Goal: Task Accomplishment & Management: Manage account settings

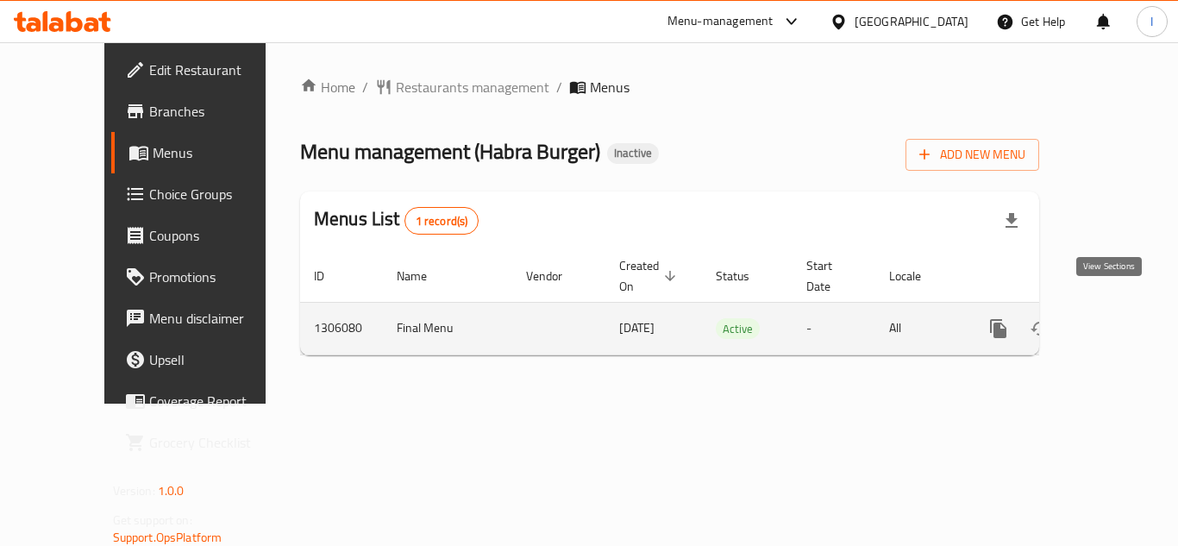
click at [1123, 308] on link "enhanced table" at bounding box center [1122, 328] width 41 height 41
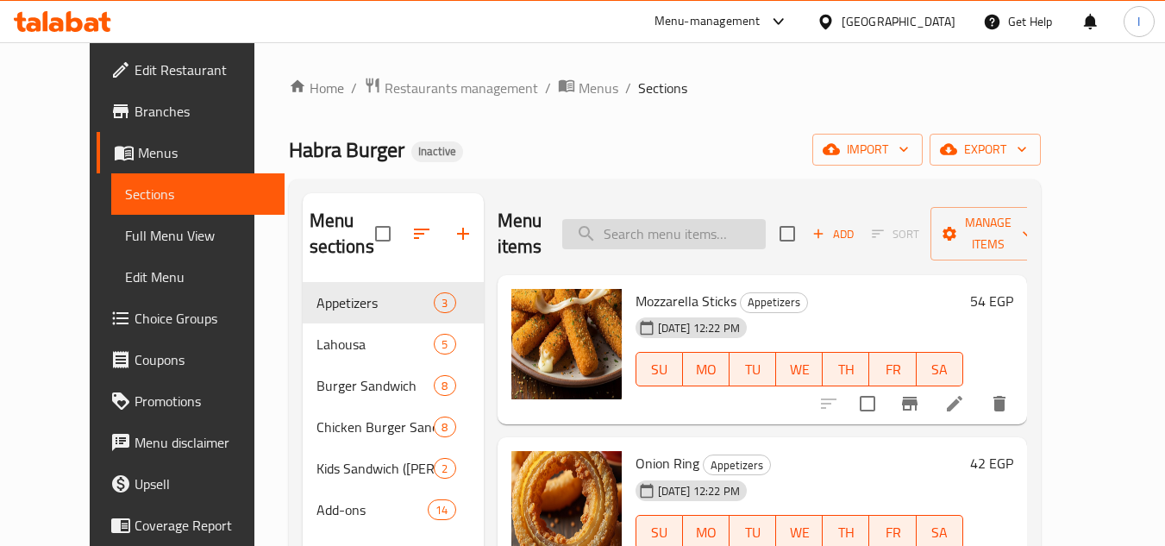
click at [667, 238] on input "search" at bounding box center [663, 234] width 203 height 30
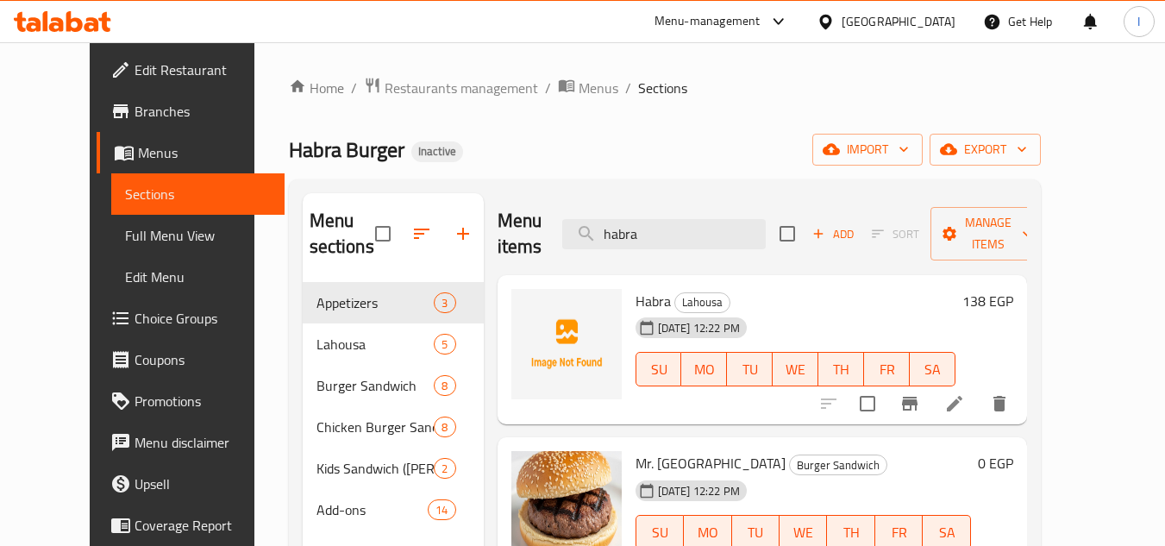
type input "habra"
click at [965, 403] on icon at bounding box center [954, 403] width 21 height 21
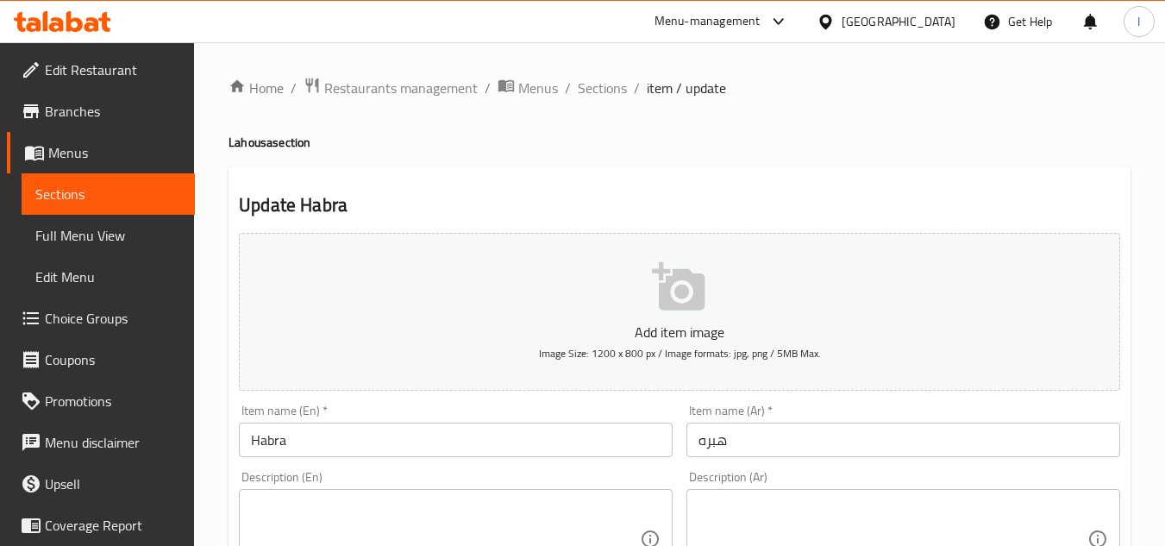
click at [357, 504] on textarea at bounding box center [445, 539] width 389 height 82
paste textarea "The restaurant's signature burger"
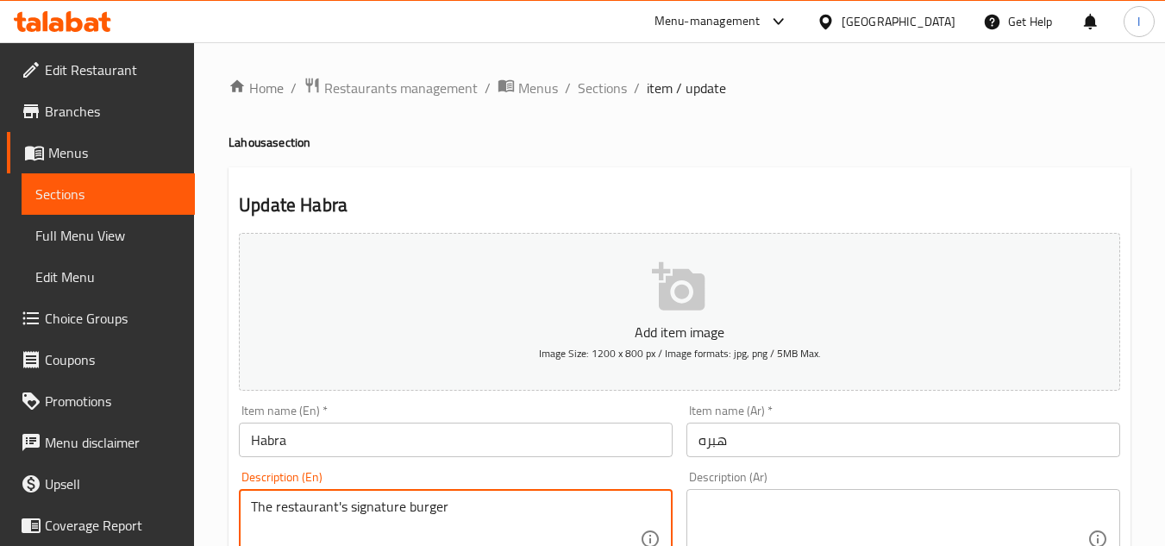
type textarea "The restaurant's signature burger"
click at [248, 505] on div "The restaurant's signature burger Description (En)" at bounding box center [456, 539] width 434 height 100
click at [292, 510] on textarea "The restaurant's signature burger" at bounding box center [445, 539] width 389 height 82
click at [239, 503] on div "The restaurant's signature burger Description (En)" at bounding box center [456, 539] width 434 height 100
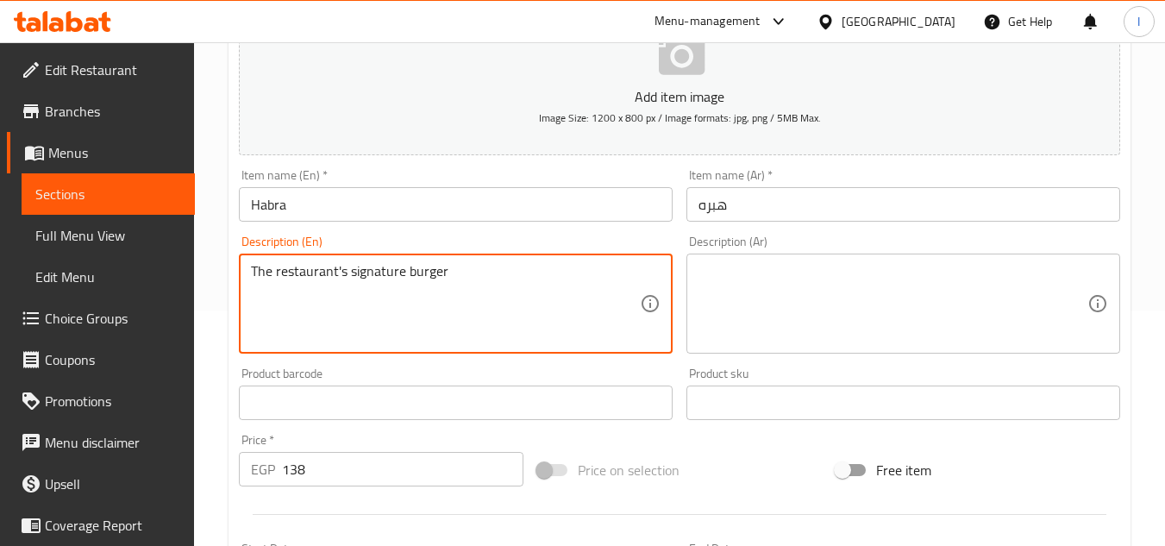
scroll to position [259, 0]
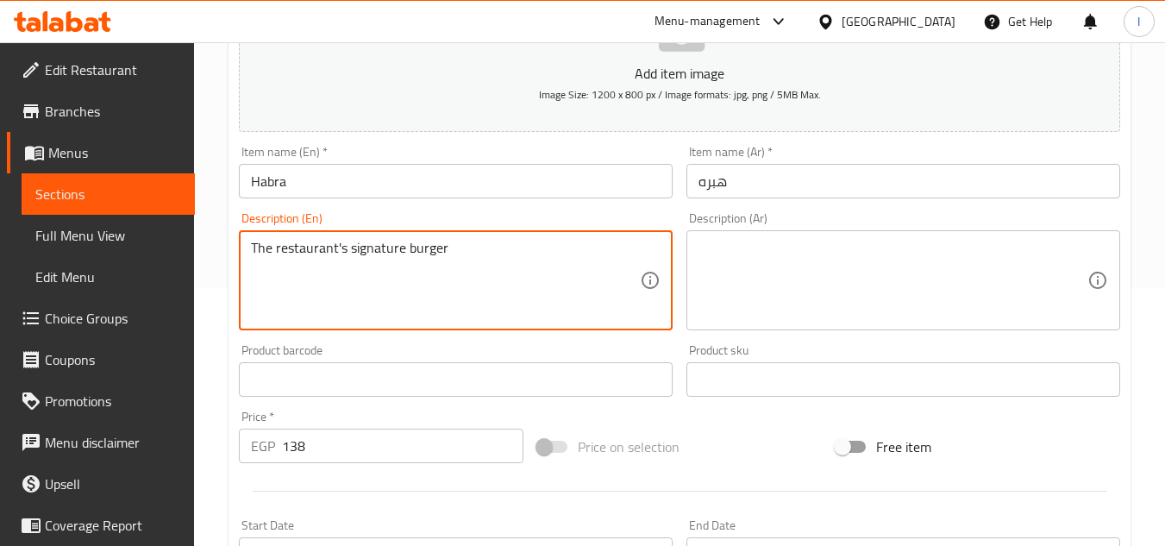
click at [785, 302] on textarea at bounding box center [892, 281] width 389 height 82
paste textarea "برجر المطعم المميز"
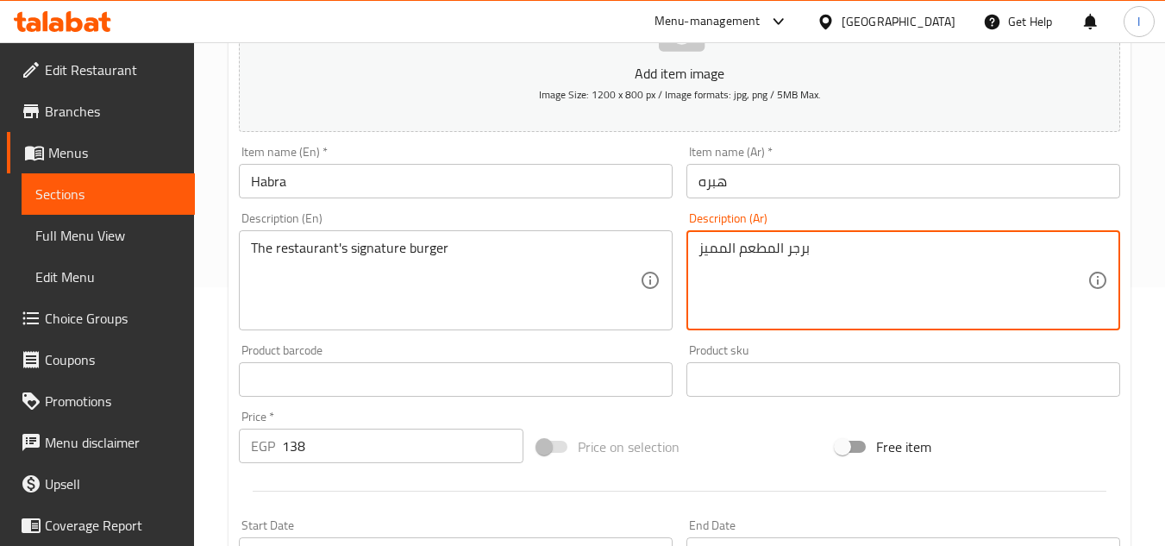
drag, startPoint x: 798, startPoint y: 289, endPoint x: 1123, endPoint y: 533, distance: 406.4
click at [1123, 533] on div "End Date End Date" at bounding box center [902, 545] width 447 height 66
click at [995, 253] on textarea "برجر المطعم المميز" at bounding box center [892, 281] width 389 height 82
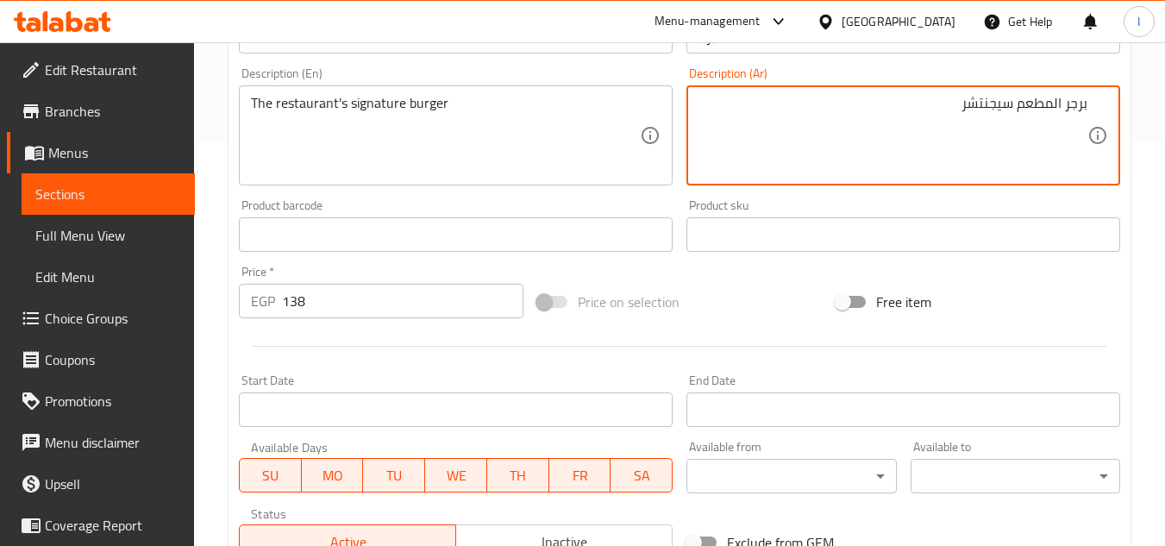
scroll to position [673, 0]
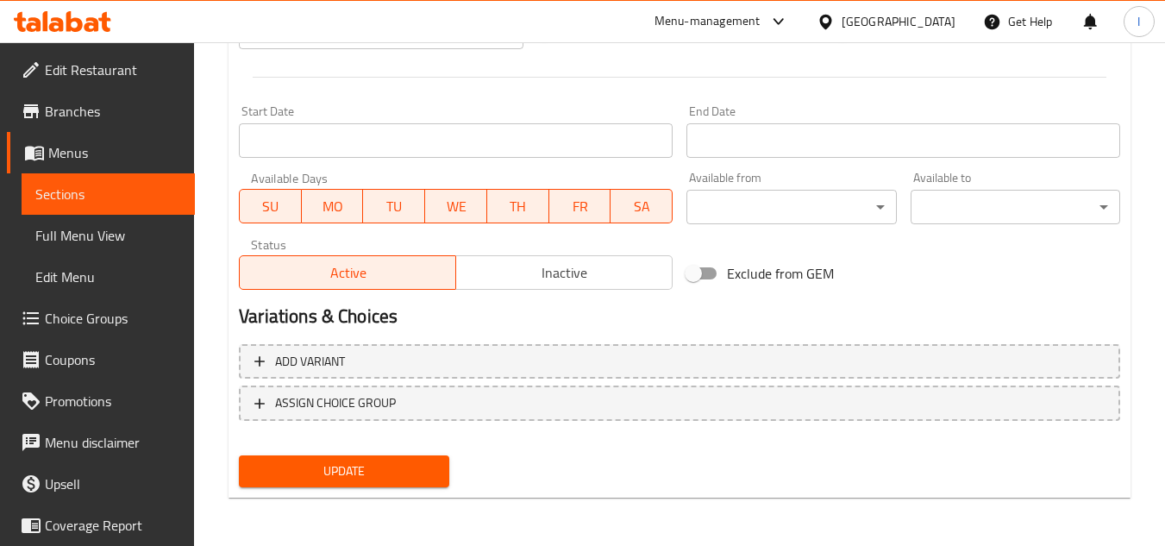
type textarea "برجر المطعم سيجنتشر"
click at [399, 462] on span "Update" at bounding box center [344, 471] width 182 height 22
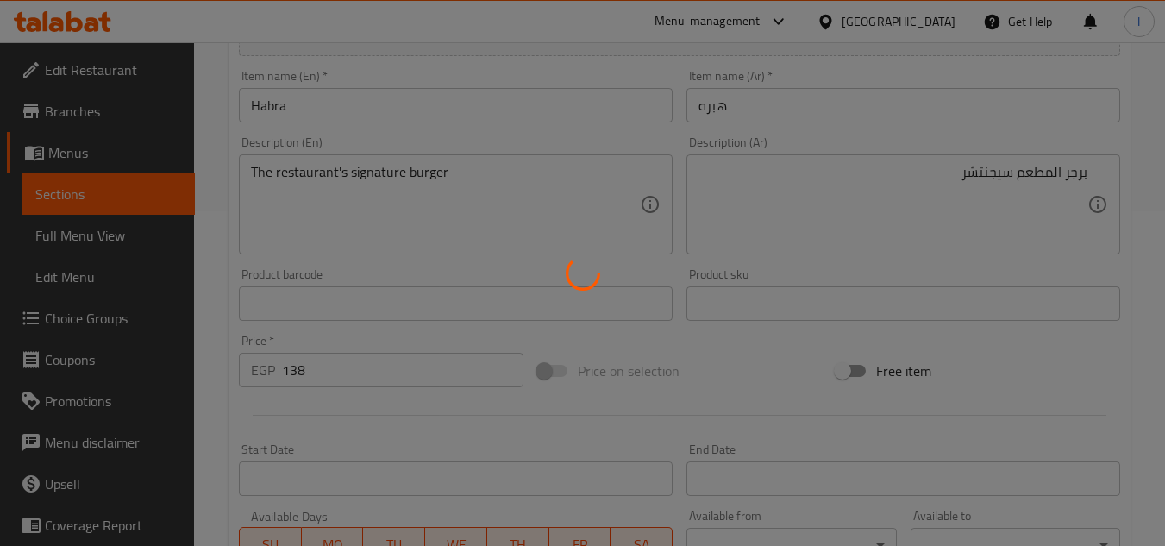
scroll to position [69, 0]
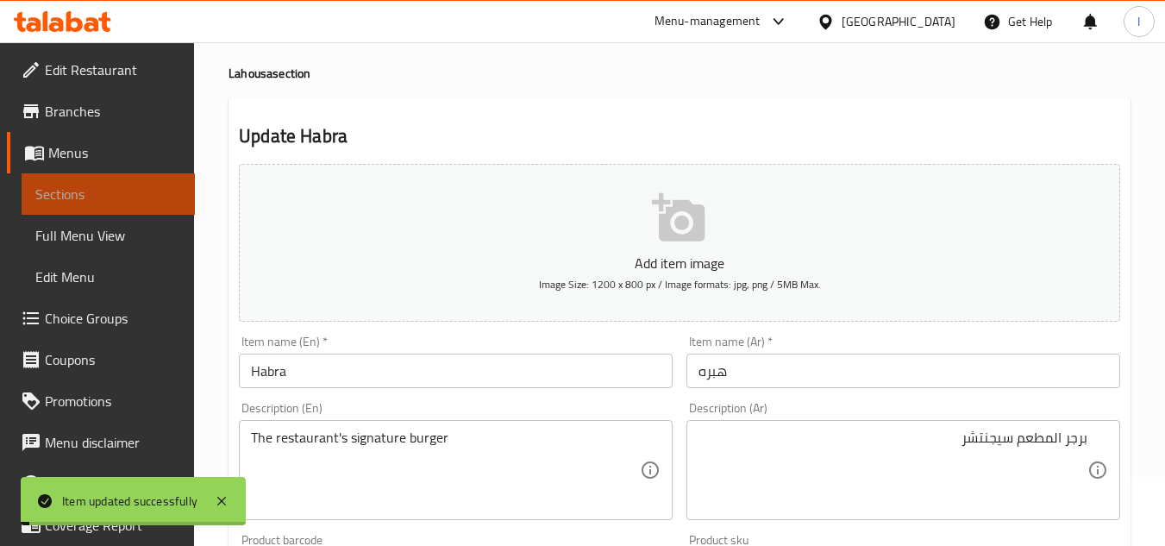
click at [152, 195] on span "Sections" at bounding box center [108, 194] width 146 height 21
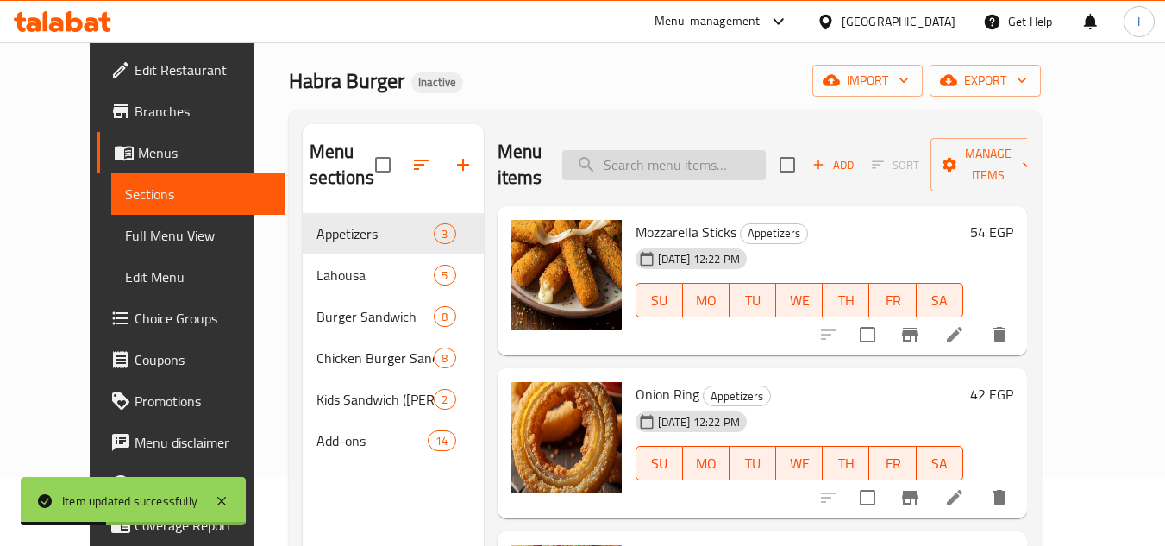
click at [656, 169] on input "search" at bounding box center [663, 165] width 203 height 30
paste input "Gharkana"
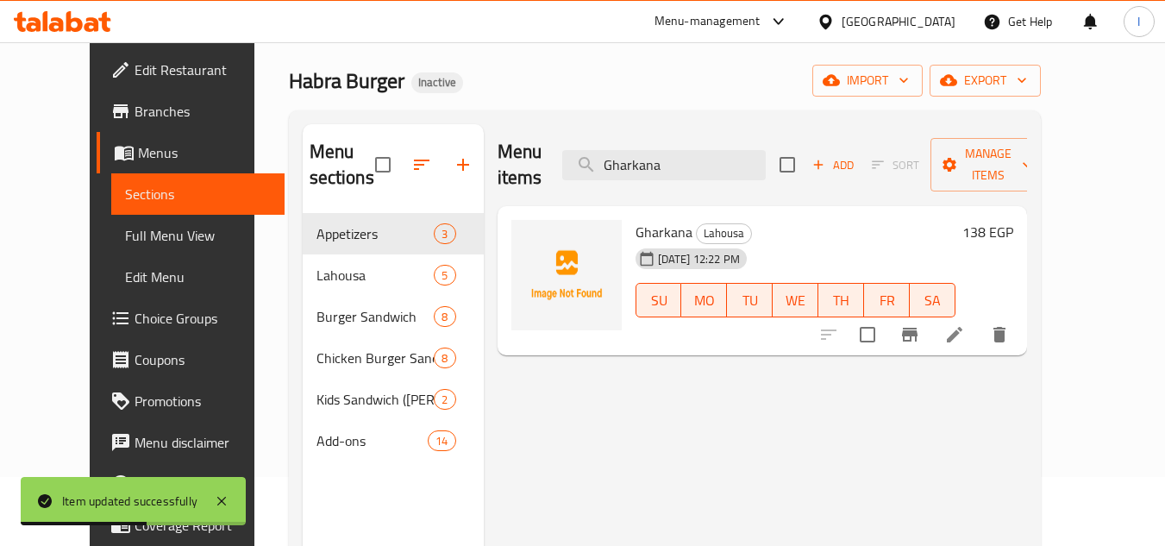
type input "Gharkana"
click at [979, 322] on li at bounding box center [954, 334] width 48 height 31
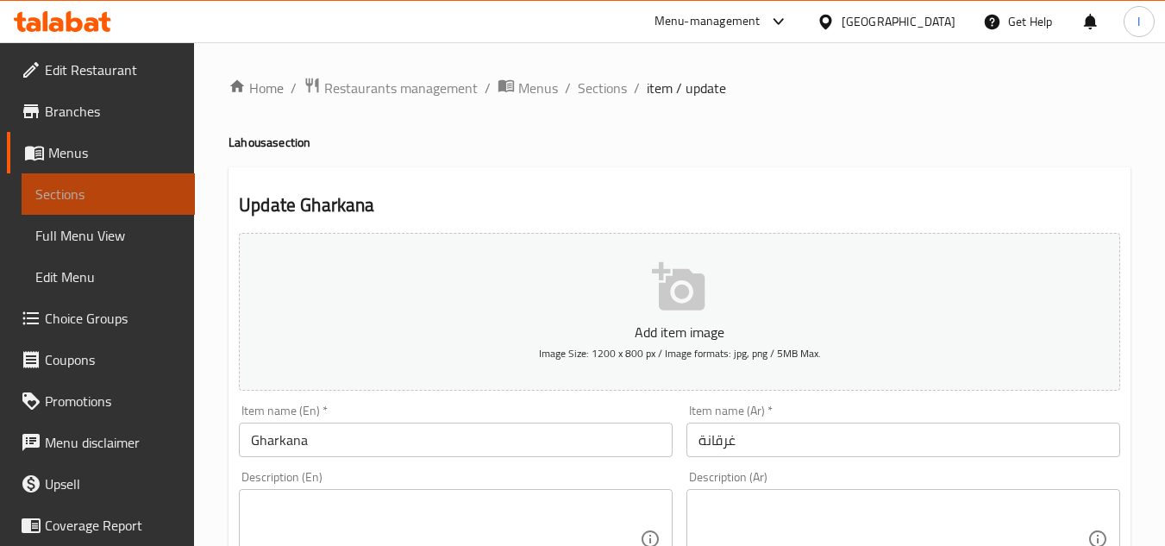
click at [170, 194] on link "Sections" at bounding box center [108, 193] width 173 height 41
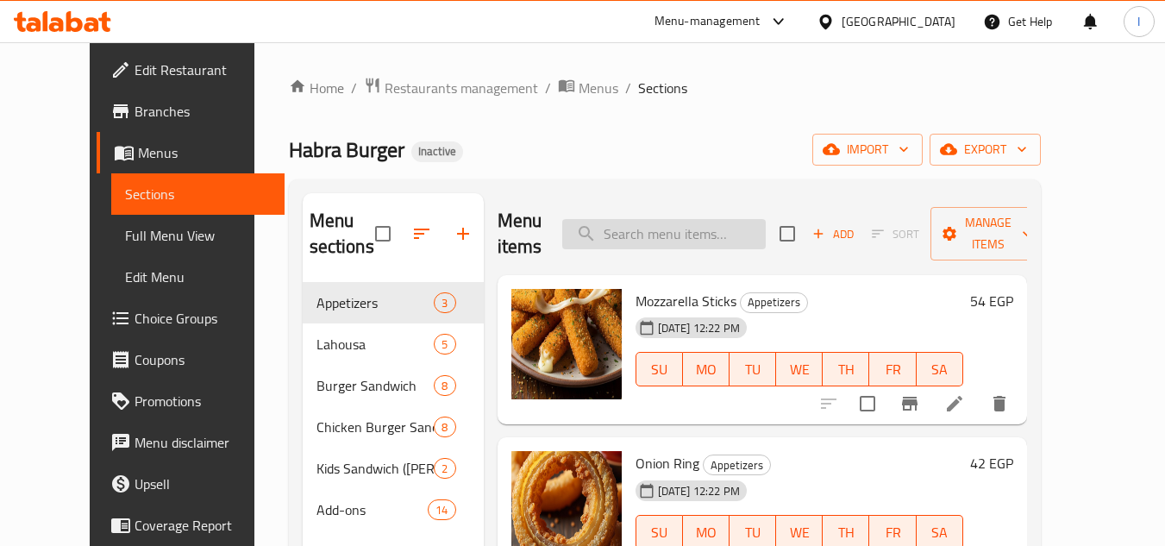
click at [648, 220] on input "search" at bounding box center [663, 234] width 203 height 30
paste input "Tour Burger"
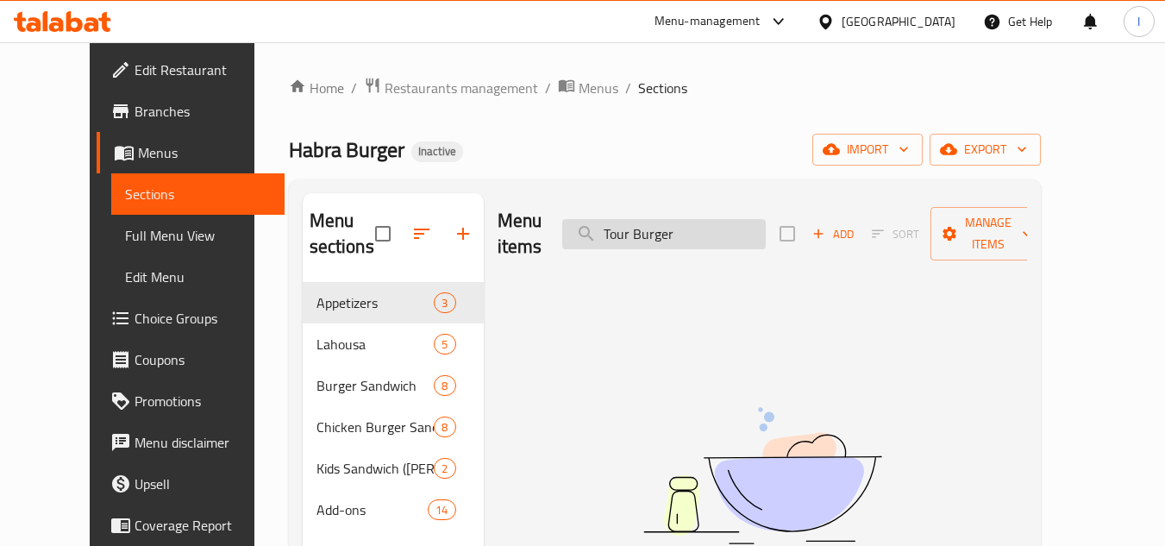
click at [633, 219] on input "Tour Burger" at bounding box center [663, 234] width 203 height 30
click at [685, 219] on input "Tour Burger" at bounding box center [663, 234] width 203 height 30
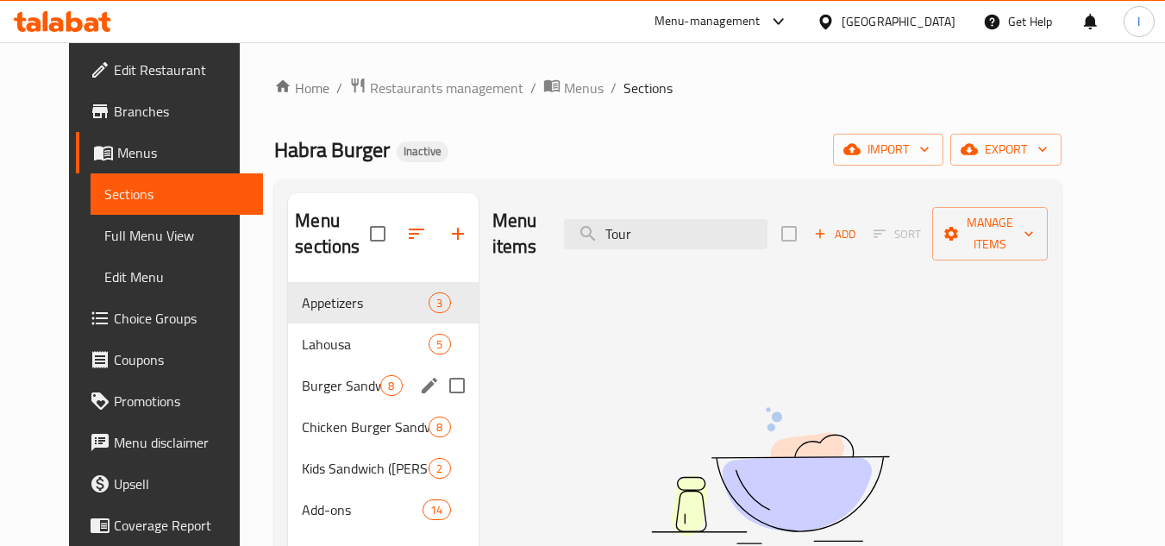
scroll to position [172, 0]
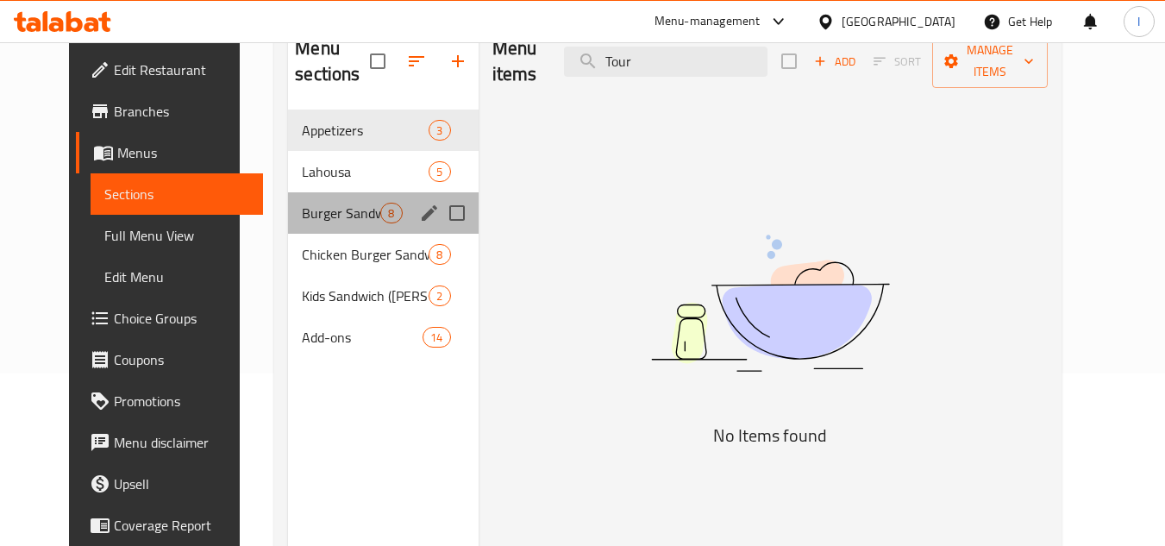
click at [320, 192] on div "Burger Sandwich 8" at bounding box center [383, 212] width 190 height 41
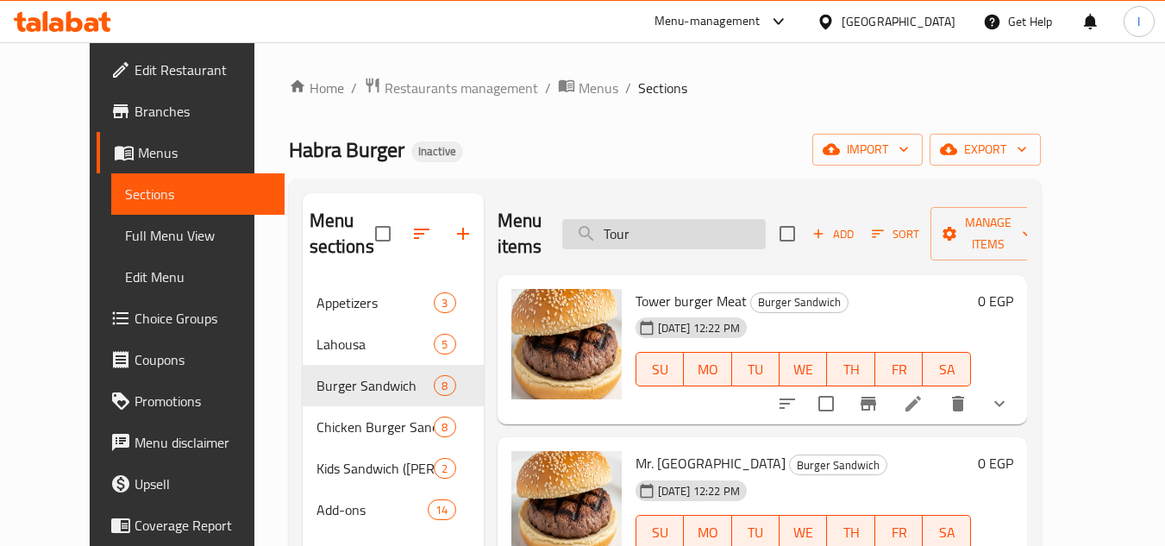
click at [712, 224] on input "Tour" at bounding box center [663, 234] width 203 height 30
paste input "Mr. [GEOGRAPHIC_DATA]"
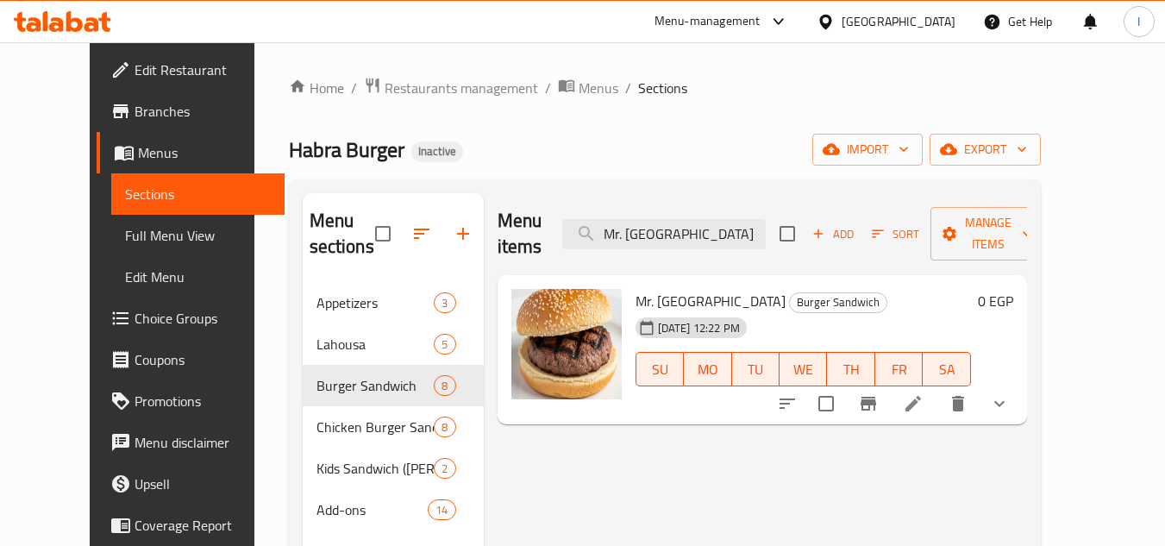
type input "Mr. [GEOGRAPHIC_DATA]"
click at [923, 393] on icon at bounding box center [913, 403] width 21 height 21
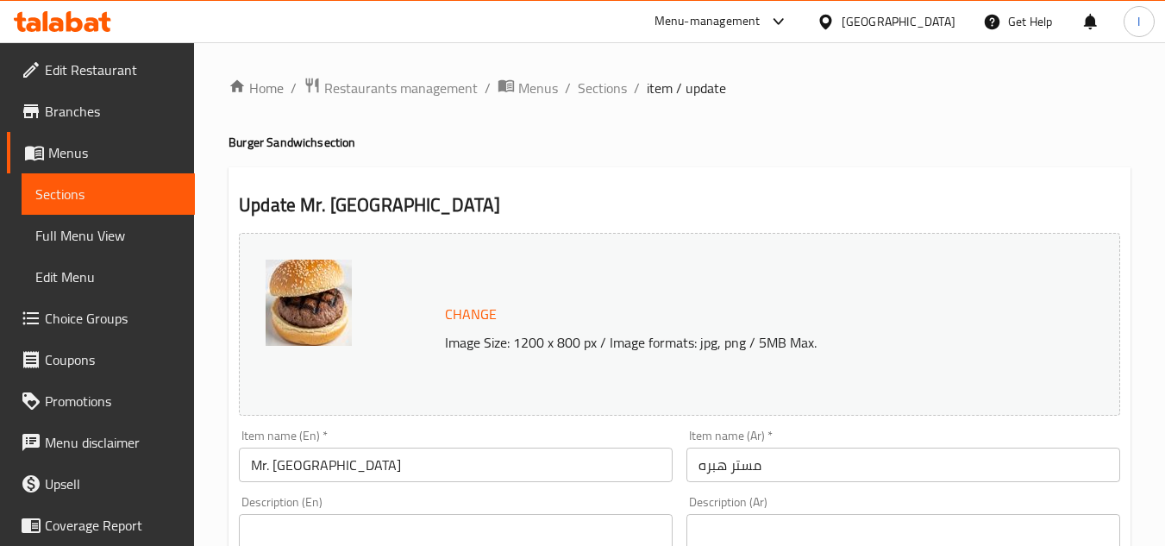
scroll to position [517, 0]
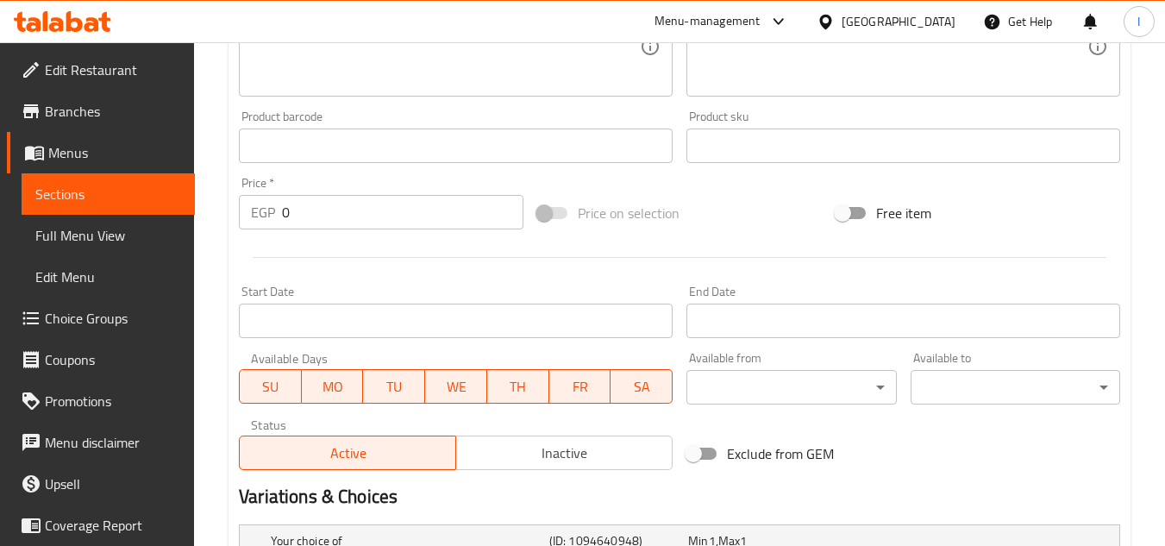
click at [392, 109] on div "Product barcode Product barcode" at bounding box center [455, 136] width 447 height 66
click at [408, 73] on textarea at bounding box center [445, 47] width 389 height 82
paste textarea "premium version of the classic Habra burger"
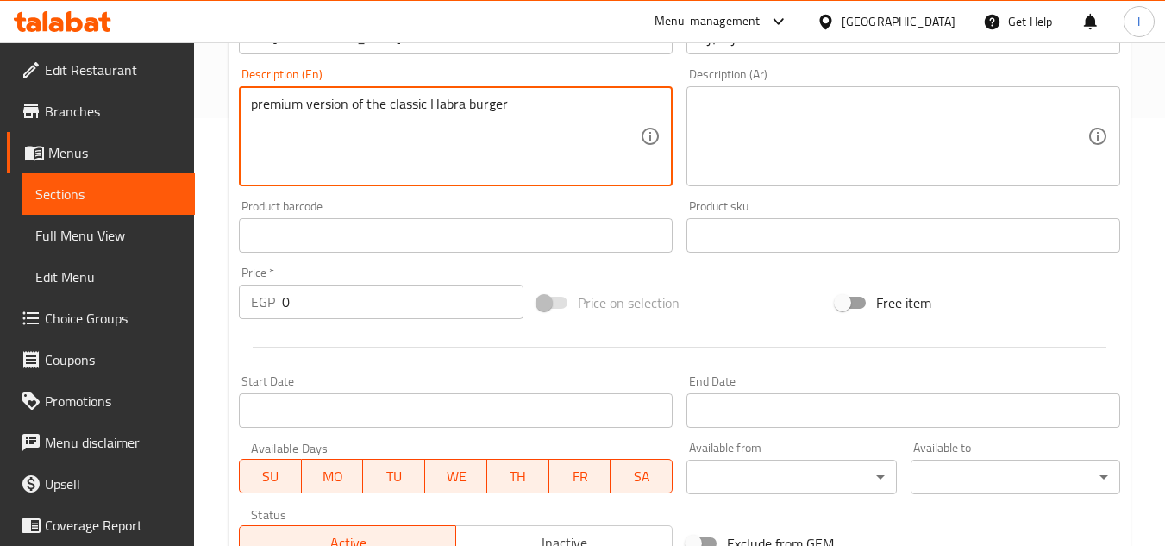
scroll to position [345, 0]
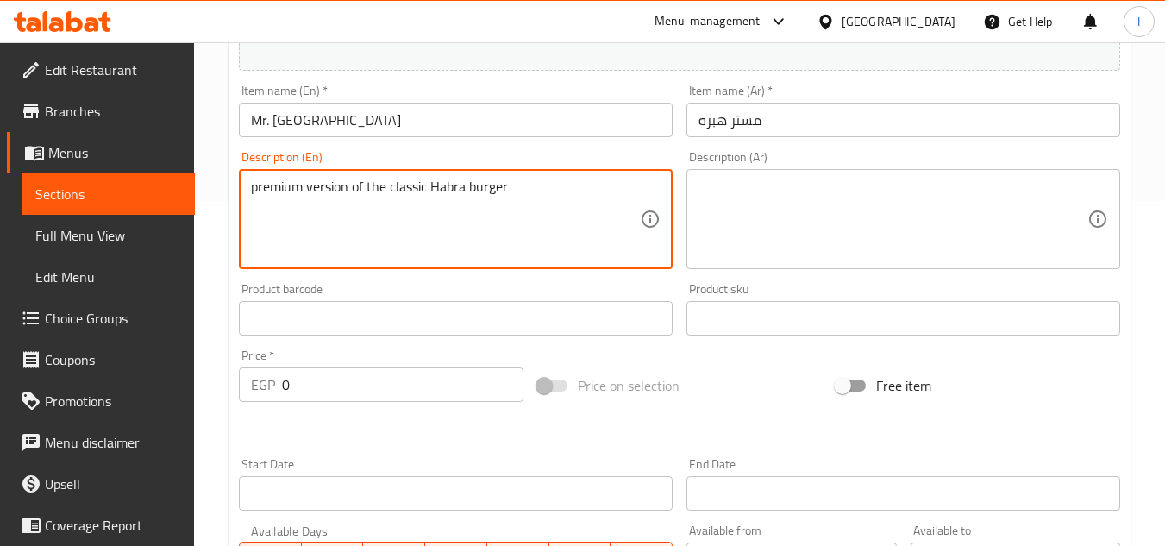
type textarea "premium version of the classic Habra burger"
click at [750, 255] on textarea at bounding box center [892, 219] width 389 height 82
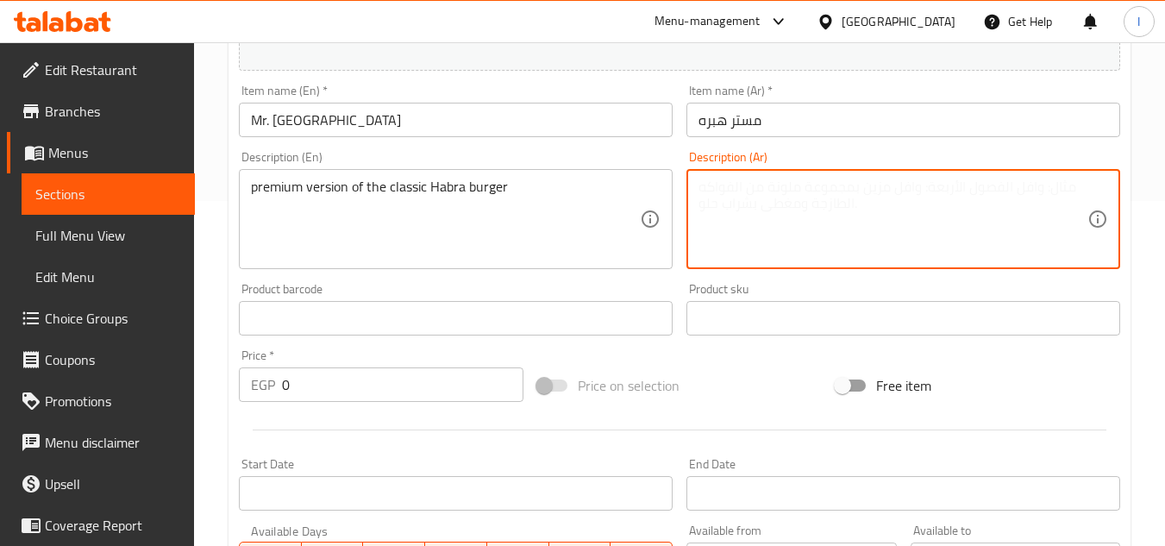
paste textarea "النسخة المميزة من برجر هابرا الكلاسيكي"
drag, startPoint x: 1000, startPoint y: 185, endPoint x: 1177, endPoint y: 186, distance: 176.7
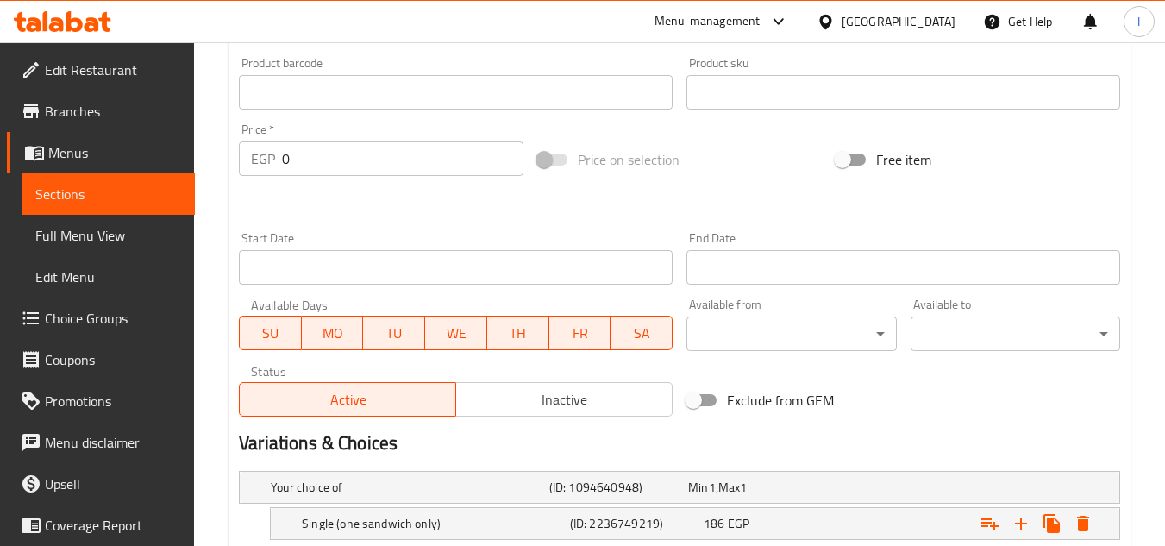
scroll to position [736, 0]
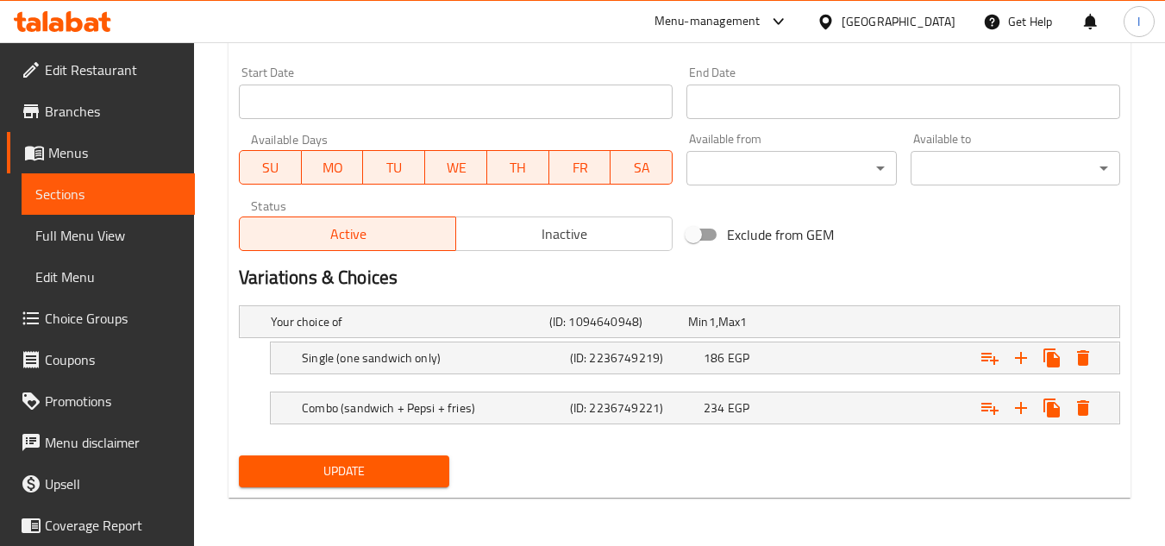
type textarea "بريميوم فيرجن من برجر هابرا الكلاسيكي"
click at [348, 462] on span "Update" at bounding box center [344, 471] width 182 height 22
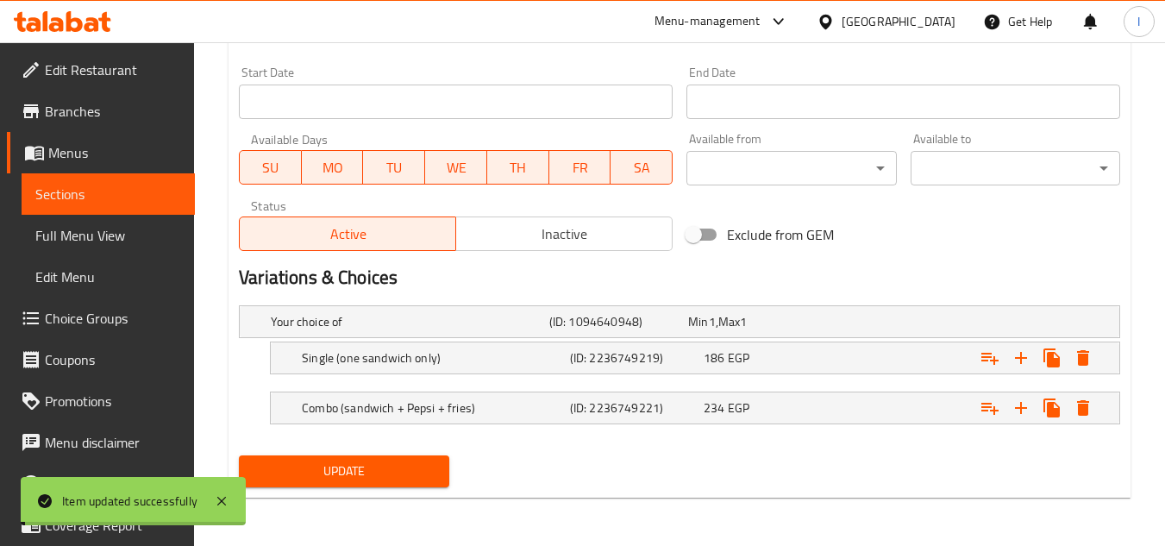
click at [109, 201] on span "Sections" at bounding box center [108, 194] width 146 height 21
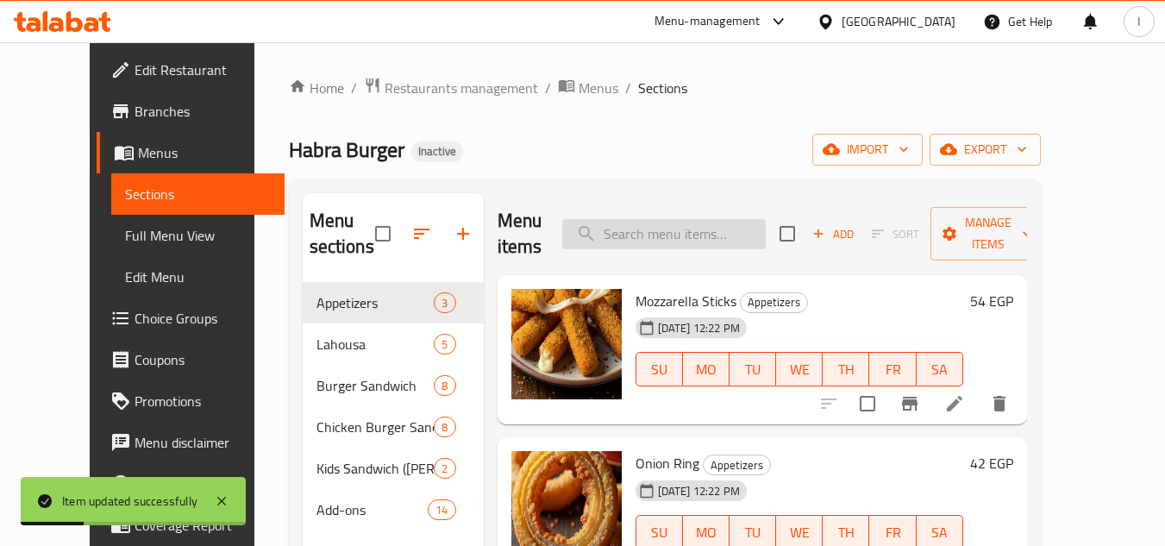
click at [724, 234] on input "search" at bounding box center [663, 234] width 203 height 30
paste input "Spicy Boom"
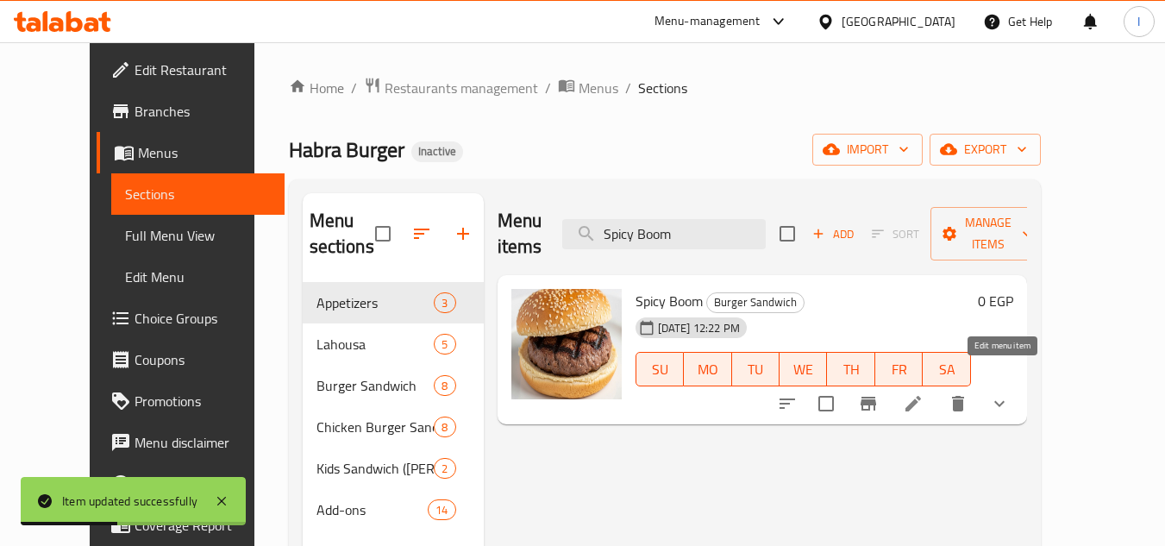
type input "Spicy Boom"
click at [923, 393] on icon at bounding box center [913, 403] width 21 height 21
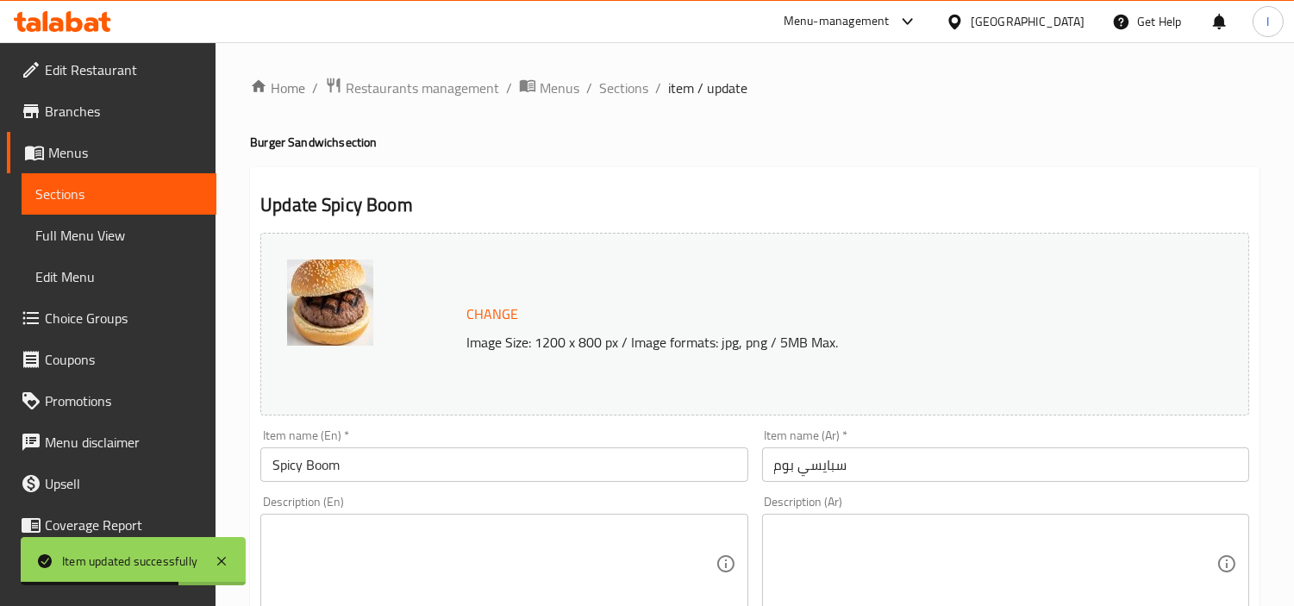
click at [441, 529] on textarea at bounding box center [493, 564] width 442 height 82
paste textarea "Burgers with a significant level of hea"
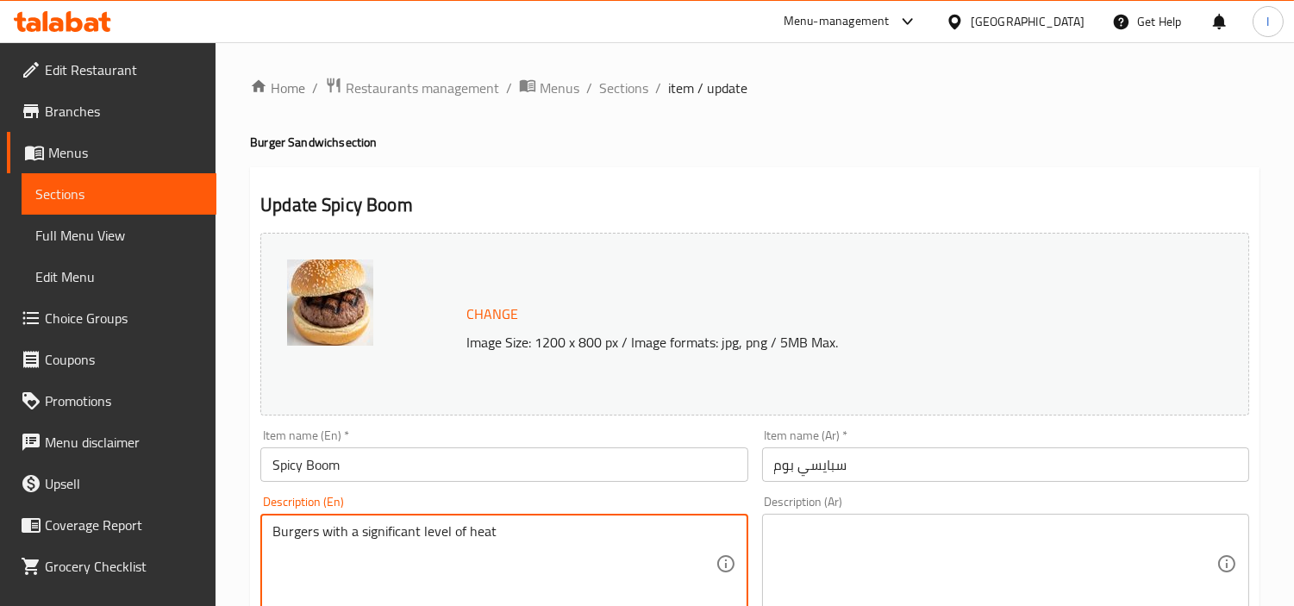
type textarea "Burgers with a significant level of heat"
click at [912, 536] on textarea at bounding box center [995, 564] width 442 height 82
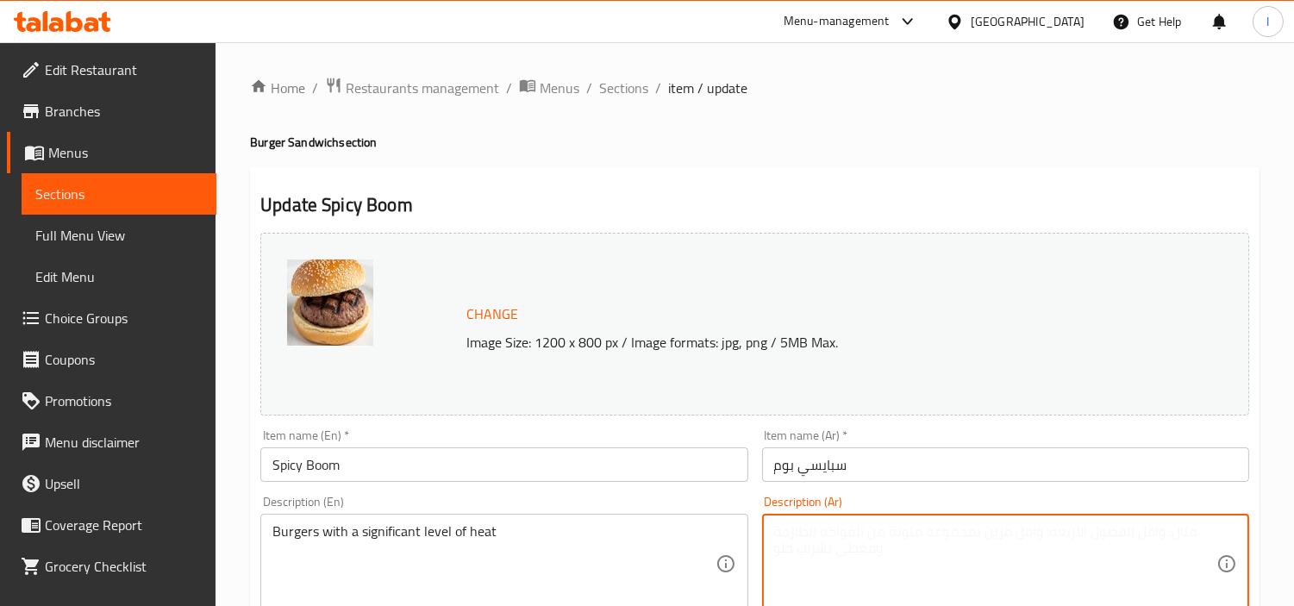
paste textarea "البرجر ذو درجة حرارة عالية"
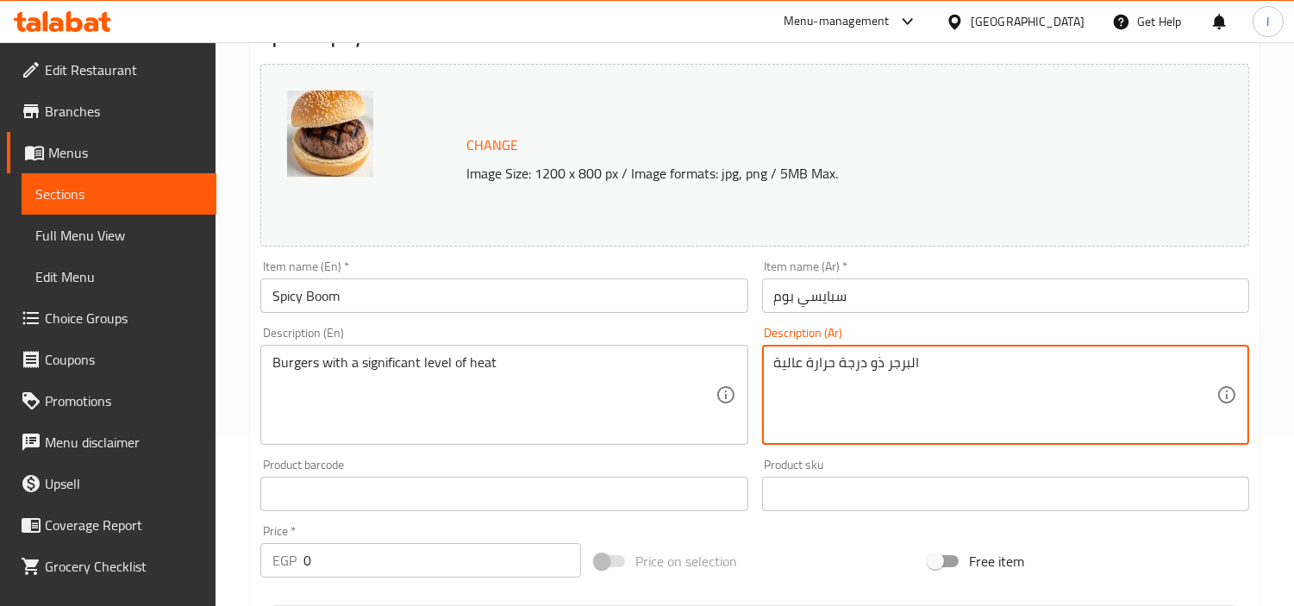
scroll to position [383, 0]
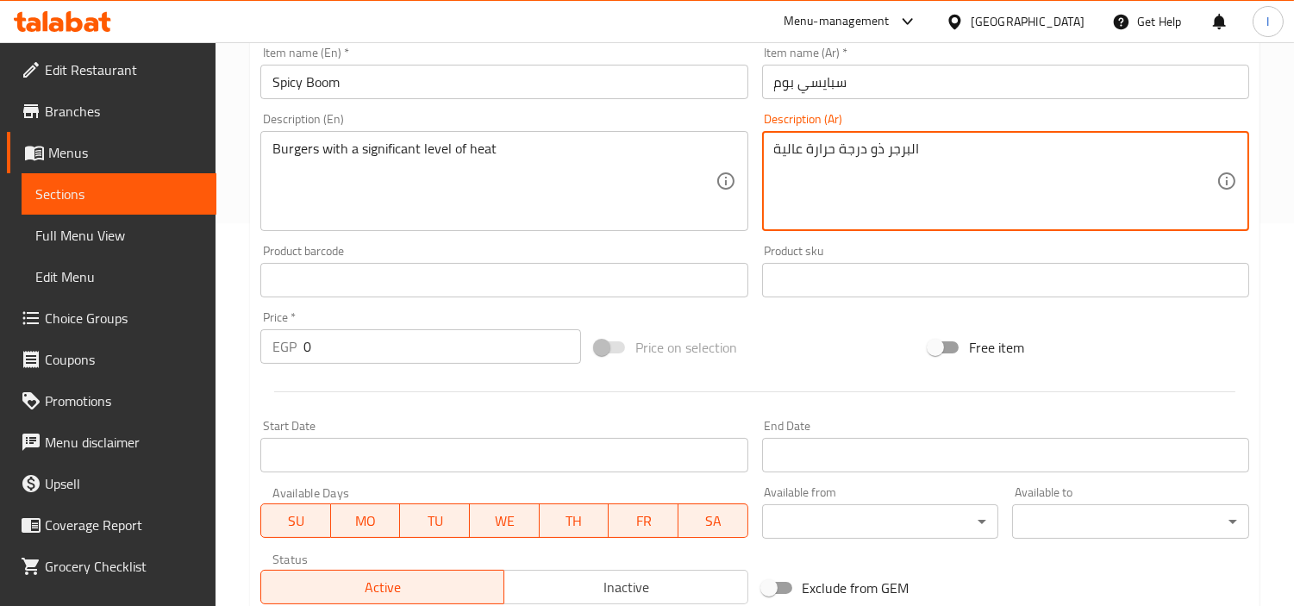
type textarea "البرجر ذو درجة حرارة عالية"
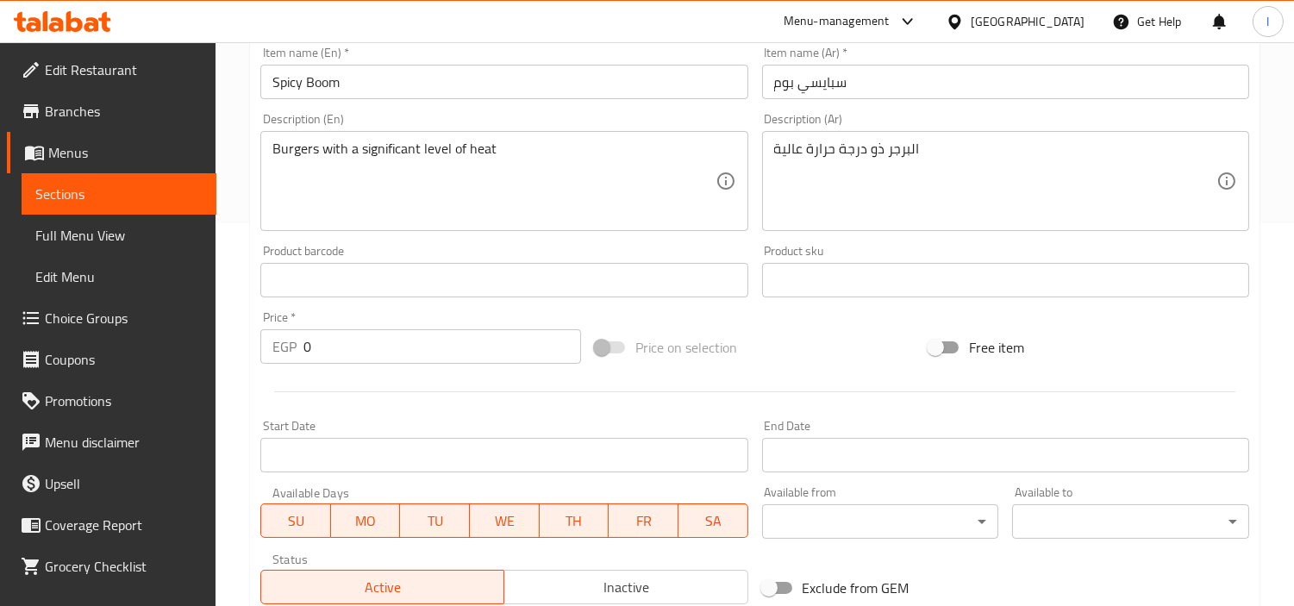
drag, startPoint x: 919, startPoint y: 185, endPoint x: 1113, endPoint y: 253, distance: 205.3
click at [1177, 545] on div "Change Image Size: 1200 x 800 px / Image formats: jpg, png / 5MB Max. Item name…" at bounding box center [754, 227] width 1003 height 768
drag, startPoint x: 1064, startPoint y: 135, endPoint x: 1148, endPoint y: 171, distance: 90.8
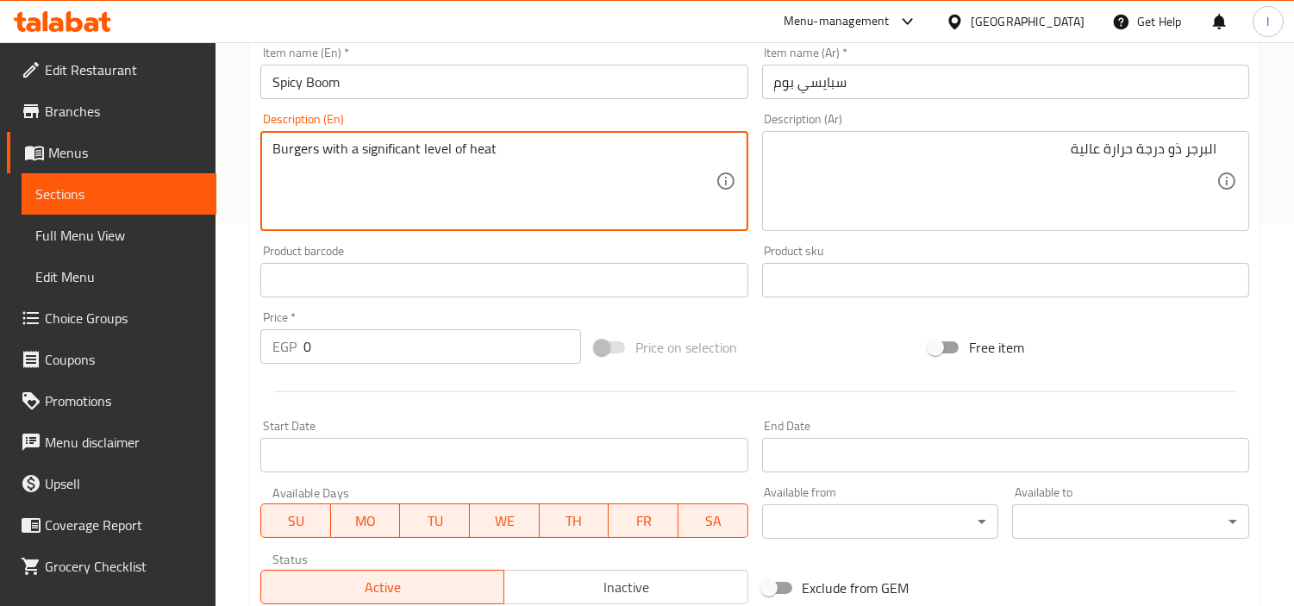
click at [398, 148] on textarea "Burgers with a significant level of heat" at bounding box center [493, 182] width 442 height 82
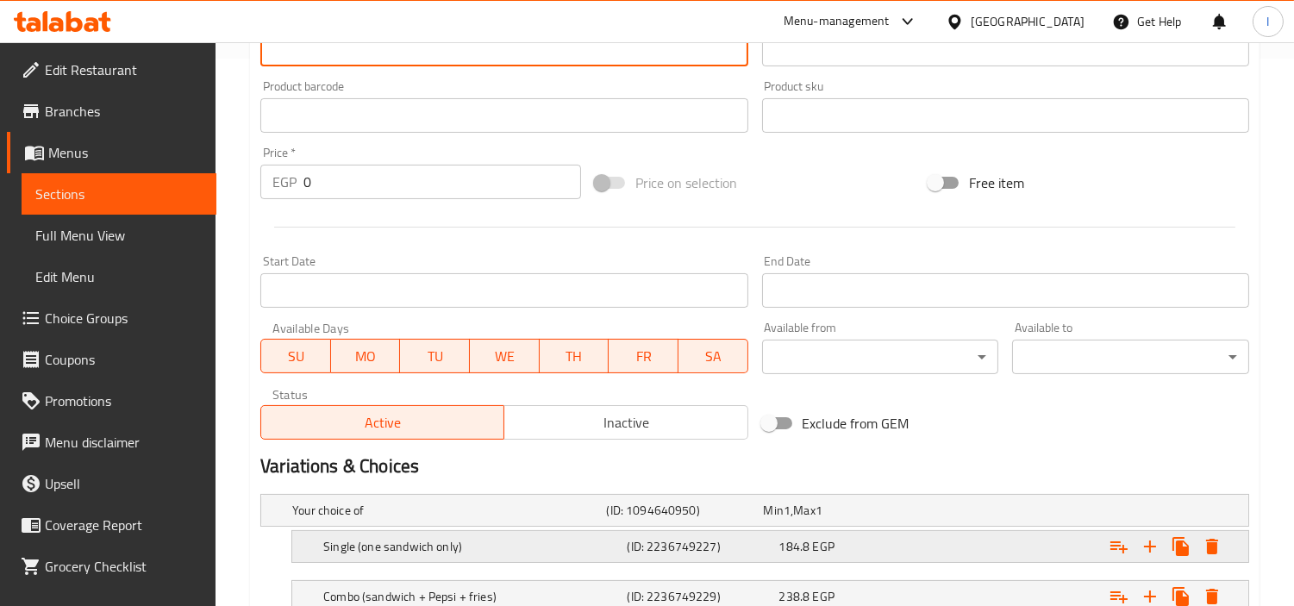
scroll to position [675, 0]
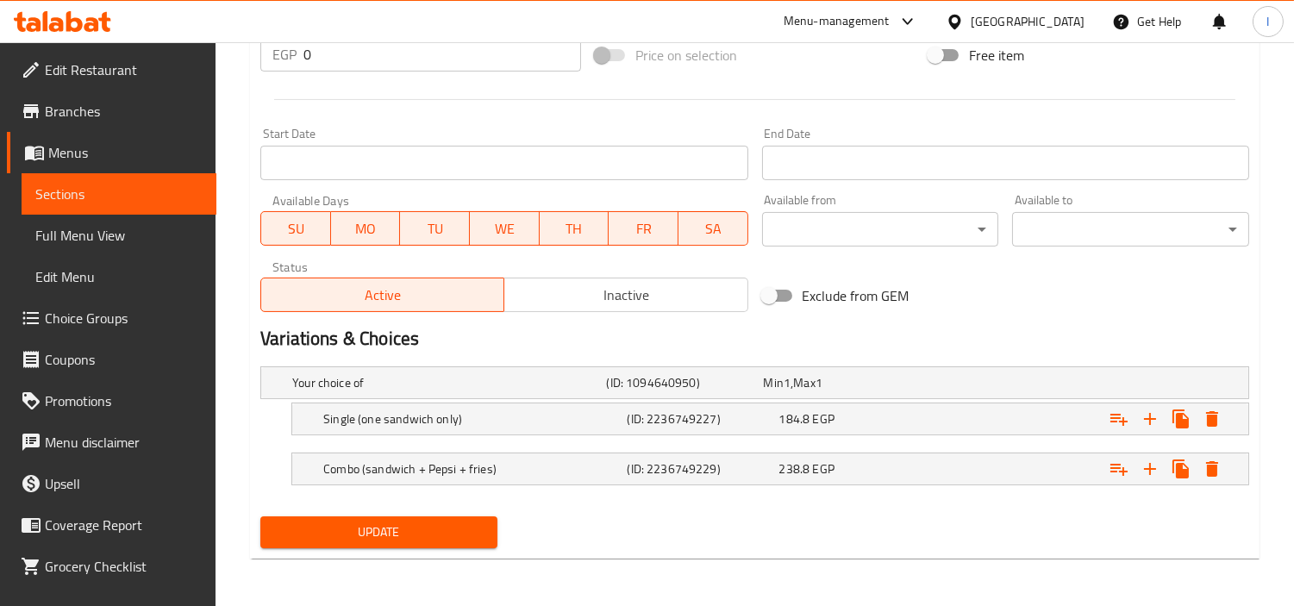
click at [338, 504] on div "Your choice of (ID: 1094640950) Min 1 , Max 1 Name (En) Your choice of Name (En…" at bounding box center [754, 435] width 1003 height 150
click at [338, 522] on span "Update" at bounding box center [379, 533] width 210 height 22
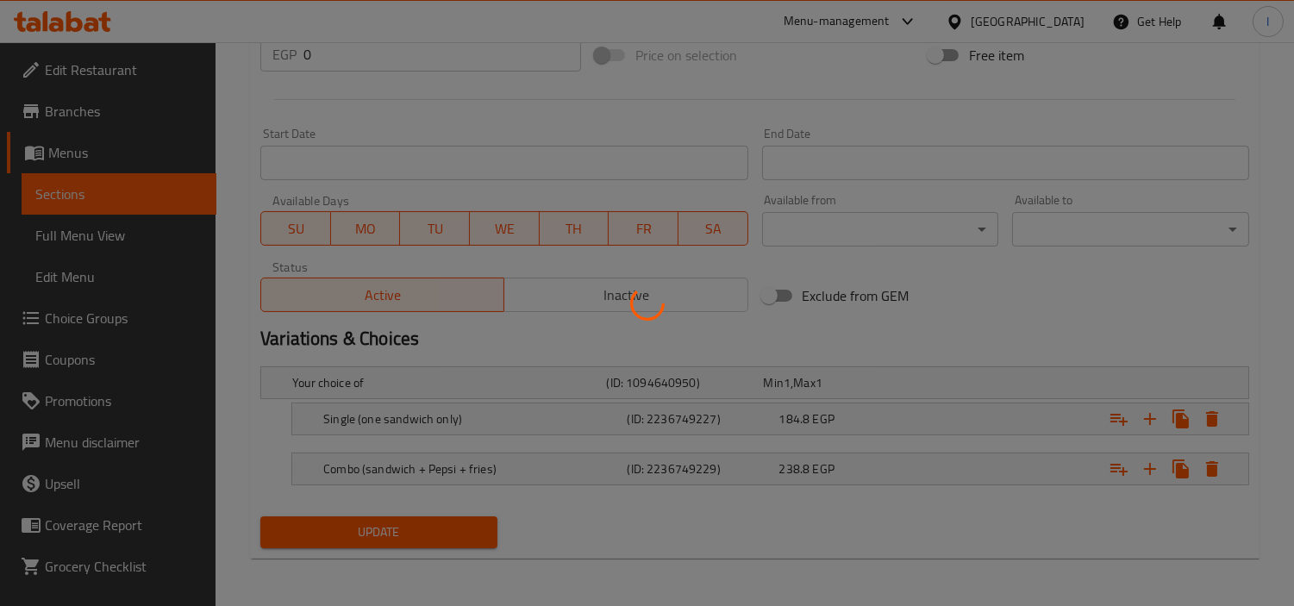
click at [119, 184] on div at bounding box center [647, 303] width 1294 height 606
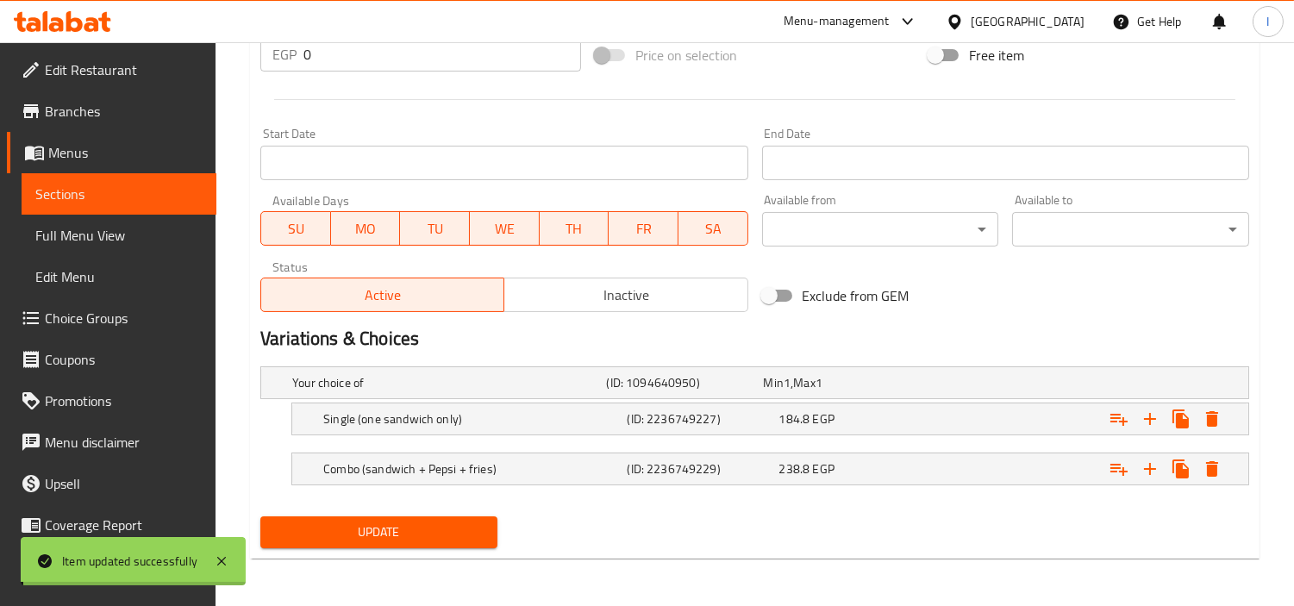
click at [119, 184] on span "Sections" at bounding box center [118, 194] width 167 height 21
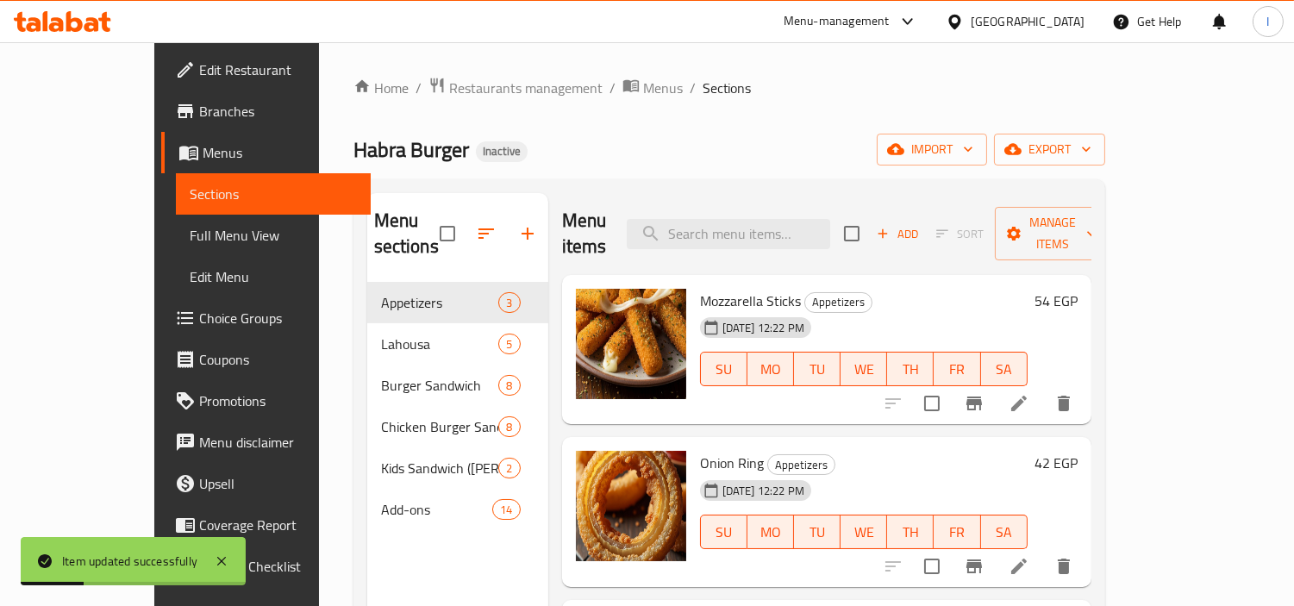
click at [754, 199] on div "Menu items Add Sort Manage items" at bounding box center [826, 234] width 529 height 82
click at [754, 219] on input "search" at bounding box center [728, 234] width 203 height 30
paste input "Super Spic"
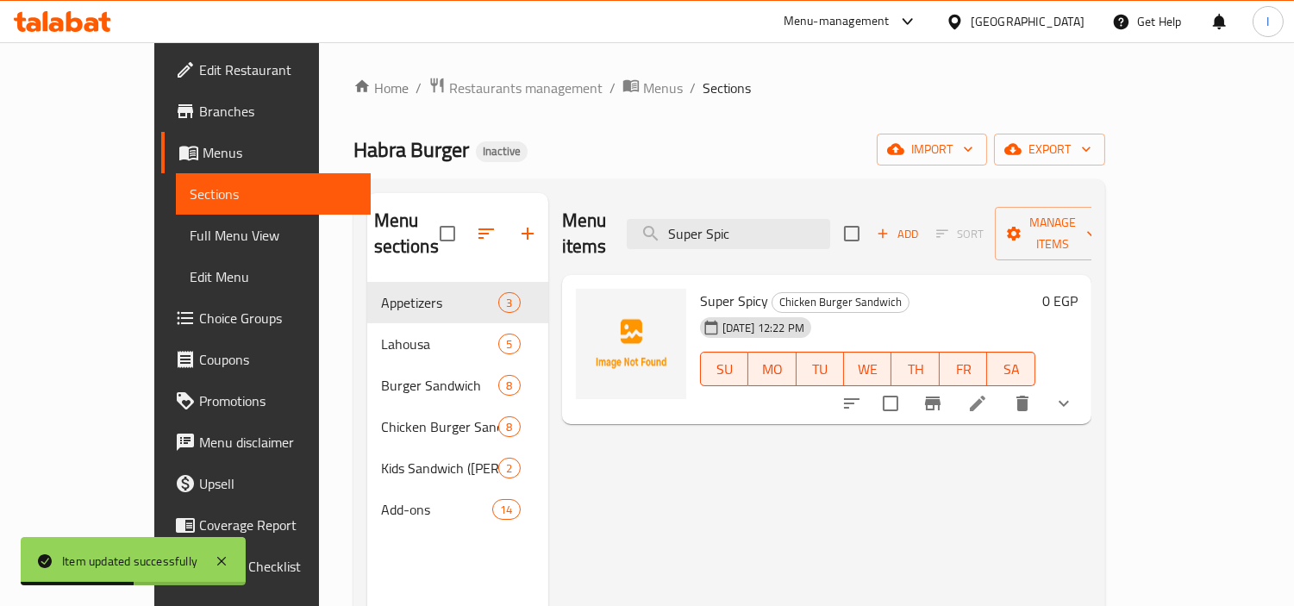
type input "Super Spic"
click at [988, 393] on icon at bounding box center [977, 403] width 21 height 21
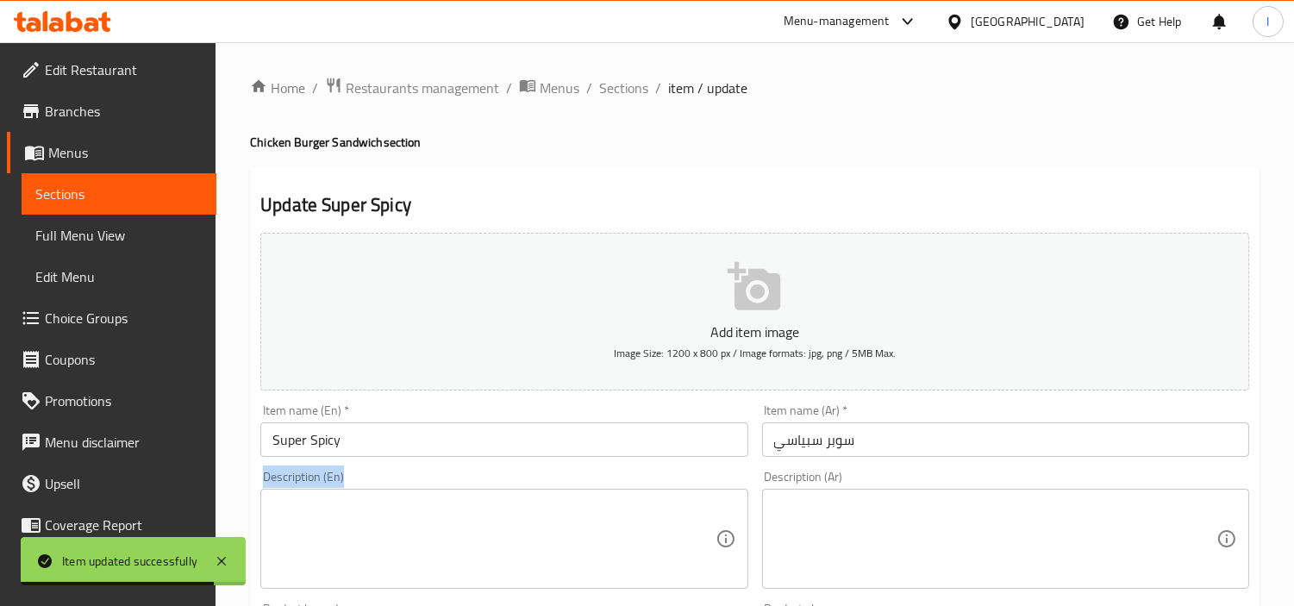
click at [440, 480] on div "Description (En) Description (En)" at bounding box center [503, 530] width 501 height 132
click at [436, 512] on textarea at bounding box center [493, 539] width 442 height 82
paste textarea "Burgers with a significant level of hea"
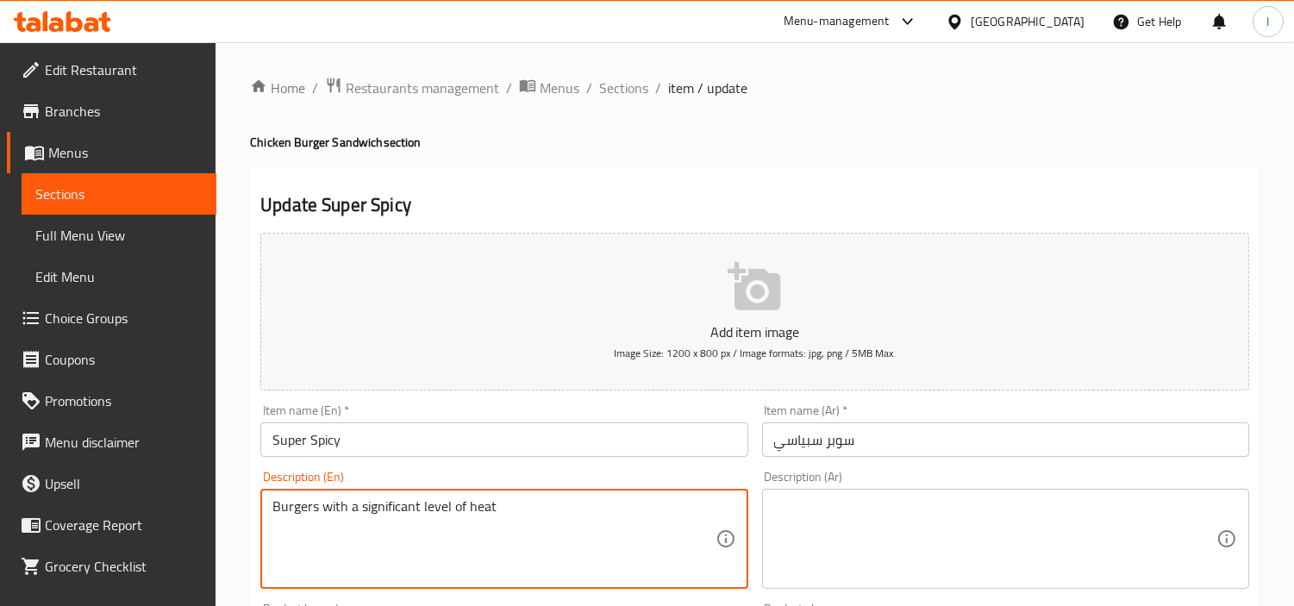
type textarea "Burgers with a significant level of heat"
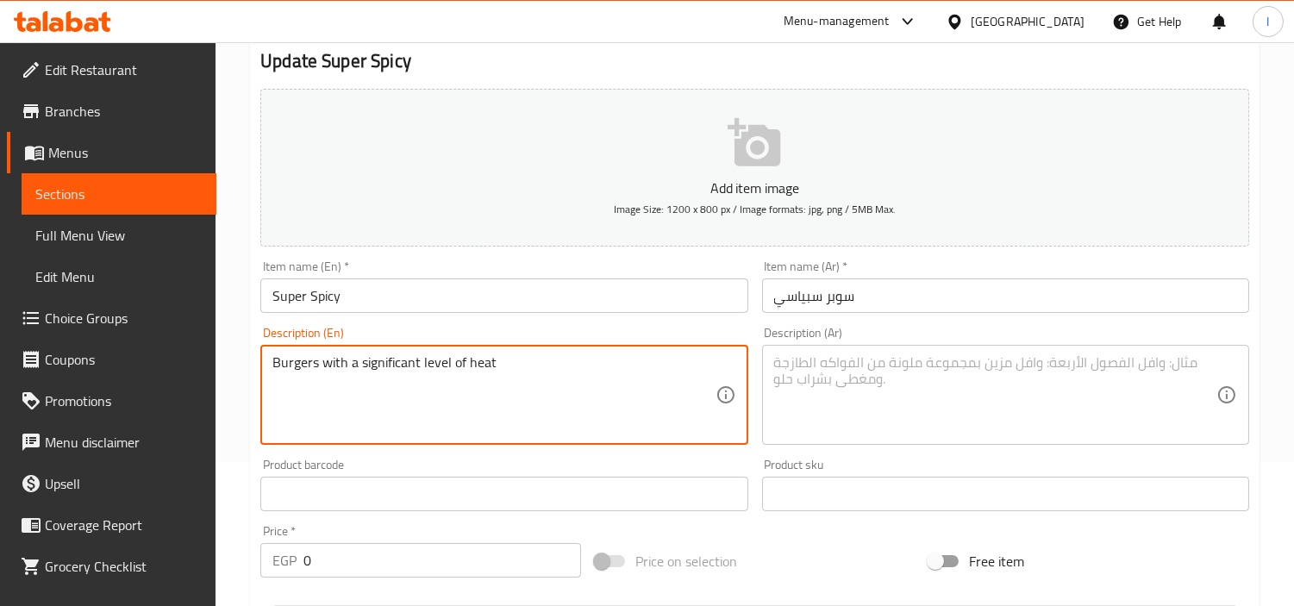
scroll to position [191, 0]
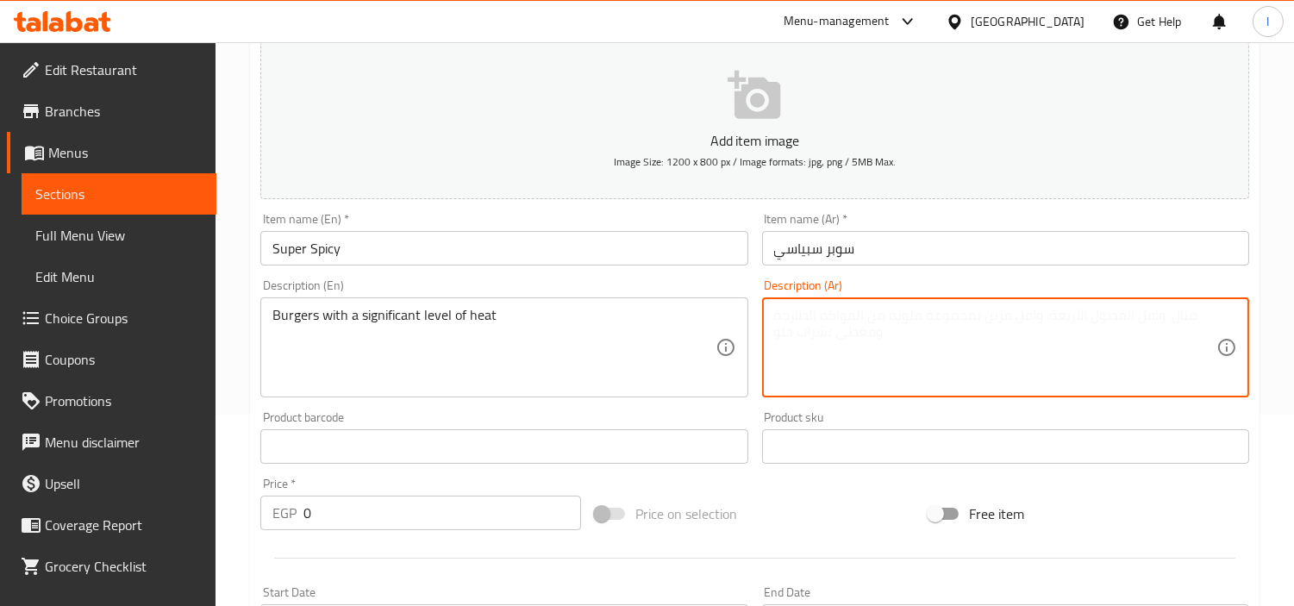
click at [876, 359] on textarea at bounding box center [995, 348] width 442 height 82
paste textarea "البرجر ذو درجة حرارة عالية"
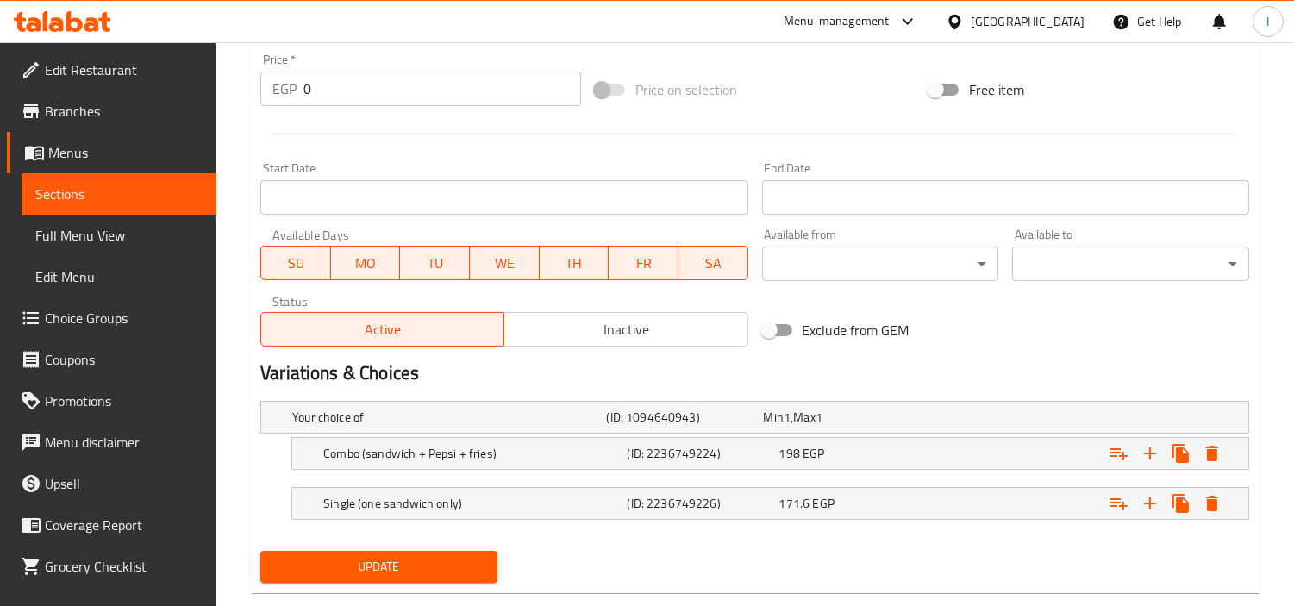
scroll to position [650, 0]
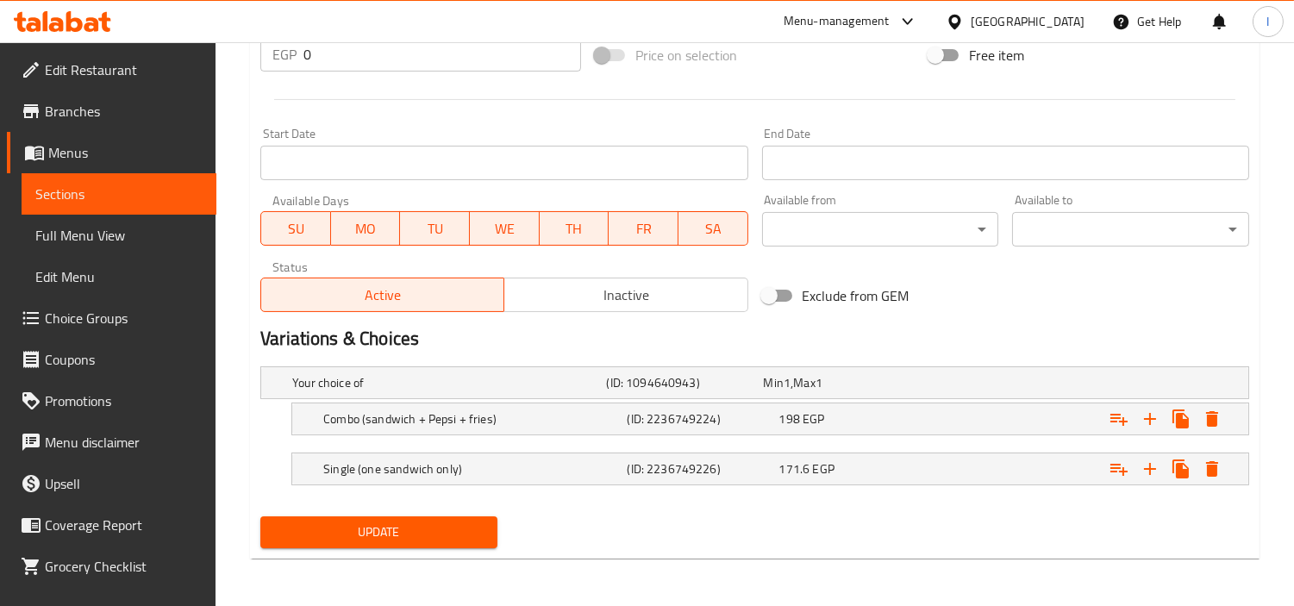
type textarea "البرجر ذو درجة حرارة عالية"
click at [478, 522] on span "Update" at bounding box center [379, 533] width 210 height 22
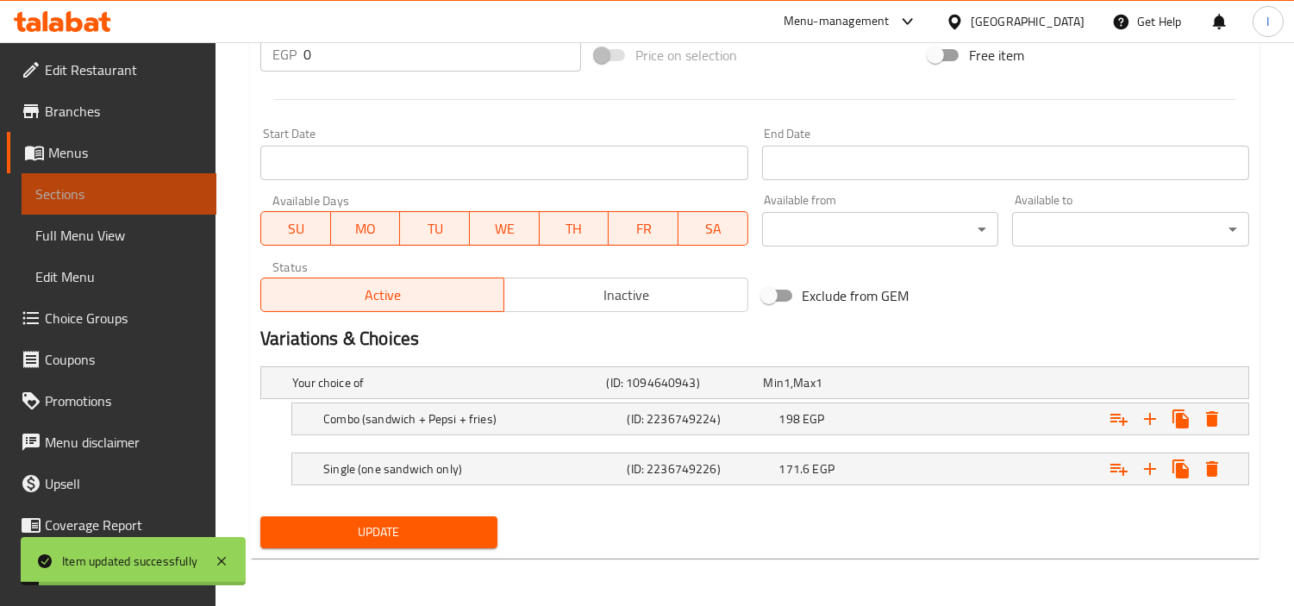
click at [157, 191] on span "Sections" at bounding box center [118, 194] width 167 height 21
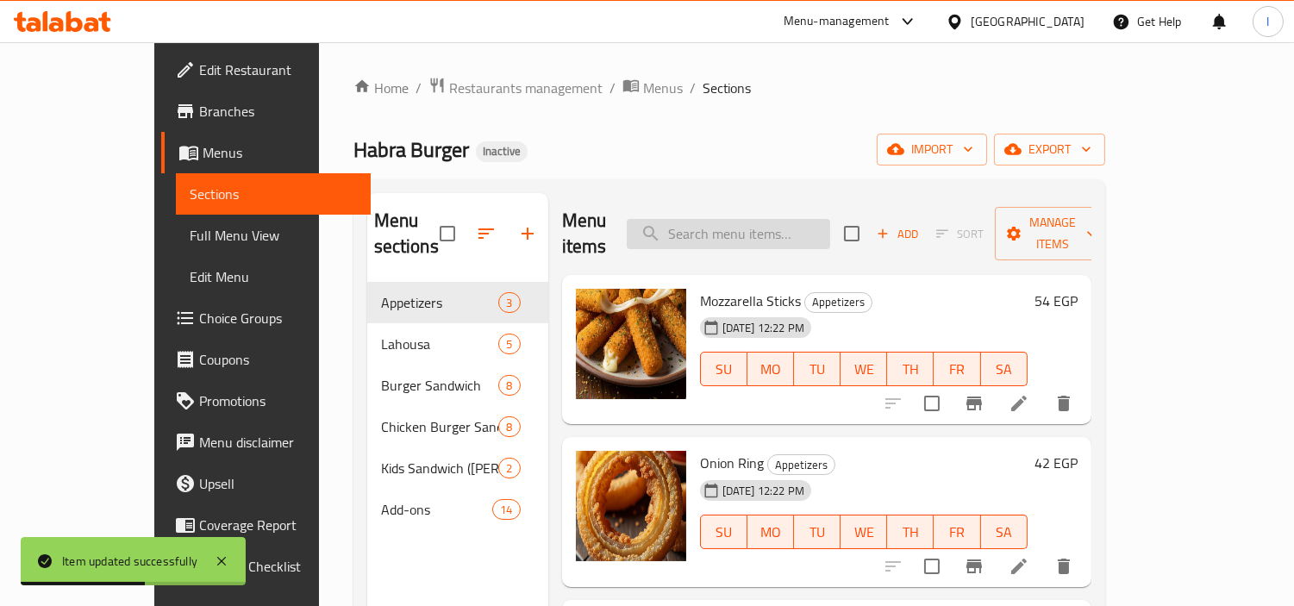
click at [805, 233] on input "search" at bounding box center [728, 234] width 203 height 30
paste input "Smoky Habar"
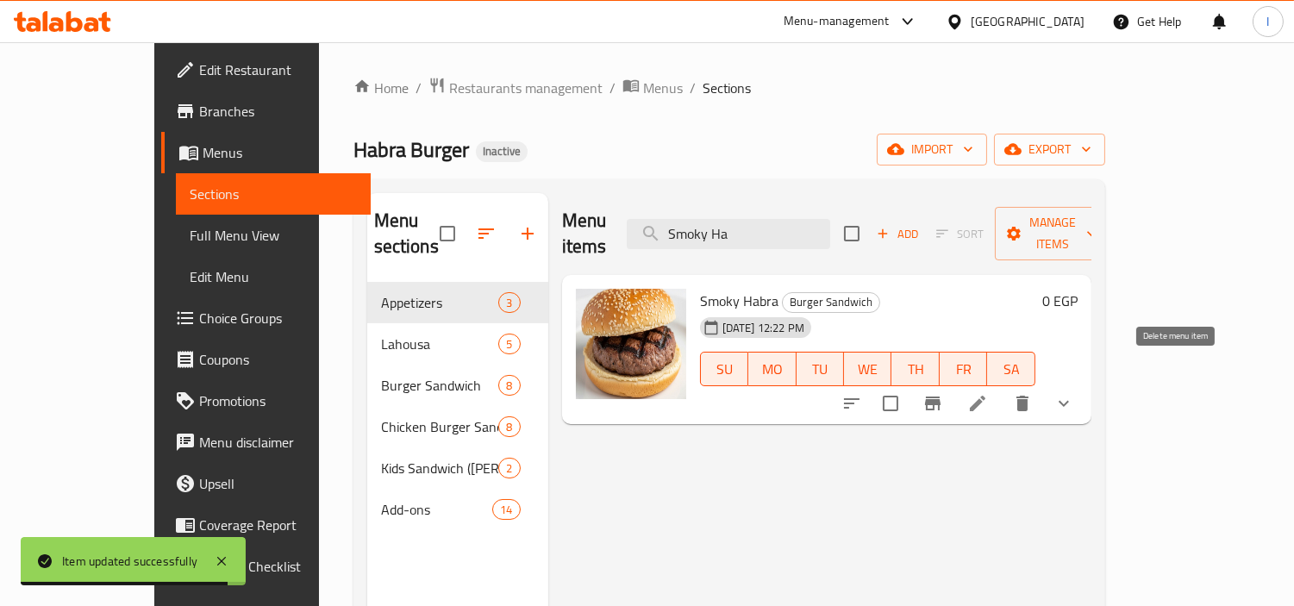
type input "Smoky Ha"
click at [1002, 388] on li at bounding box center [978, 403] width 48 height 31
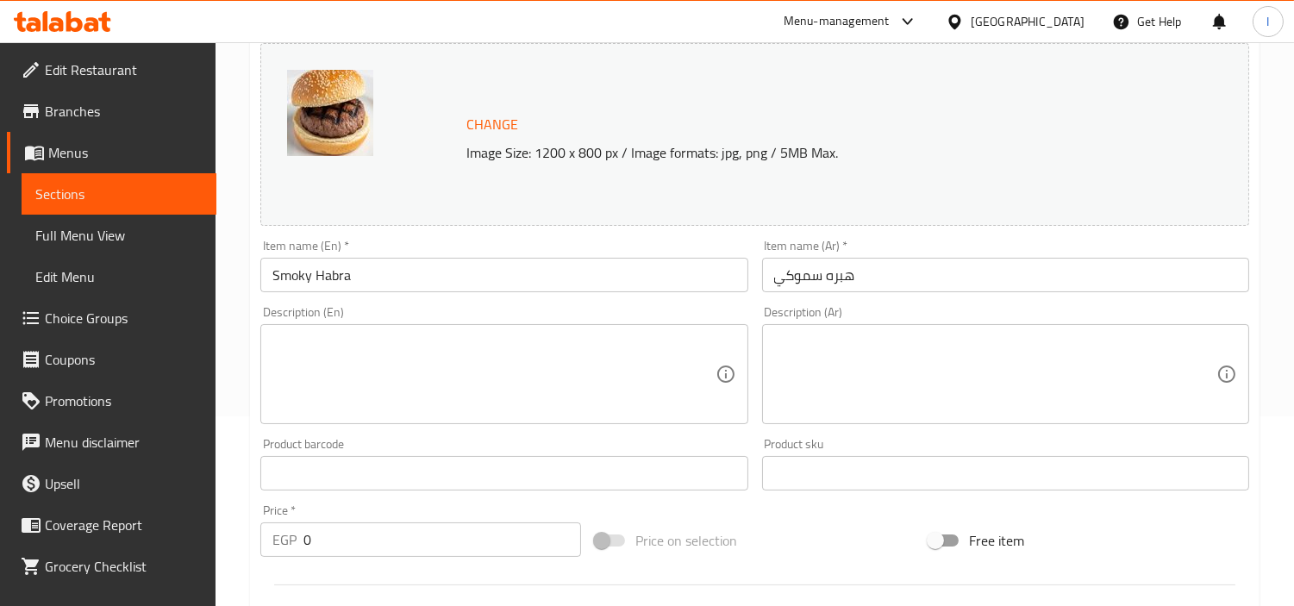
scroll to position [191, 0]
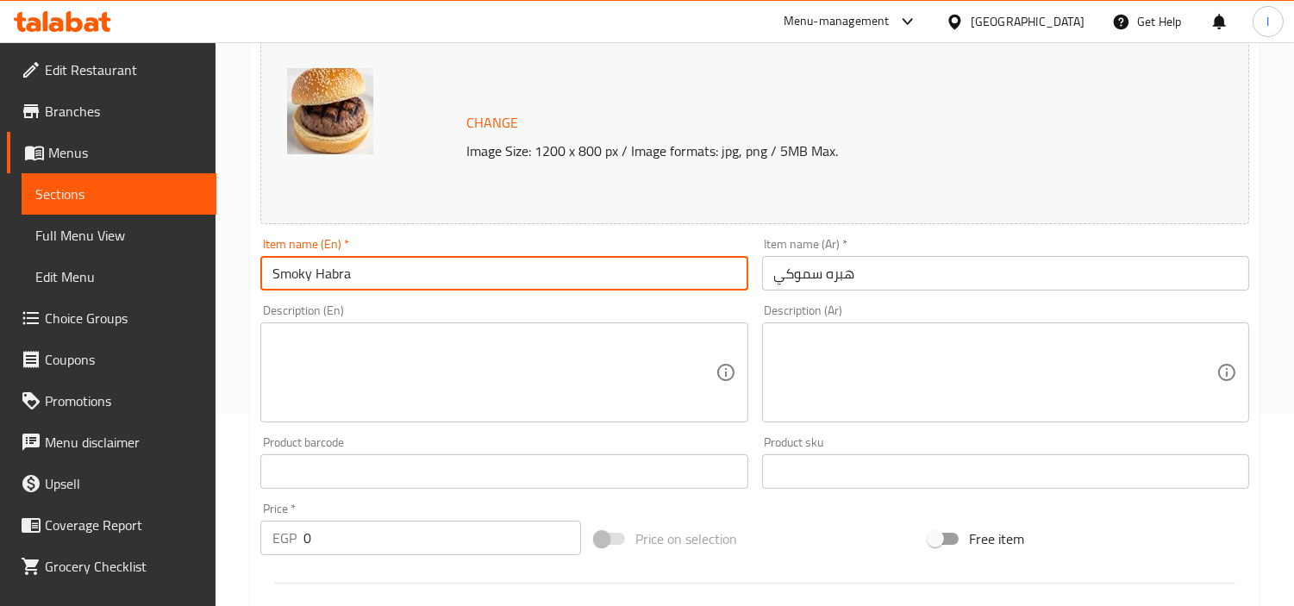
click at [360, 277] on input "Smoky Habra" at bounding box center [503, 273] width 487 height 34
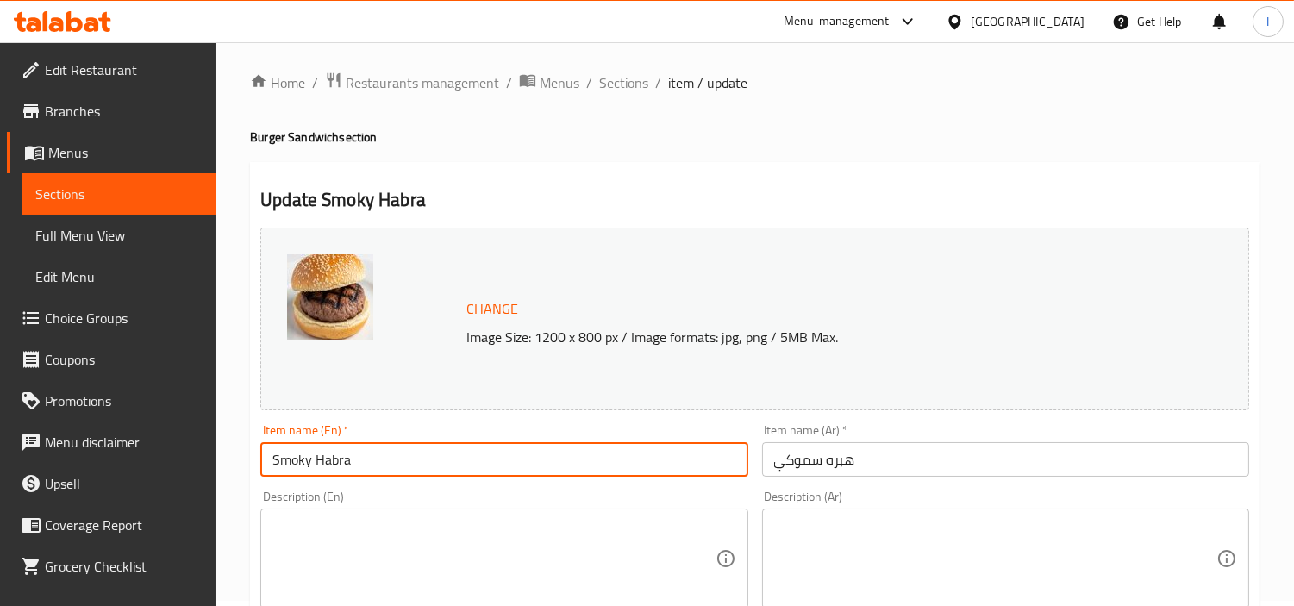
scroll to position [0, 0]
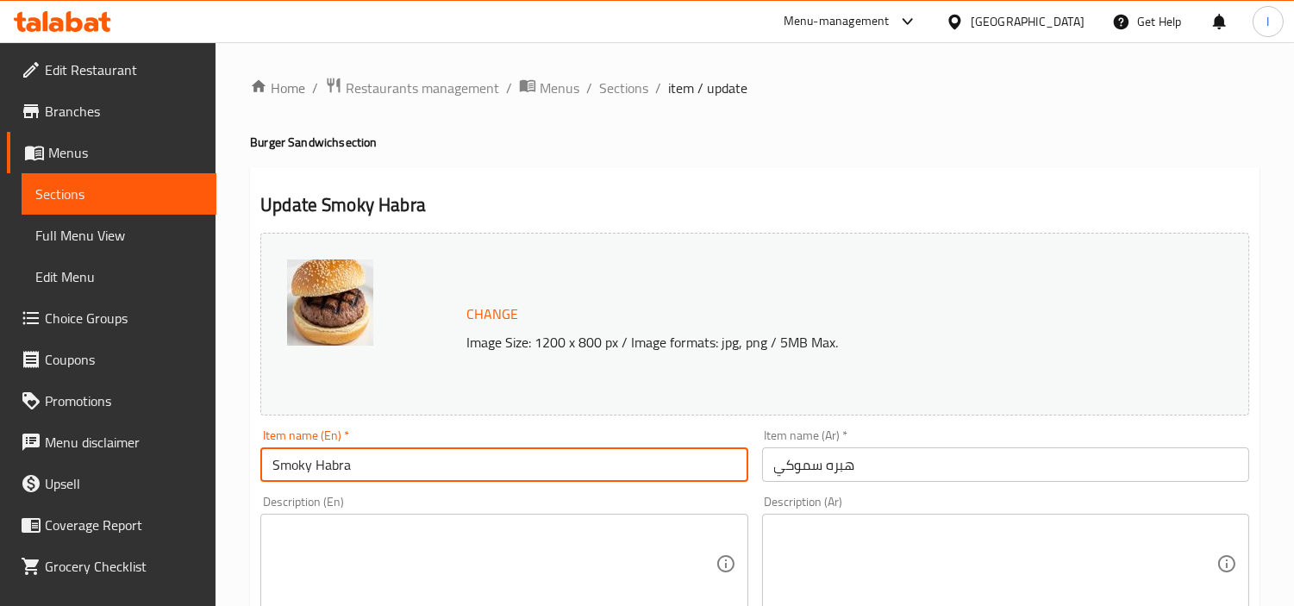
click at [178, 173] on link "Sections" at bounding box center [119, 193] width 195 height 41
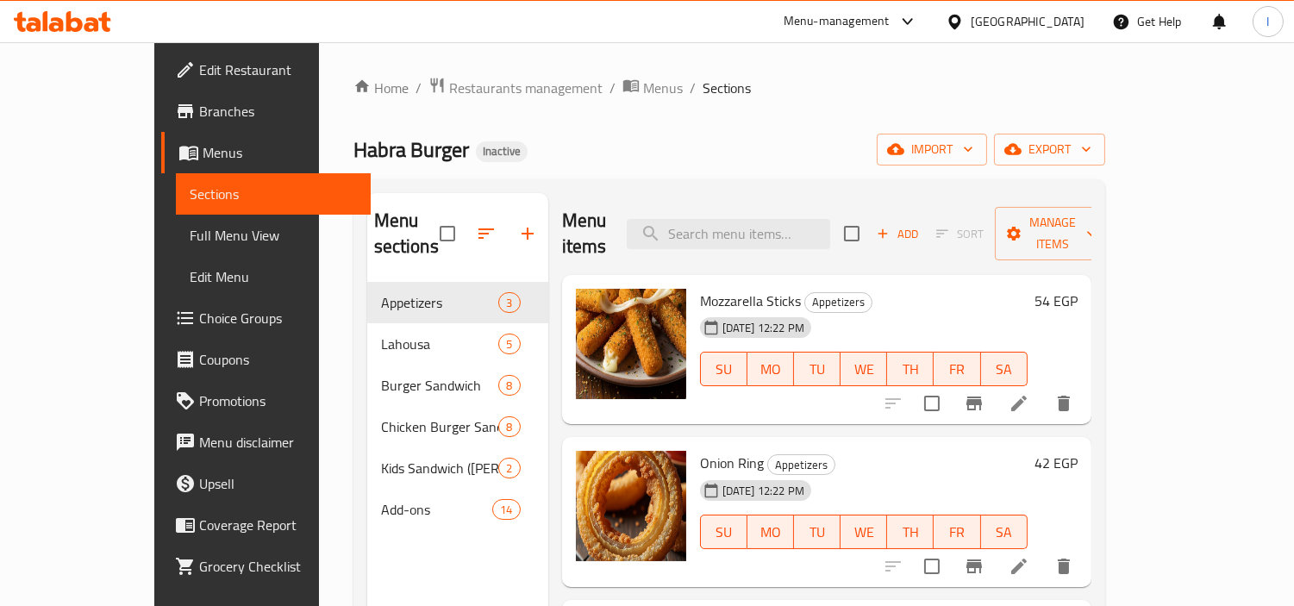
click at [786, 191] on div "Menu sections Appetizers 3 Lahousa 5 Burger Sandwich 8 Chicken Burger Sandwich …" at bounding box center [729, 496] width 752 height 634
click at [779, 219] on input "search" at bounding box center [728, 234] width 203 height 30
paste input "Habra Gharqana"
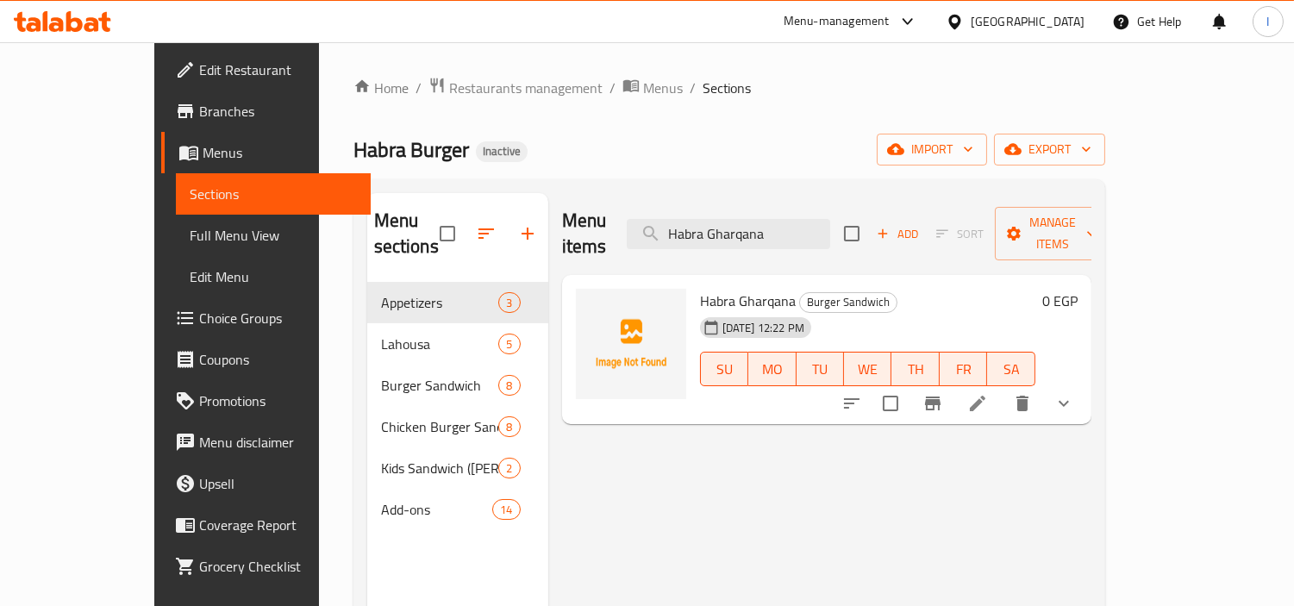
type input "Habra Gharqana"
click at [988, 393] on icon at bounding box center [977, 403] width 21 height 21
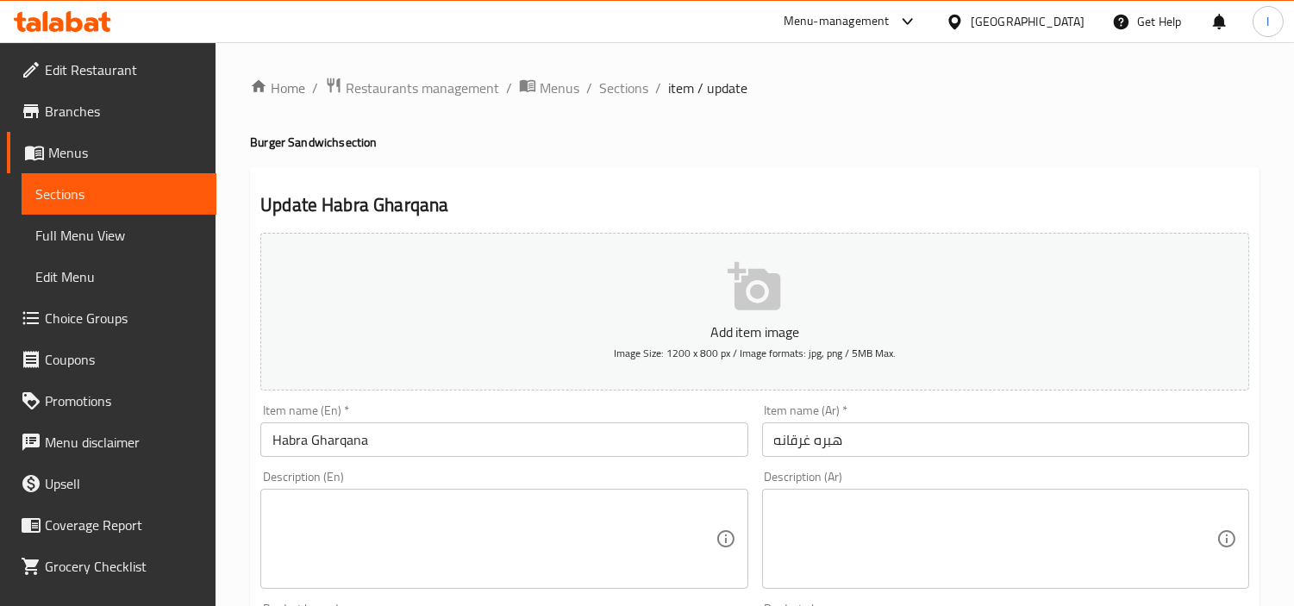
click at [421, 539] on textarea at bounding box center [493, 539] width 442 height 82
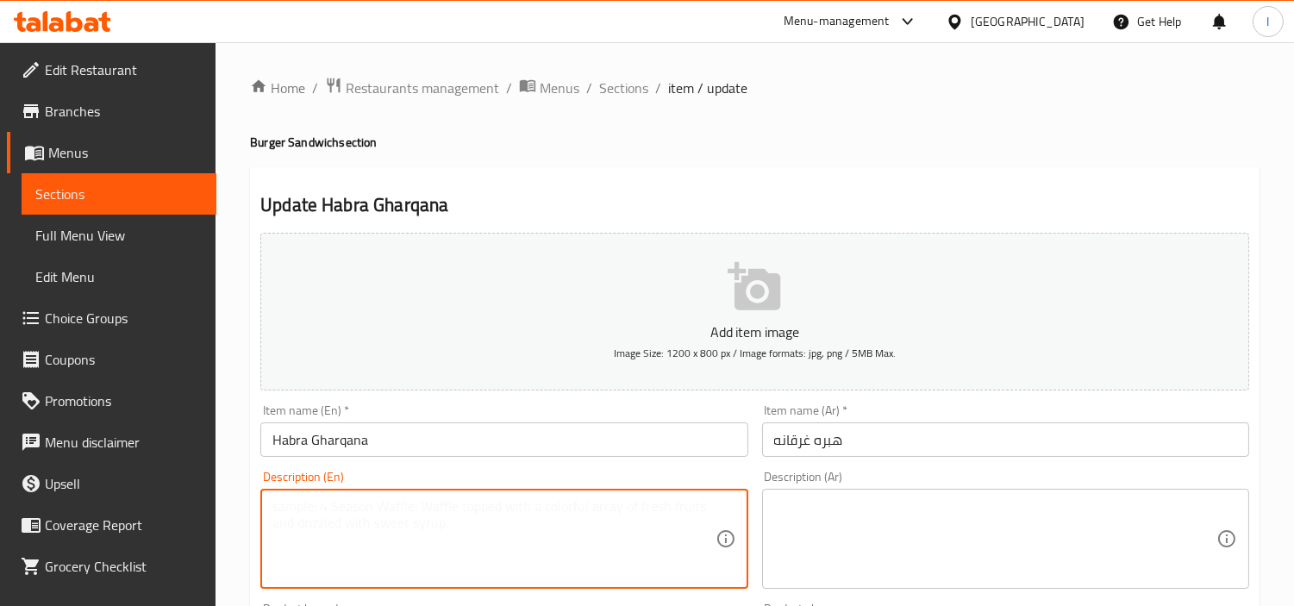
paste textarea "signature [PERSON_NAME] served in the "smothered" style"
type textarea "signature [PERSON_NAME] served in the "smothered" style"
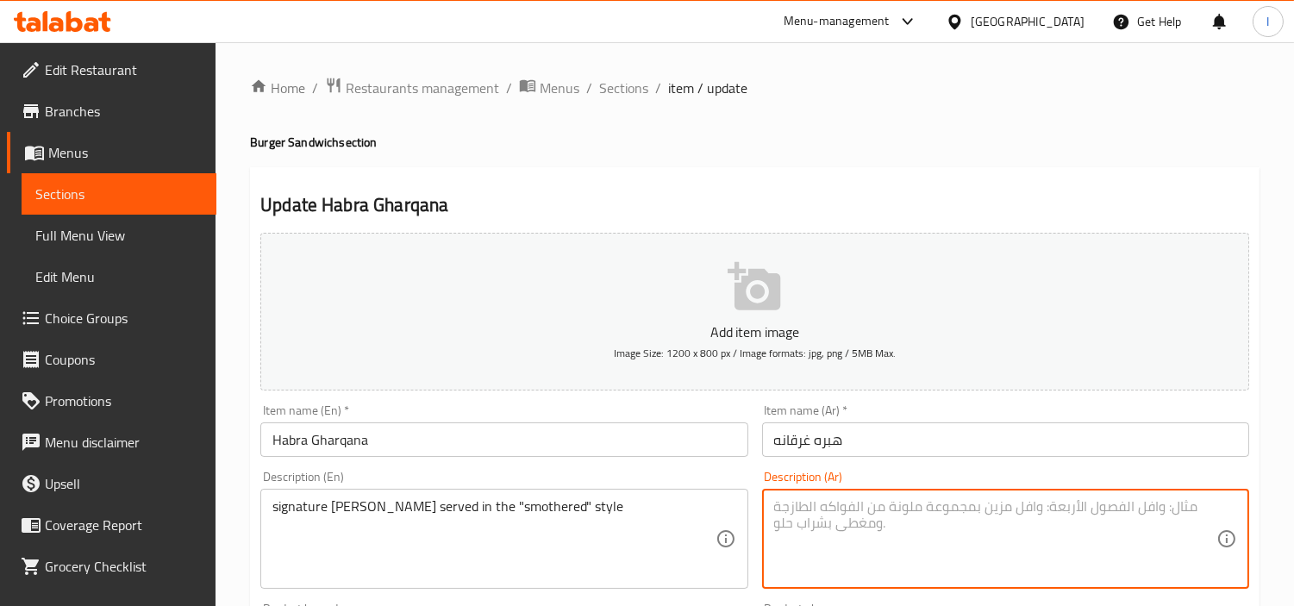
click at [892, 498] on textarea at bounding box center [995, 539] width 442 height 82
paste textarea "برجر هابرا المميز يُقدم على الطريقة "المغطاة""
click at [1132, 507] on textarea "برجر هابرا المميز يُقدم على الطريقة "المغطاة"" at bounding box center [995, 539] width 442 height 82
click at [977, 497] on div "برجر هابرا سيجنتشر يُقدم على الطريقة "المغطاة" Description (Ar)" at bounding box center [1005, 539] width 487 height 100
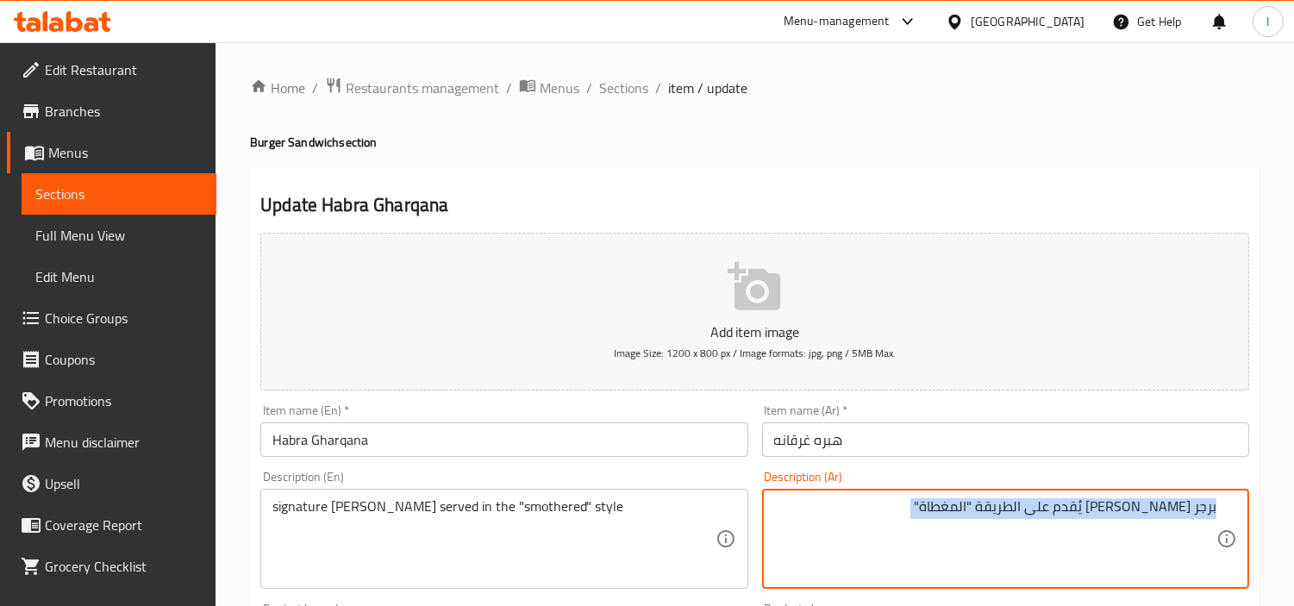
click at [977, 497] on div "برجر هابرا سيجنتشر يُقدم على الطريقة "المغطاة" Description (Ar)" at bounding box center [1005, 539] width 487 height 100
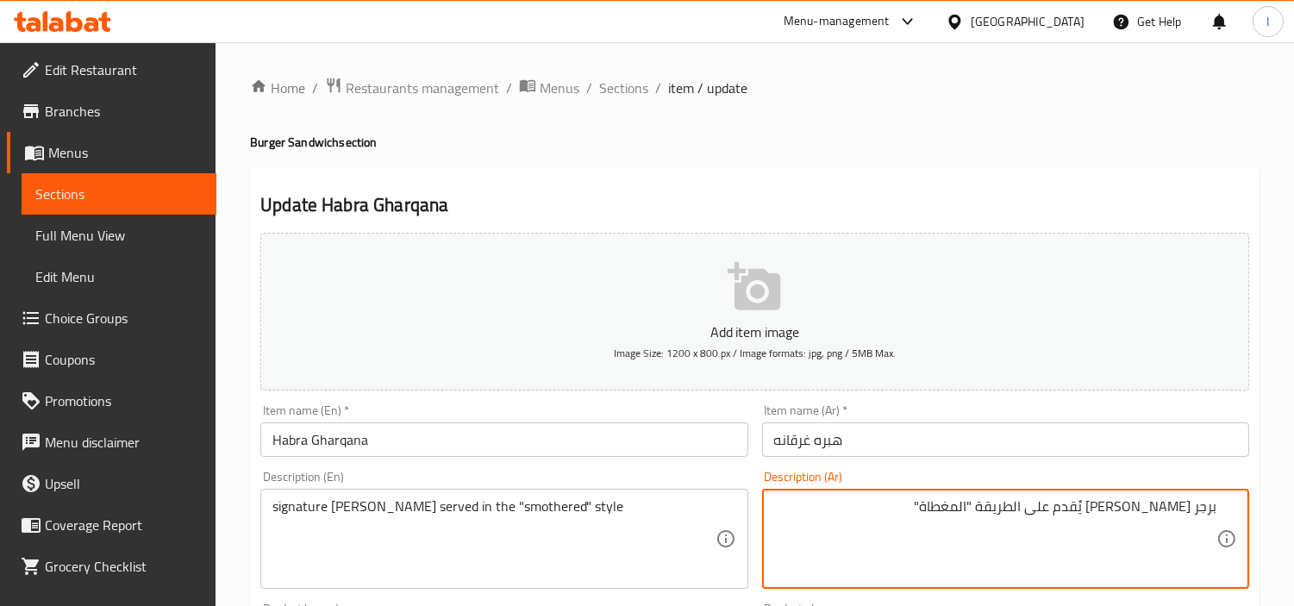
click at [973, 507] on textarea "برجر [PERSON_NAME] يُقدم على الطريقة "المغطاة"" at bounding box center [995, 539] width 442 height 82
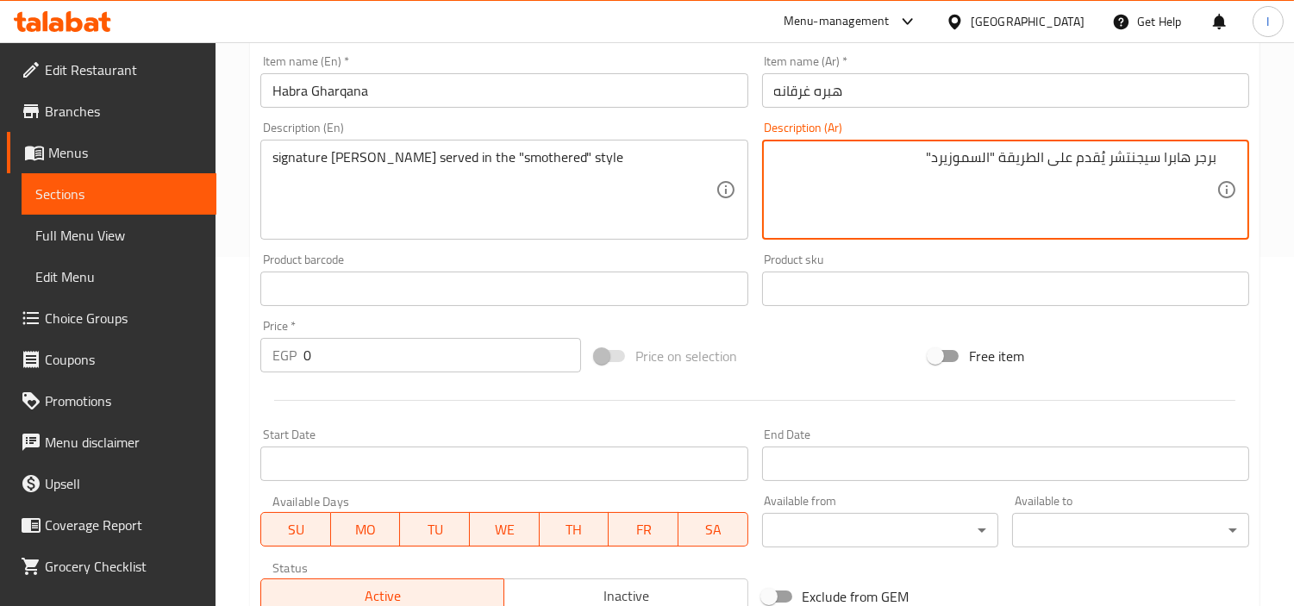
scroll to position [650, 0]
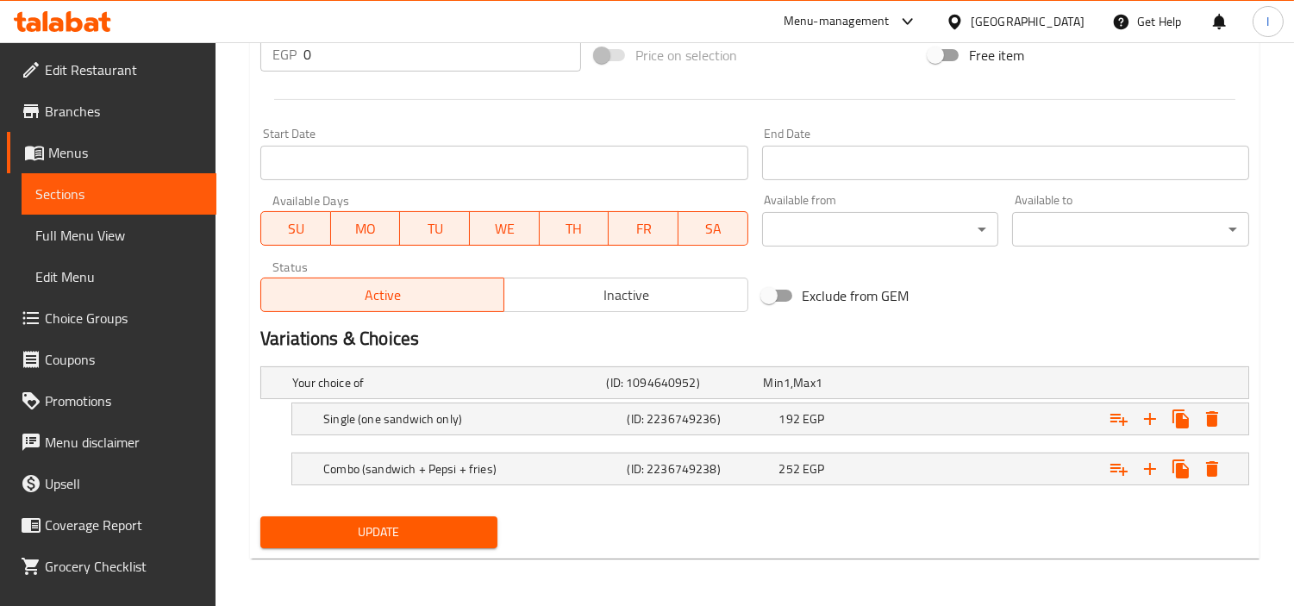
type textarea "برجر هابرا سيجنتشر يُقدم على الطريقة "السموزيرد""
click at [468, 527] on span "Update" at bounding box center [379, 533] width 210 height 22
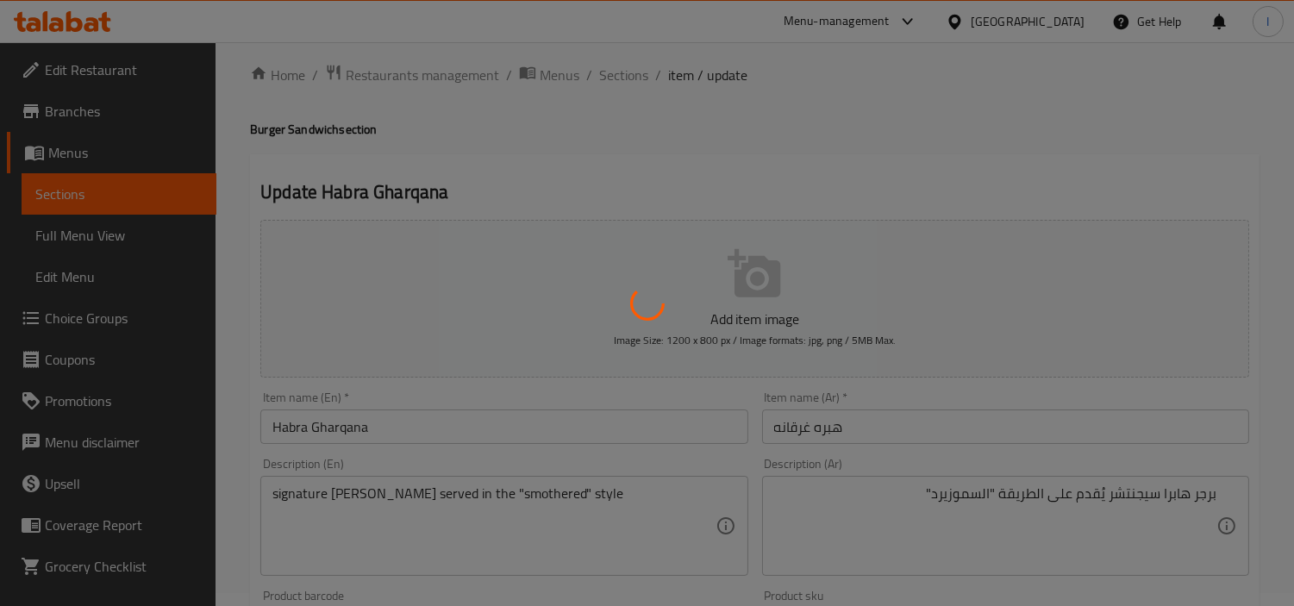
scroll to position [0, 0]
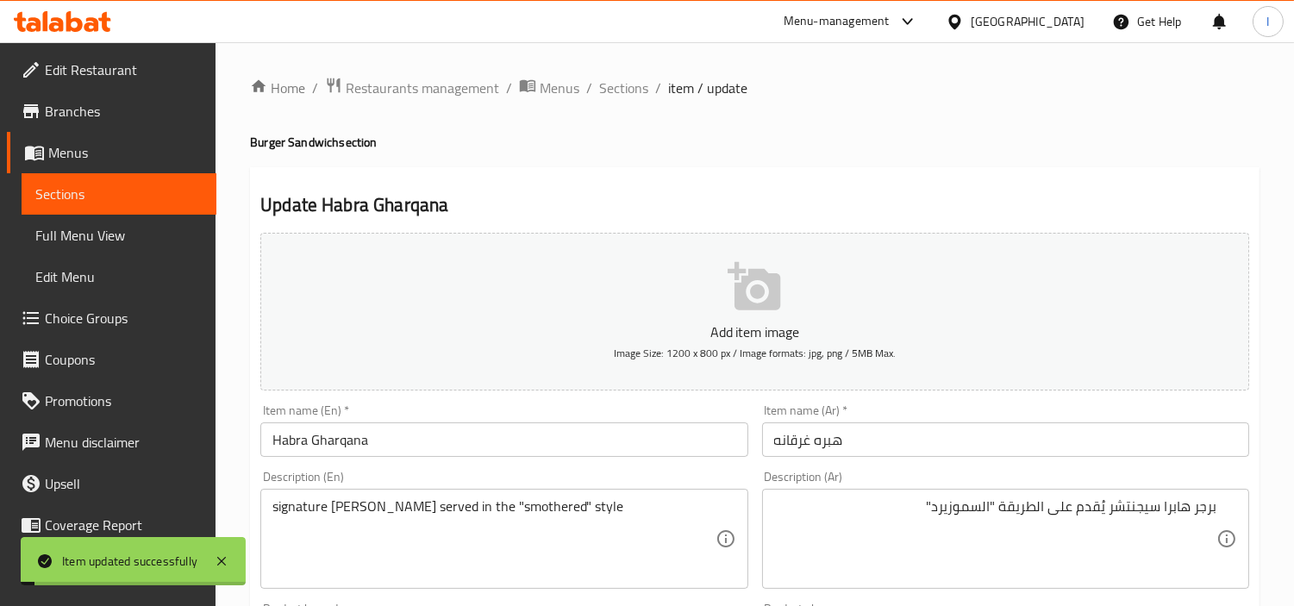
click at [139, 187] on span "Sections" at bounding box center [118, 194] width 167 height 21
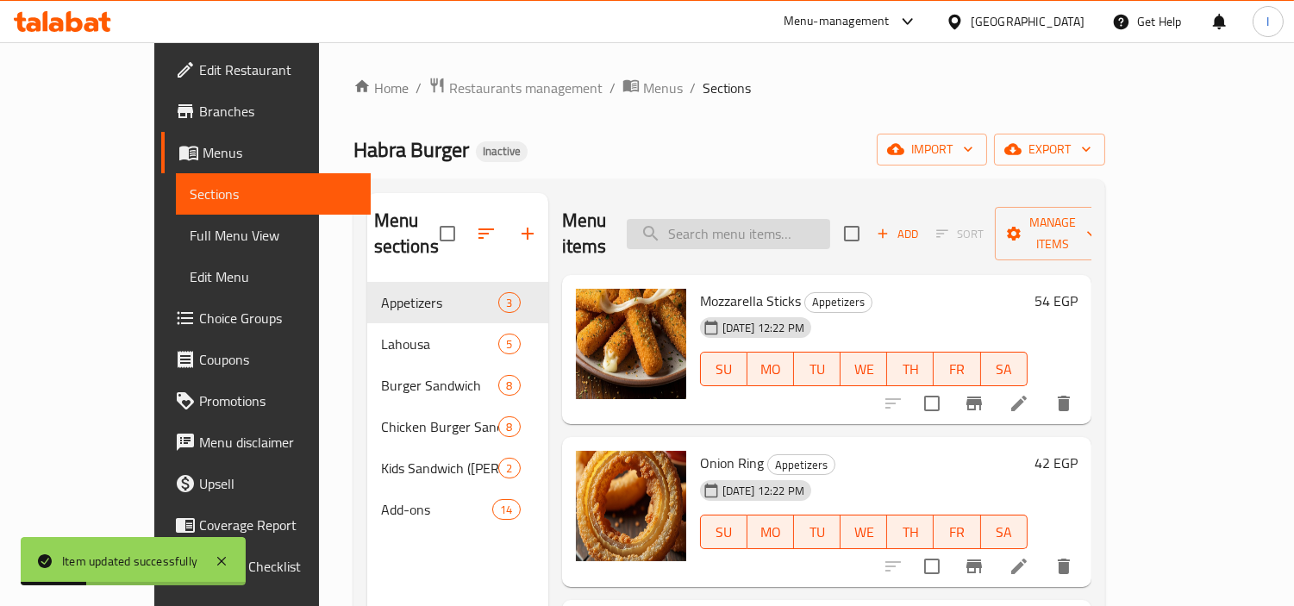
click at [761, 219] on input "search" at bounding box center [728, 234] width 203 height 30
paste input "Habra Duba"
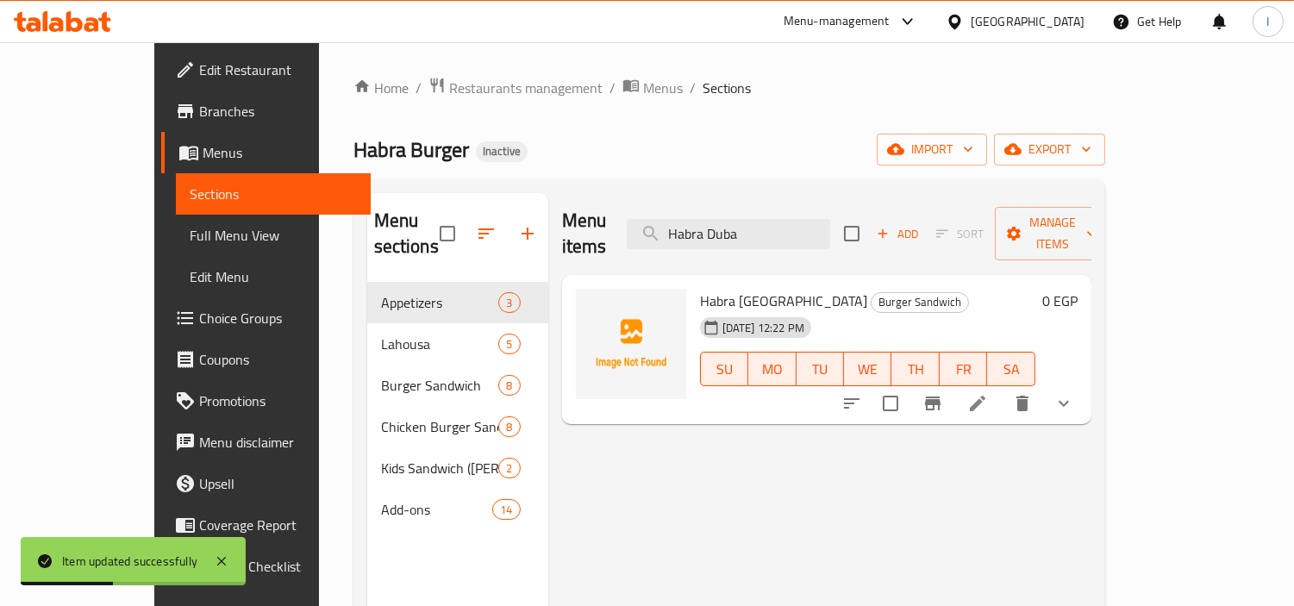
type input "Habra Duba"
click at [988, 393] on icon at bounding box center [977, 403] width 21 height 21
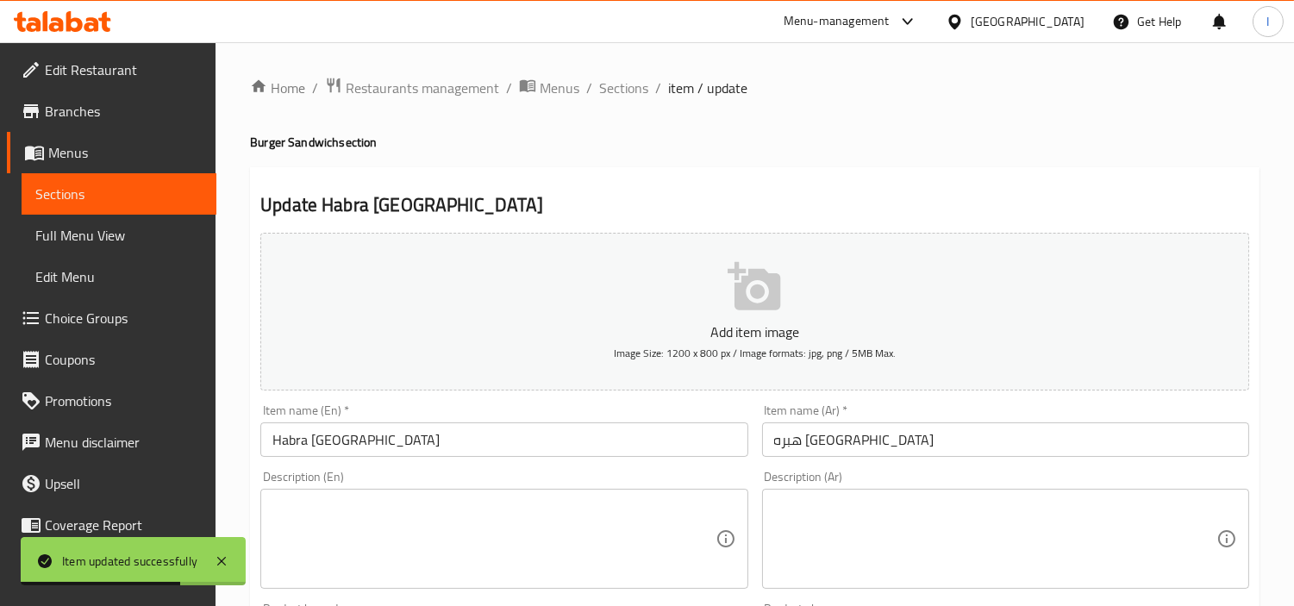
click at [510, 488] on div "Description (En) Description (En)" at bounding box center [503, 530] width 487 height 118
click at [495, 510] on textarea at bounding box center [493, 539] width 442 height 82
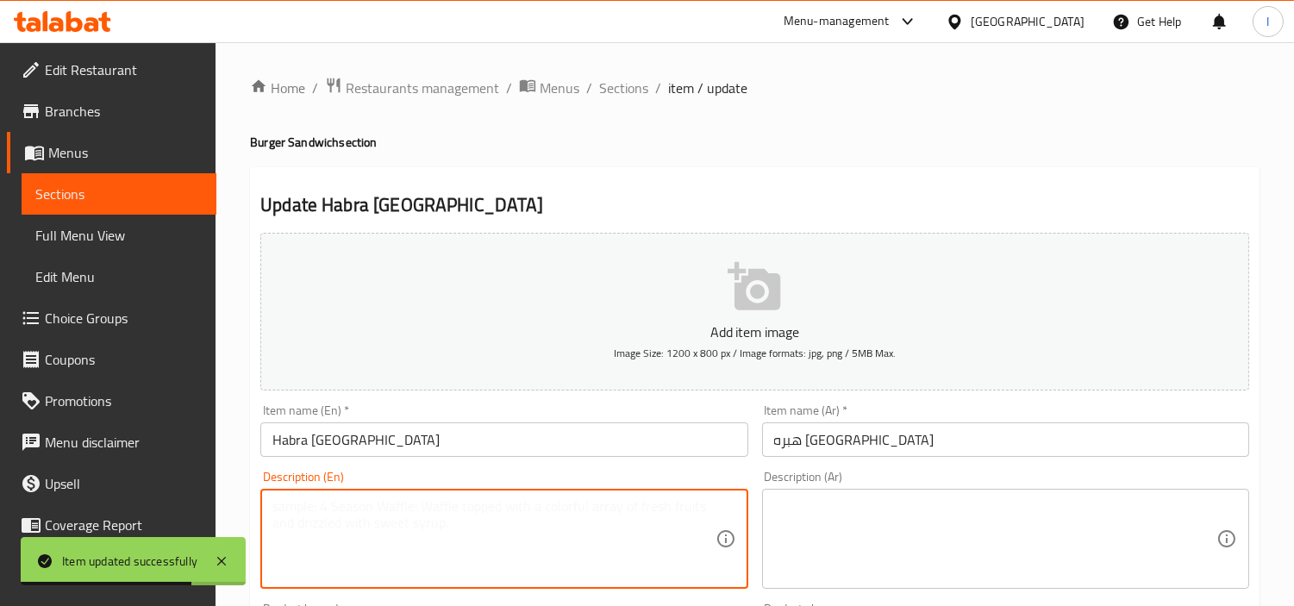
paste textarea "Habra burger with Middle Eastern-inspired flavor"
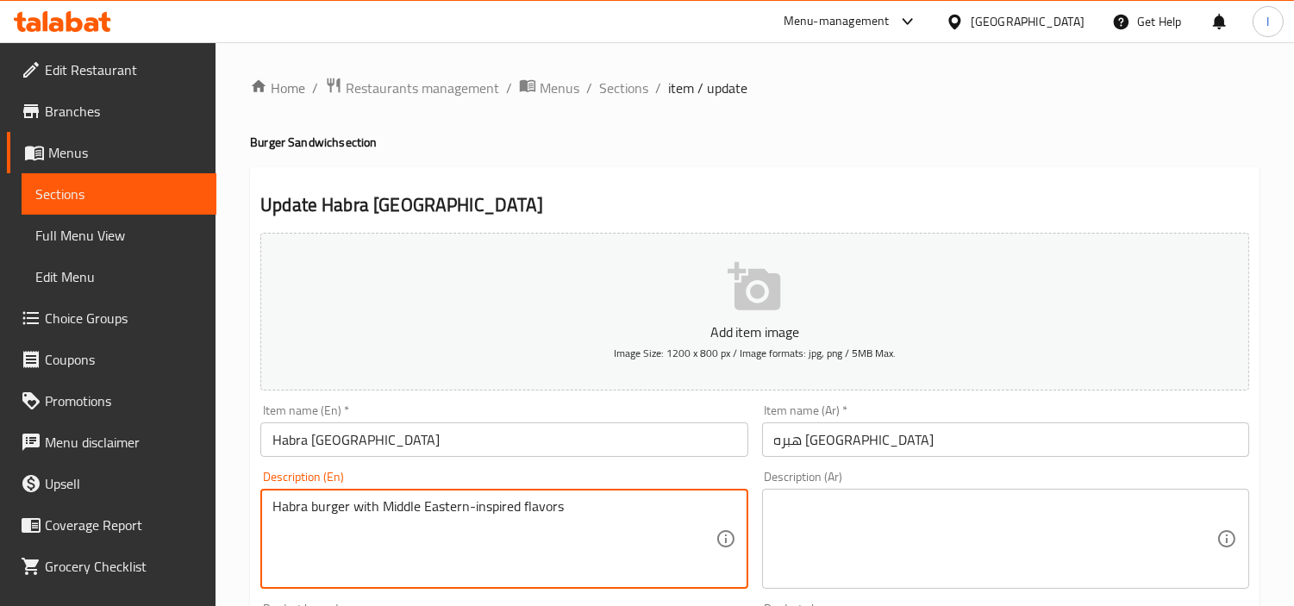
type textarea "Habra burger with Middle Eastern-inspired flavors"
click at [967, 535] on textarea at bounding box center [995, 539] width 442 height 82
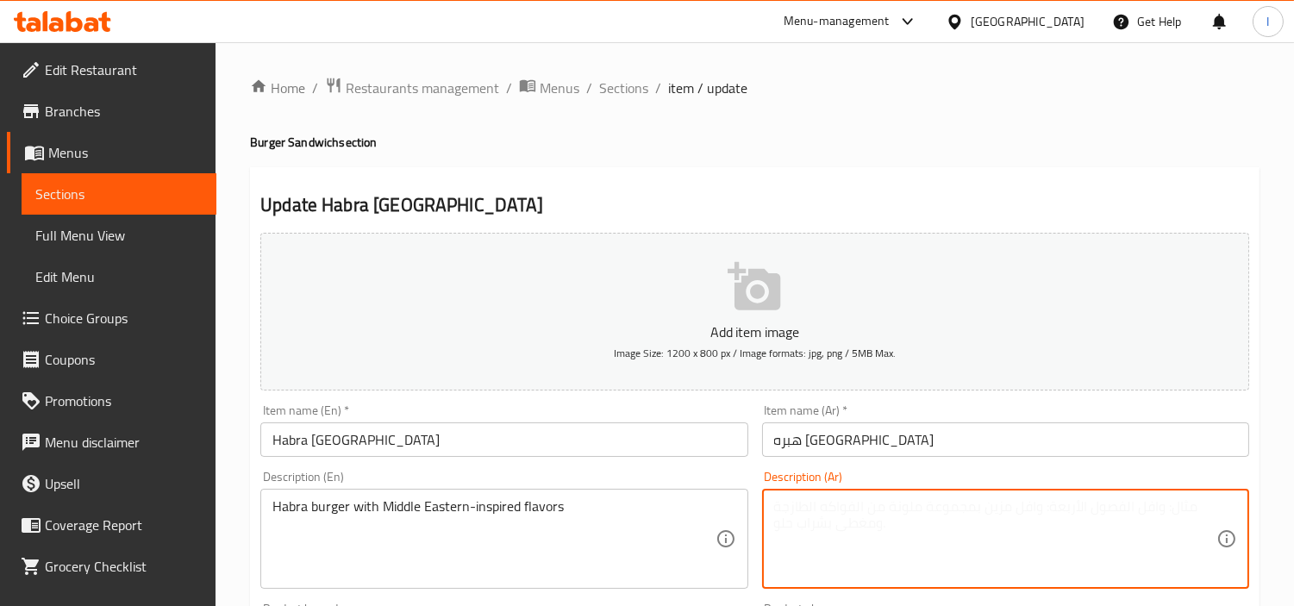
paste textarea "برجر هبرة بنكهات مستوحاة من الشرق الأوسط"
click at [1177, 515] on textarea "برجر هبرة بنكهات مستوحاة من الشرق الأوسط" at bounding box center [995, 539] width 442 height 82
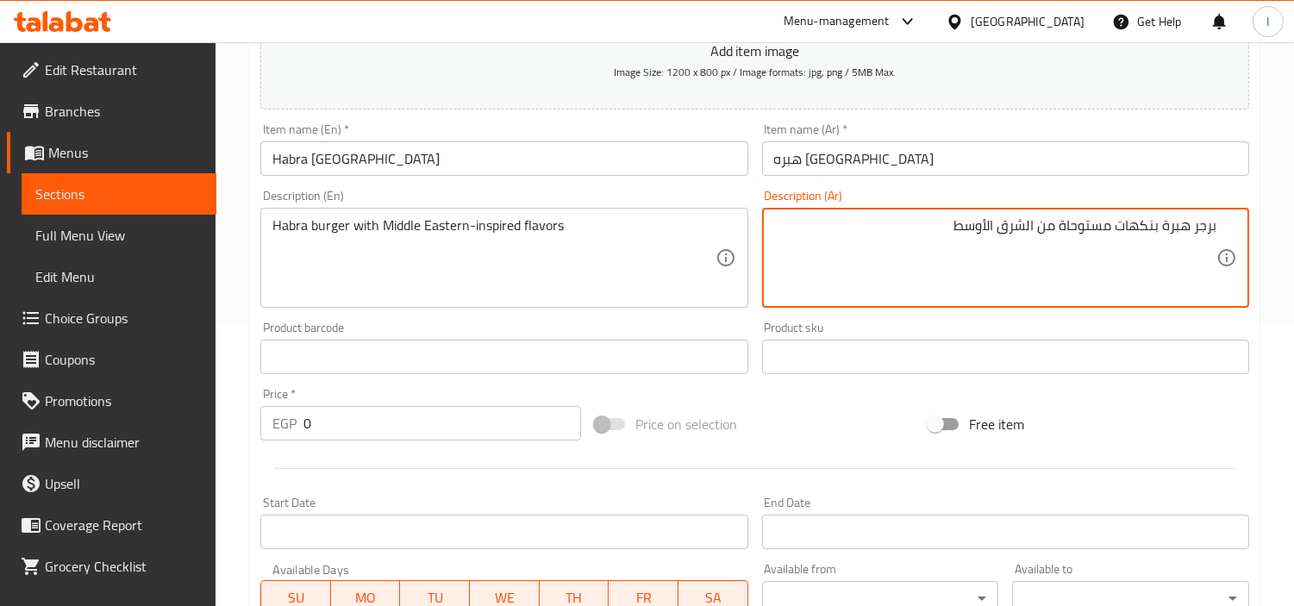
scroll to position [650, 0]
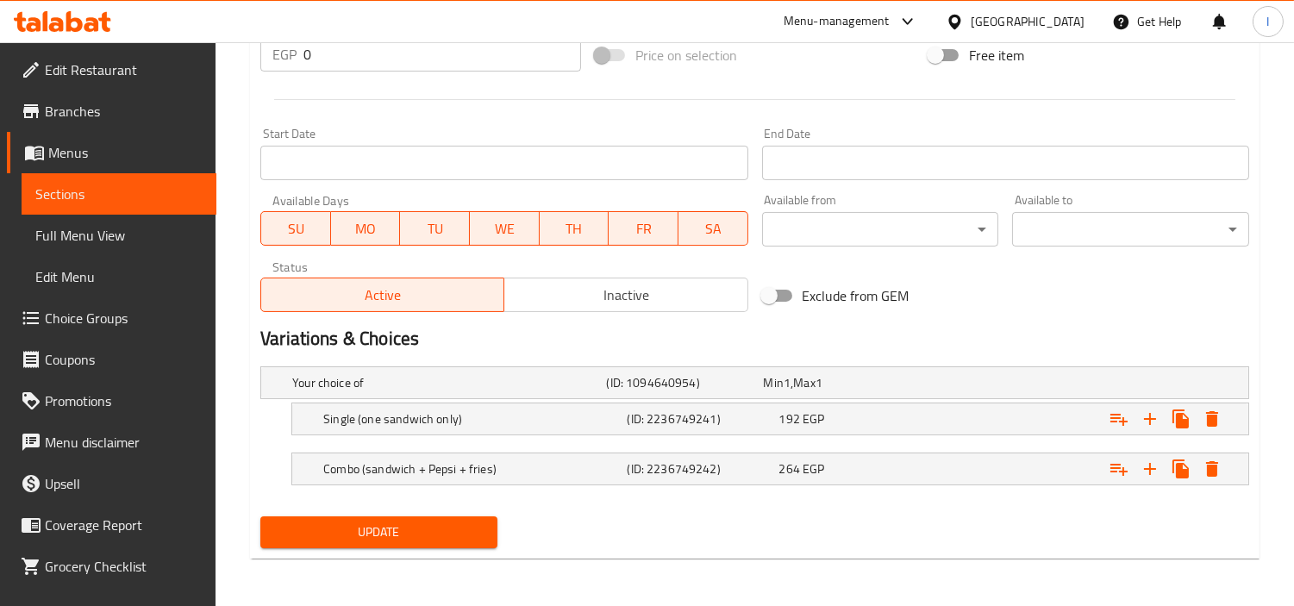
type textarea "برجر هبرة بنكهات مستوحاة من الشرق الأوسط"
click at [384, 531] on span "Update" at bounding box center [379, 533] width 210 height 22
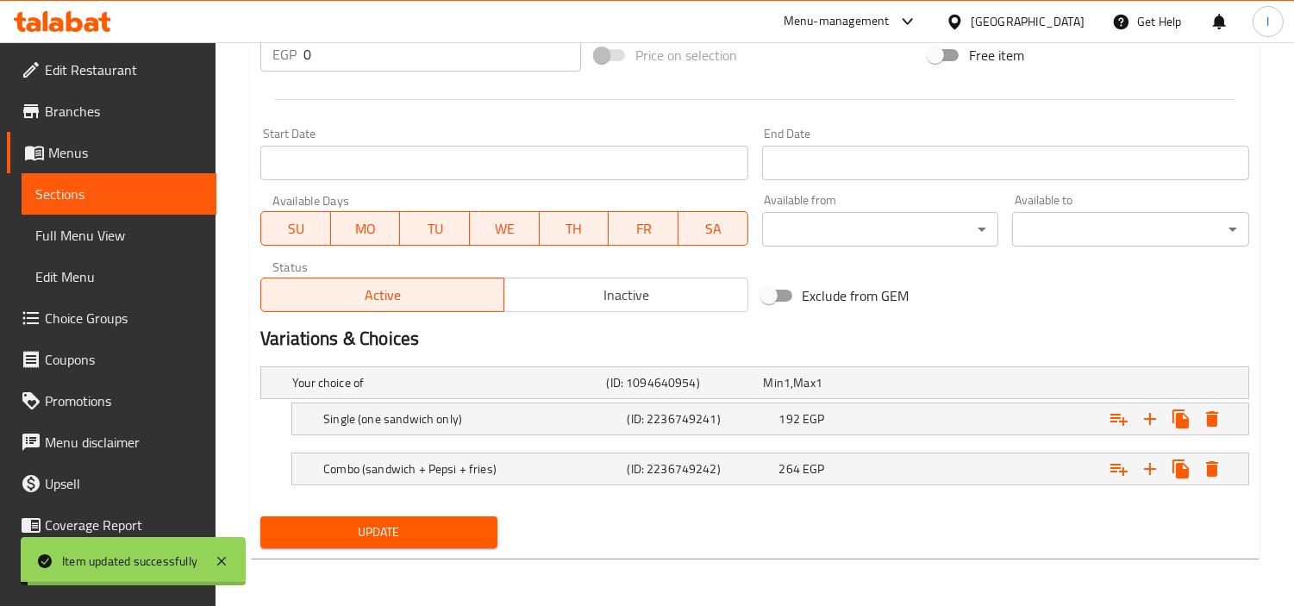
click at [168, 195] on span "Sections" at bounding box center [118, 194] width 167 height 21
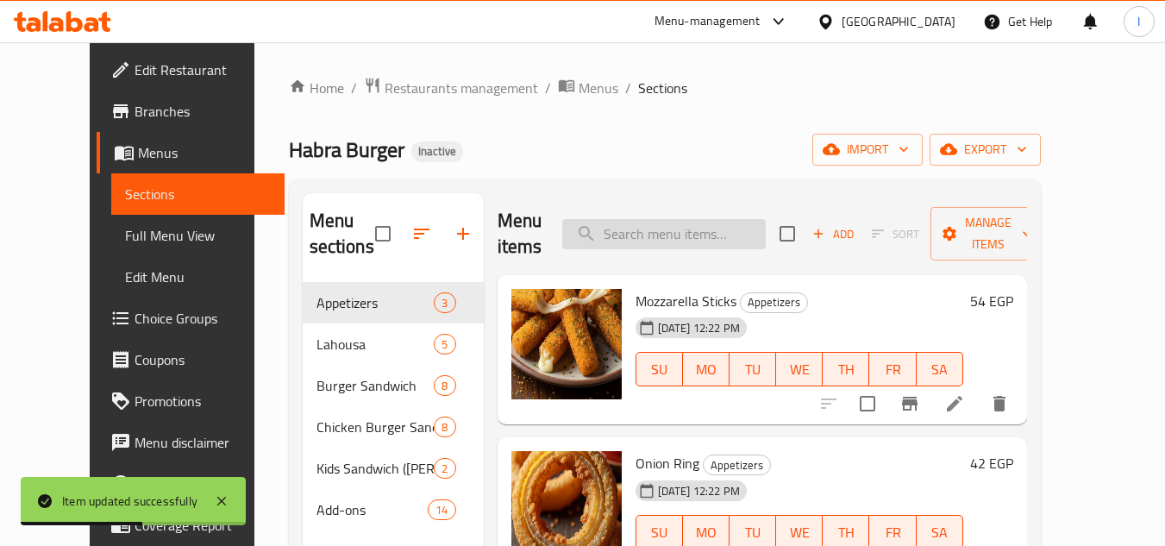
click at [712, 228] on input "search" at bounding box center [663, 234] width 203 height 30
paste input "[PERSON_NAME]"
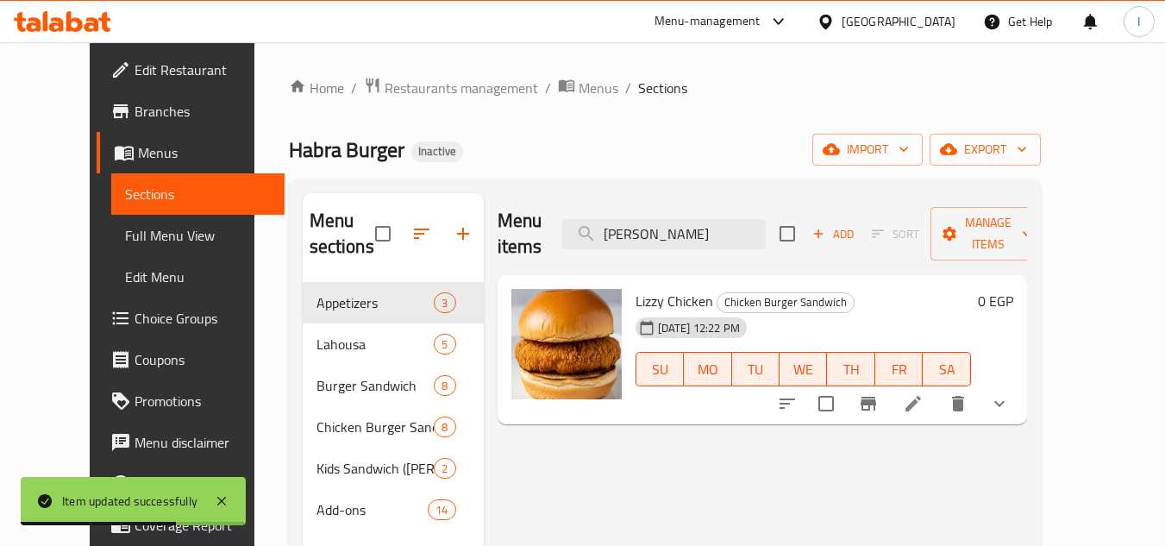
type input "[PERSON_NAME]"
click at [923, 393] on icon at bounding box center [913, 403] width 21 height 21
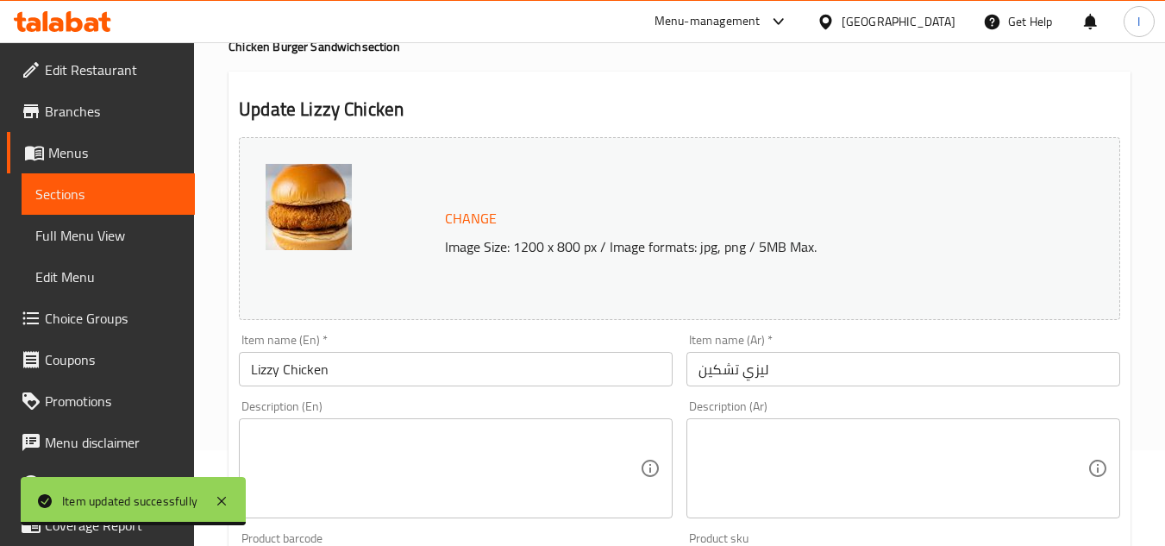
scroll to position [259, 0]
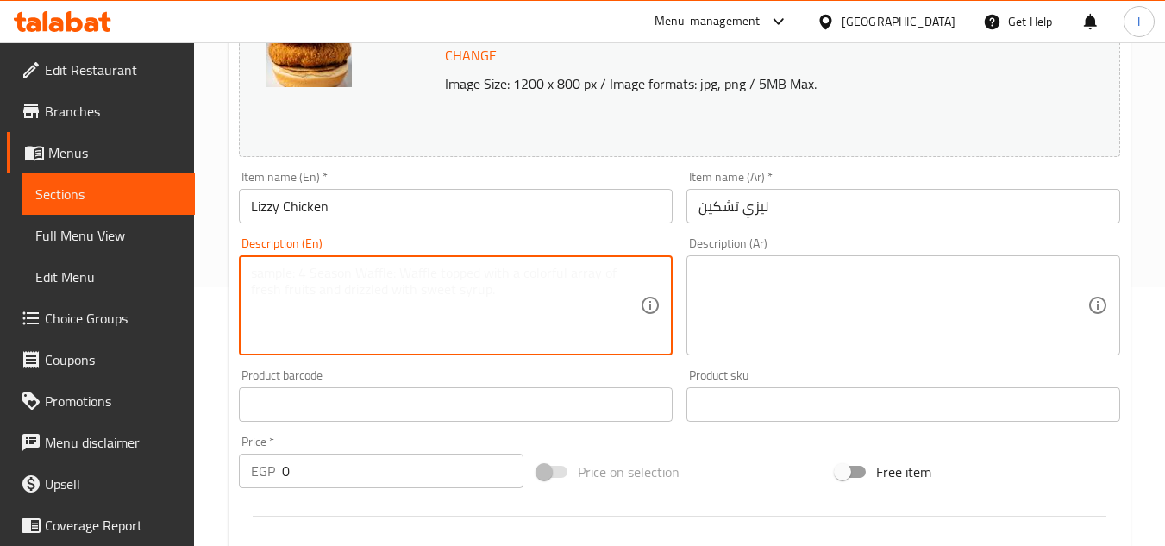
click at [435, 306] on textarea at bounding box center [445, 306] width 389 height 82
paste textarea "distinct chicken burger"
type textarea "distinct chicken burger"
click at [787, 297] on textarea at bounding box center [892, 306] width 389 height 82
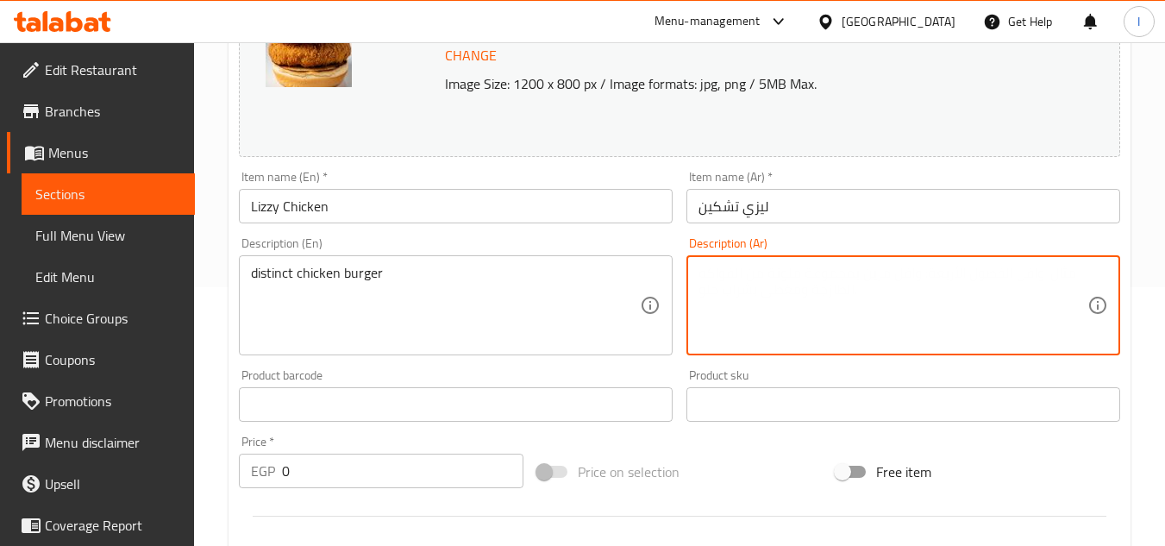
paste textarea "برجر دجاج مميز"
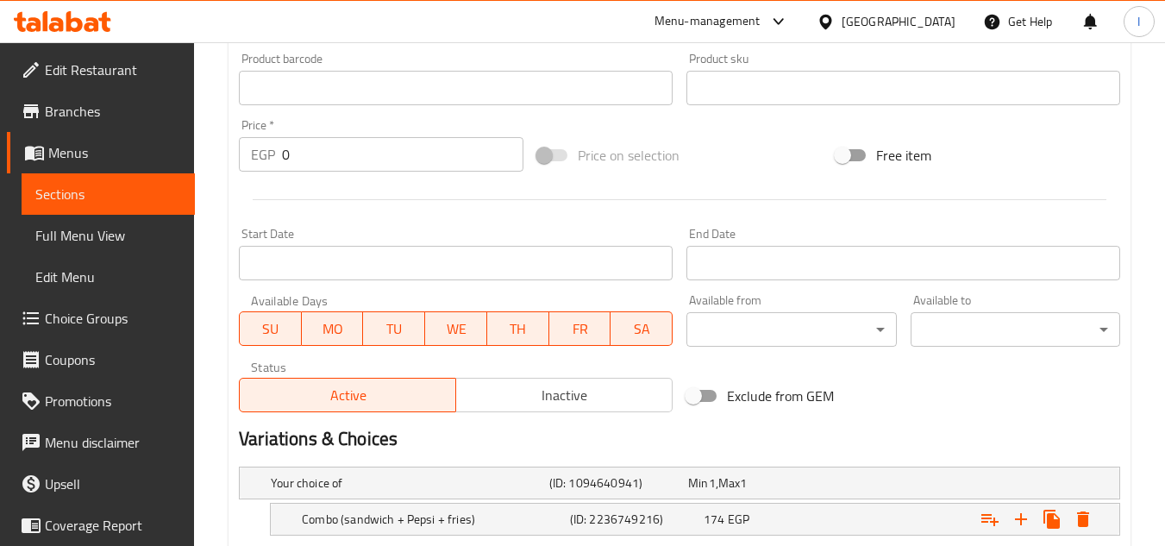
scroll to position [736, 0]
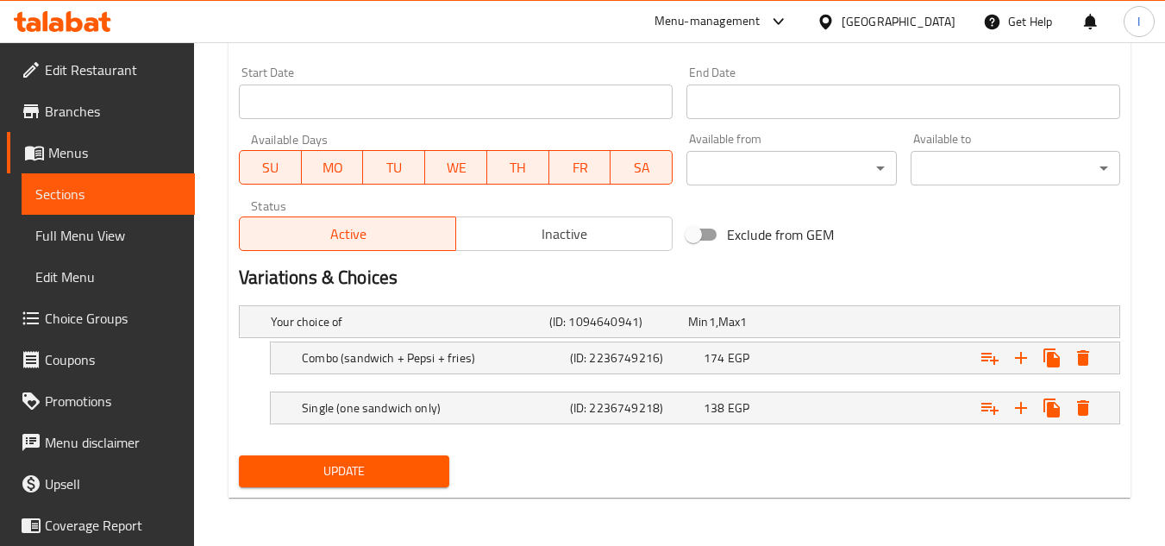
type textarea "برجر دجاج مميز"
click at [378, 460] on span "Update" at bounding box center [344, 471] width 182 height 22
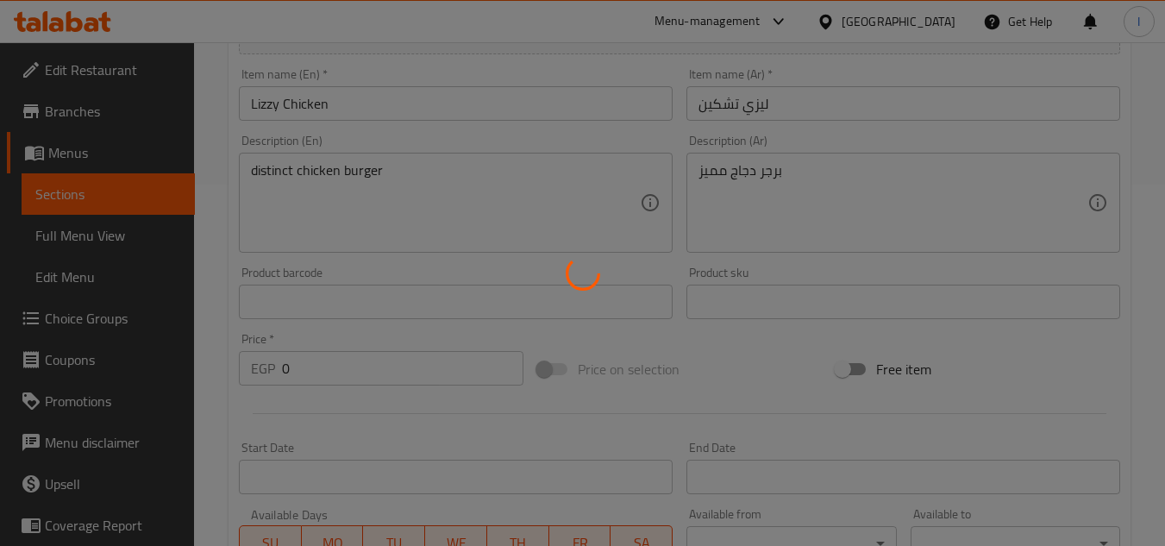
scroll to position [133, 0]
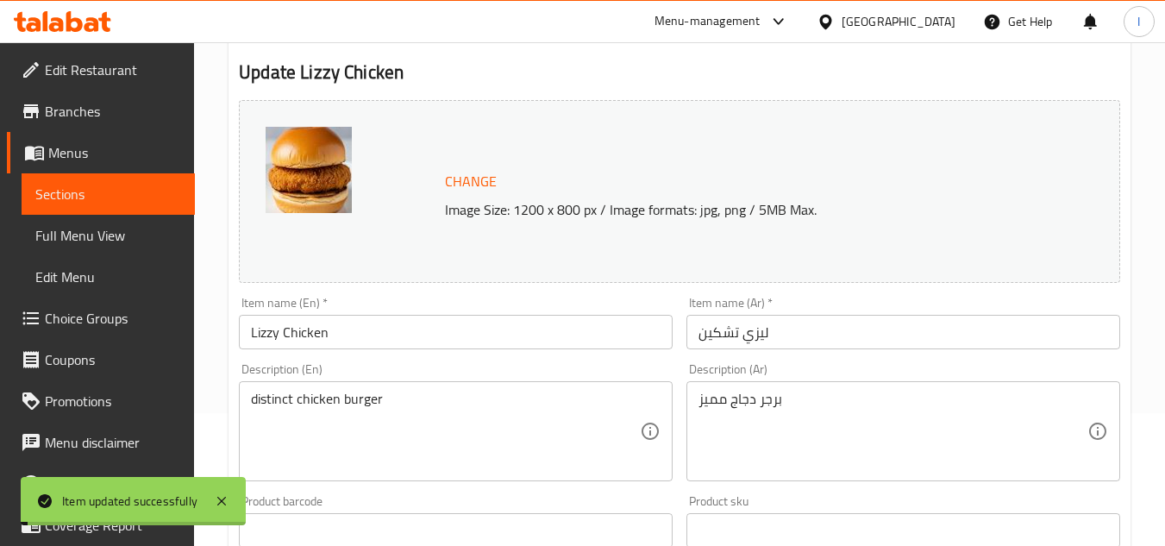
click at [144, 197] on span "Sections" at bounding box center [108, 194] width 146 height 21
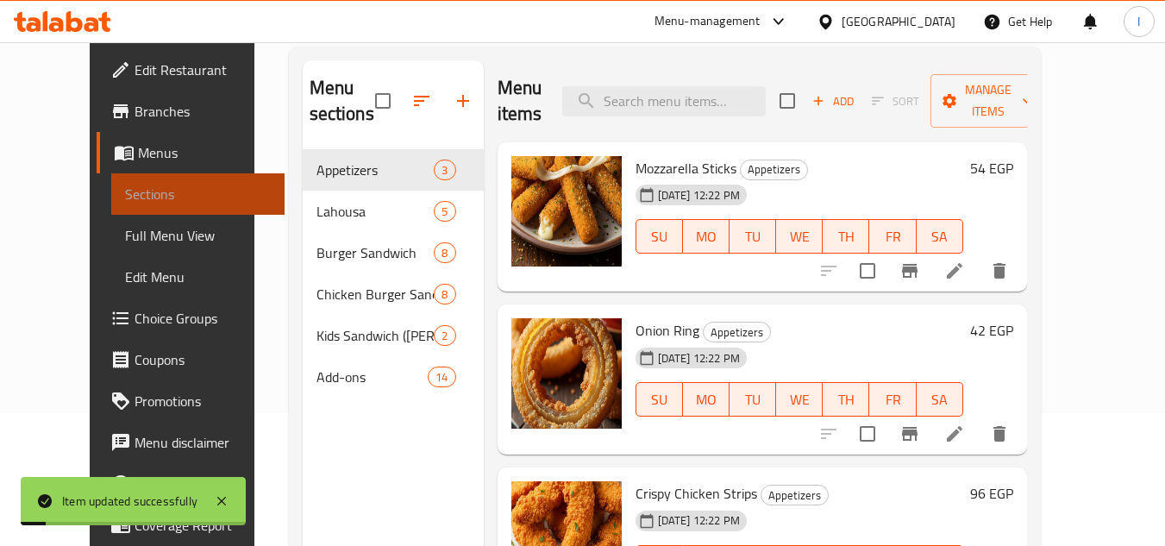
click at [144, 197] on span "Sections" at bounding box center [198, 194] width 146 height 21
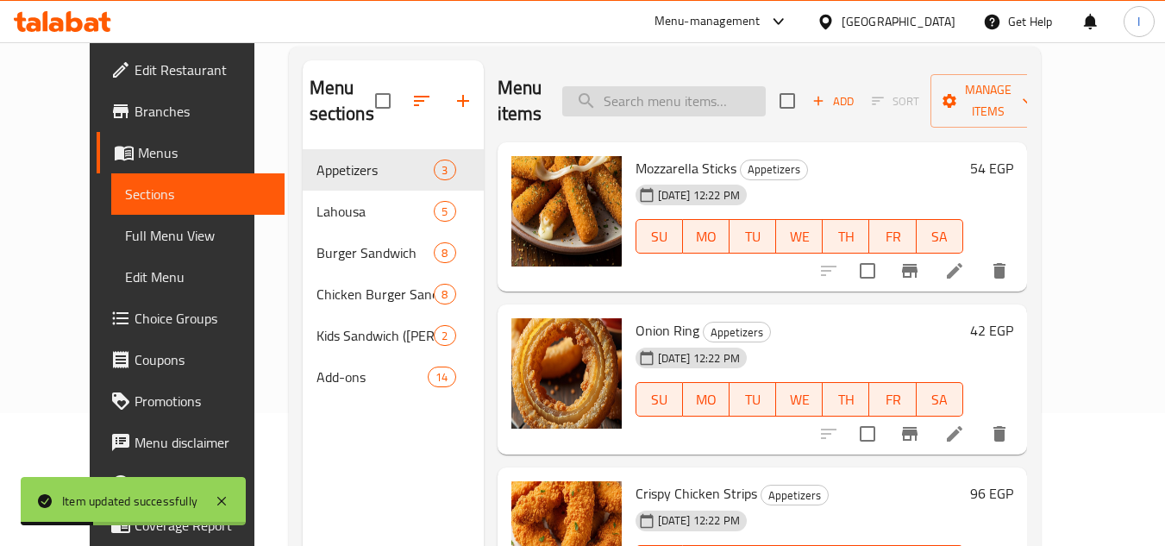
click at [698, 91] on input "search" at bounding box center [663, 101] width 203 height 30
paste input "Buffalo Chicken Ranc"
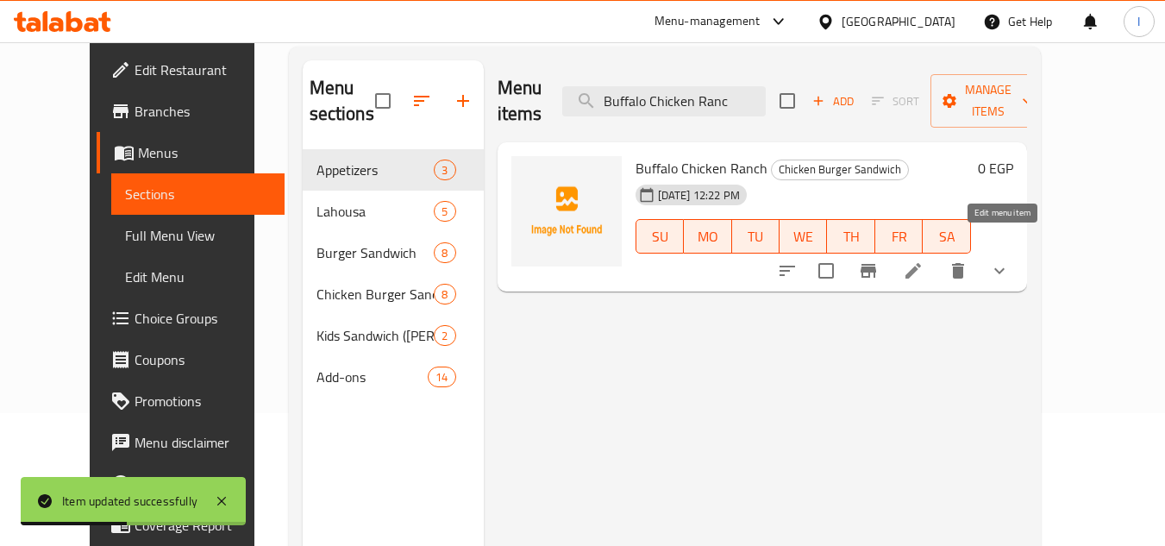
type input "Buffalo Chicken Ranc"
click at [921, 263] on icon at bounding box center [913, 271] width 16 height 16
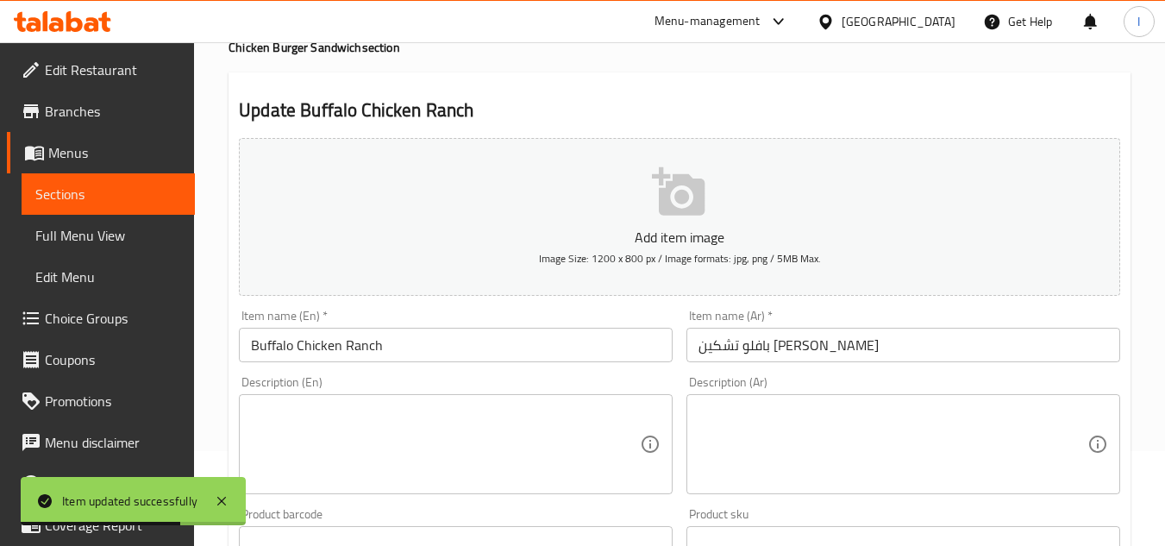
scroll to position [172, 0]
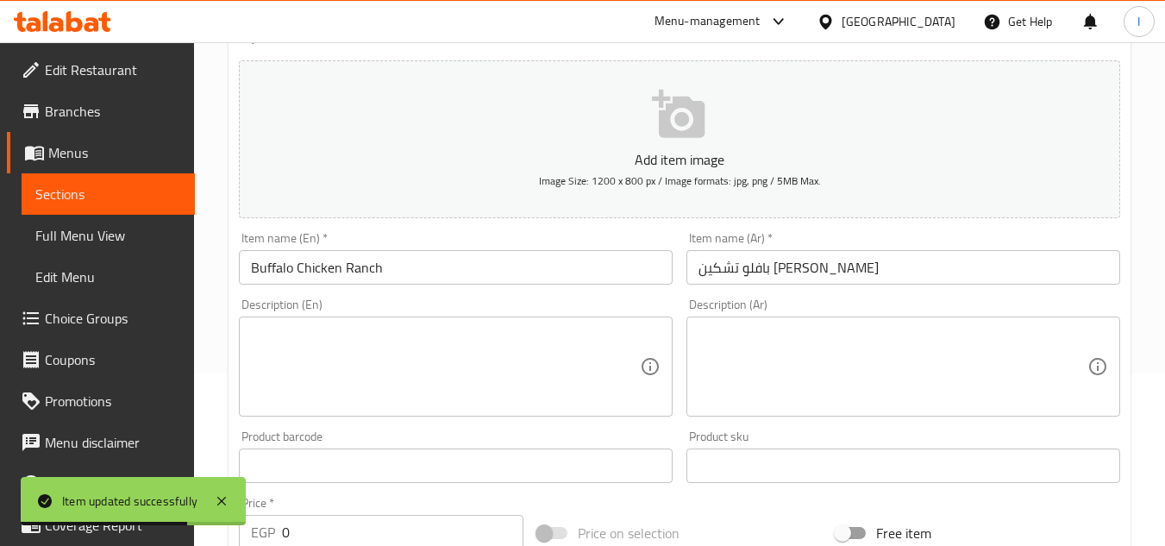
click at [562, 352] on textarea at bounding box center [445, 367] width 389 height 82
paste textarea "crispy chicken sandwich with classic buffalo sauce and ranch dressing"
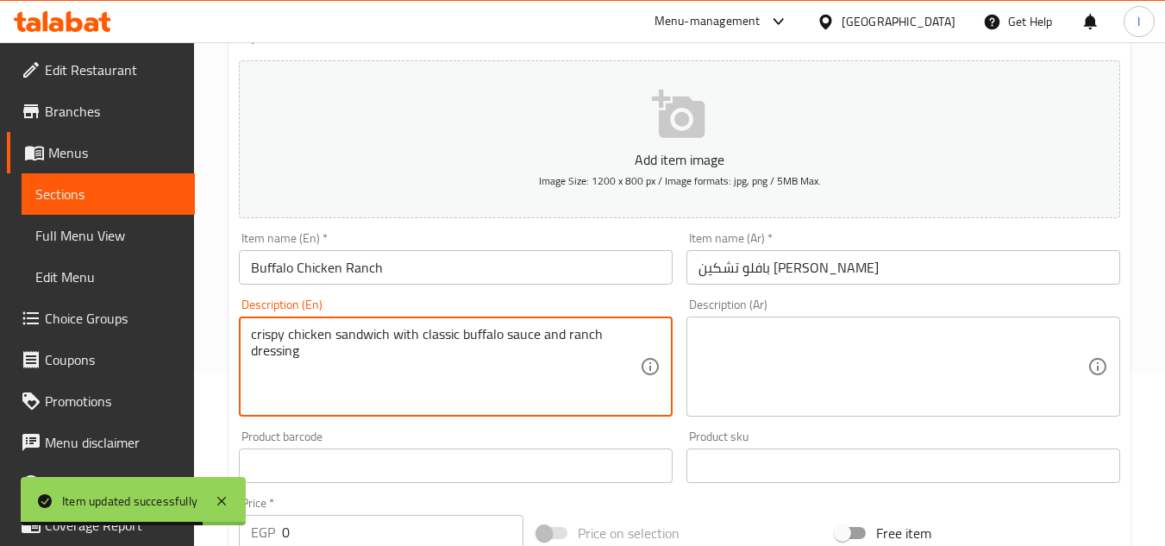
type textarea "crispy chicken sandwich with classic buffalo sauce and ranch dressing"
click at [855, 384] on textarea at bounding box center [892, 367] width 389 height 82
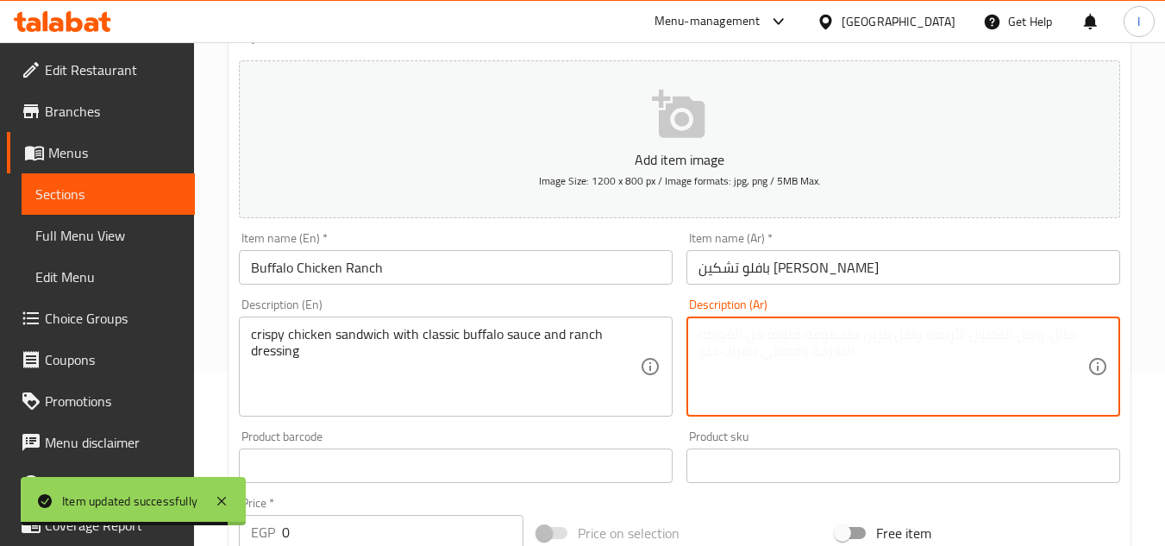
paste textarea "ساندويتش دجاج مقرمش مع صلصة بافلو الكلاسيكية وصلصة رانش"
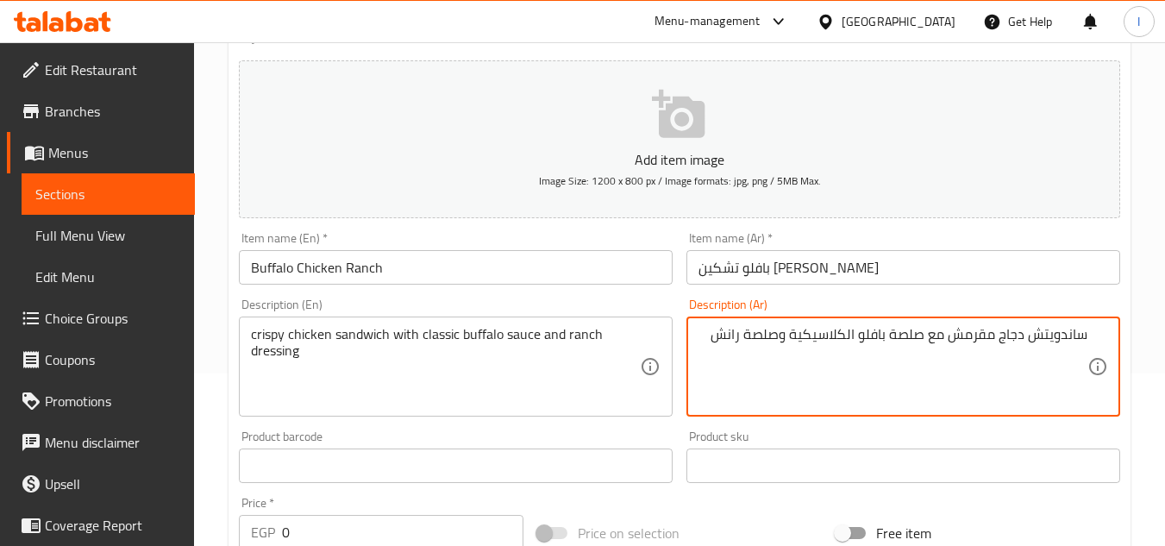
click at [1007, 345] on textarea "ساندويتش دجاج مقرمش مع صلصة بافلو الكلاسيكية وصلصة رانش" at bounding box center [892, 367] width 389 height 82
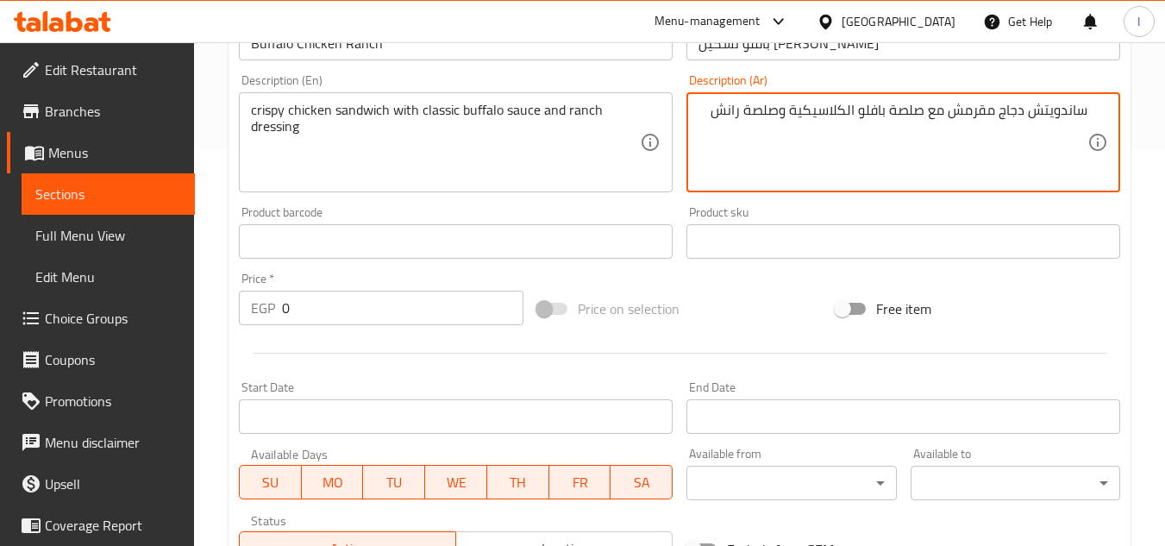
scroll to position [711, 0]
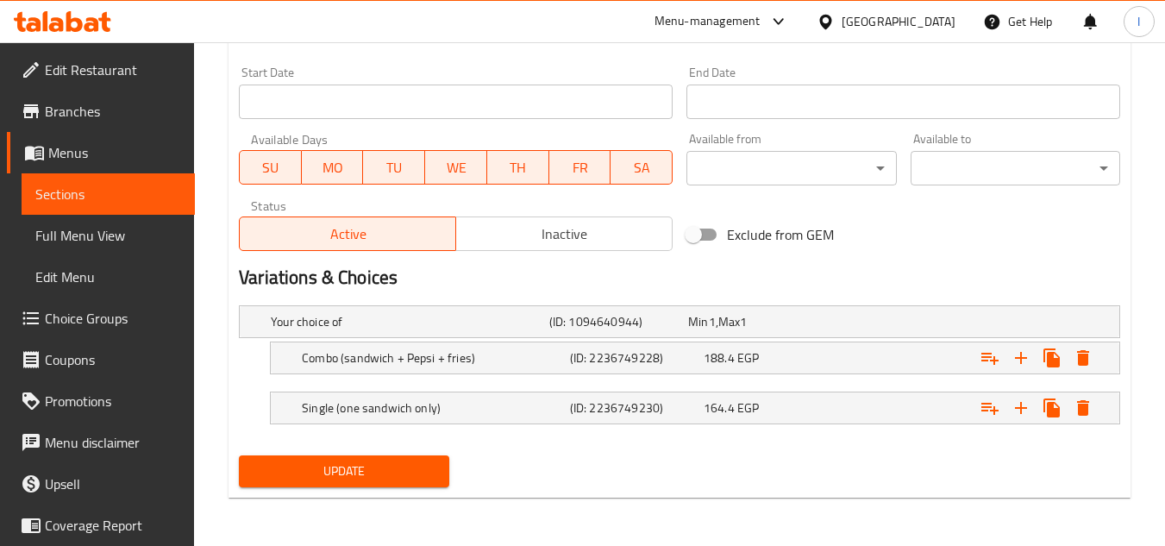
type textarea "ساندويتش دجاج مقرمش مع صلصة بافلو الكلاسيكية وصلصة رانش"
click at [432, 455] on button "Update" at bounding box center [344, 471] width 210 height 32
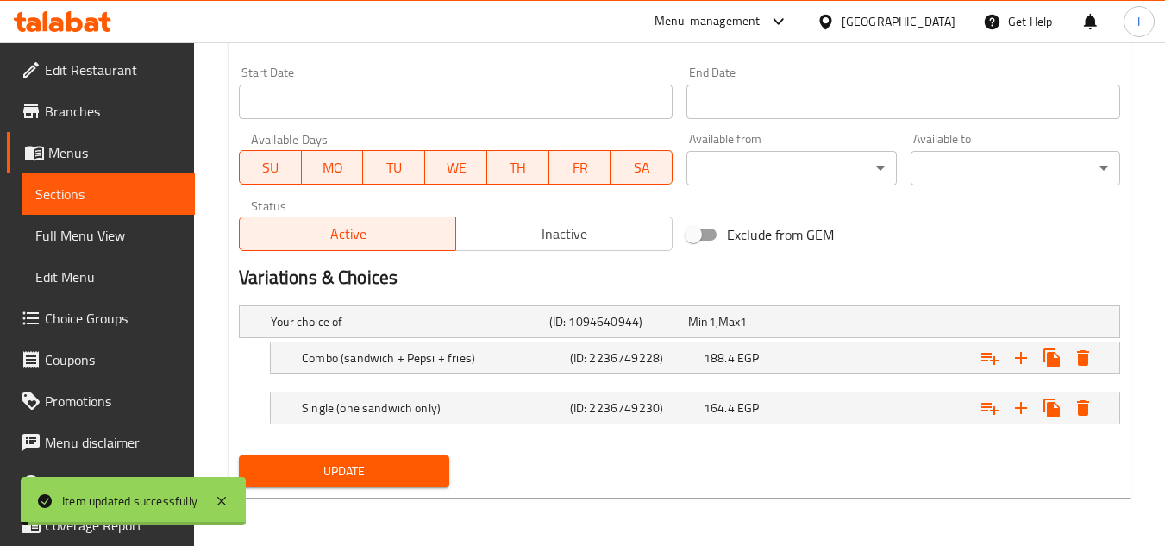
click at [136, 193] on span "Sections" at bounding box center [108, 194] width 146 height 21
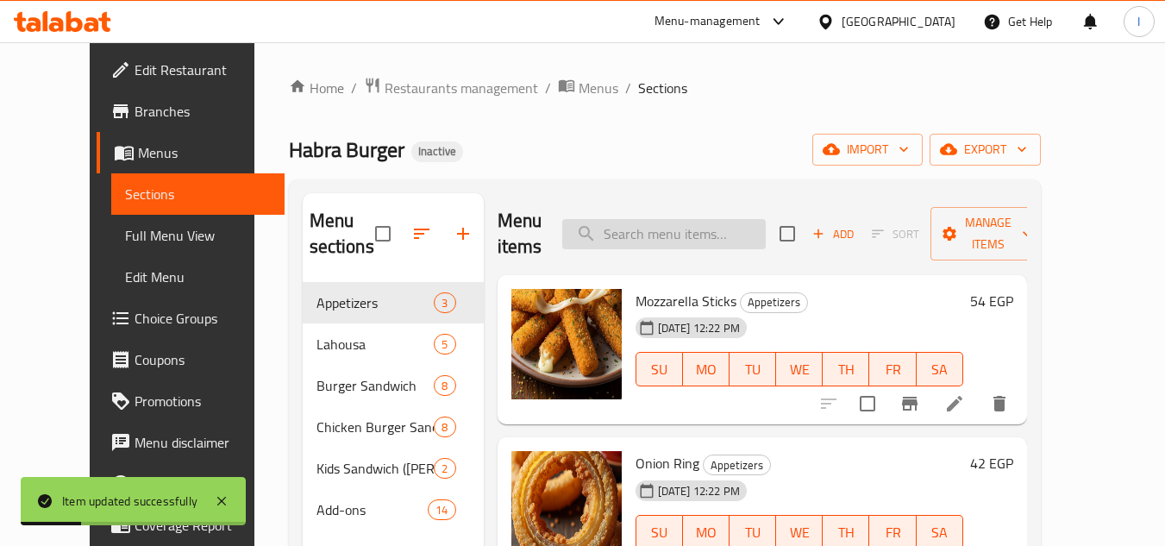
click at [748, 242] on input "search" at bounding box center [663, 234] width 203 height 30
paste input "Chicken Teriya"
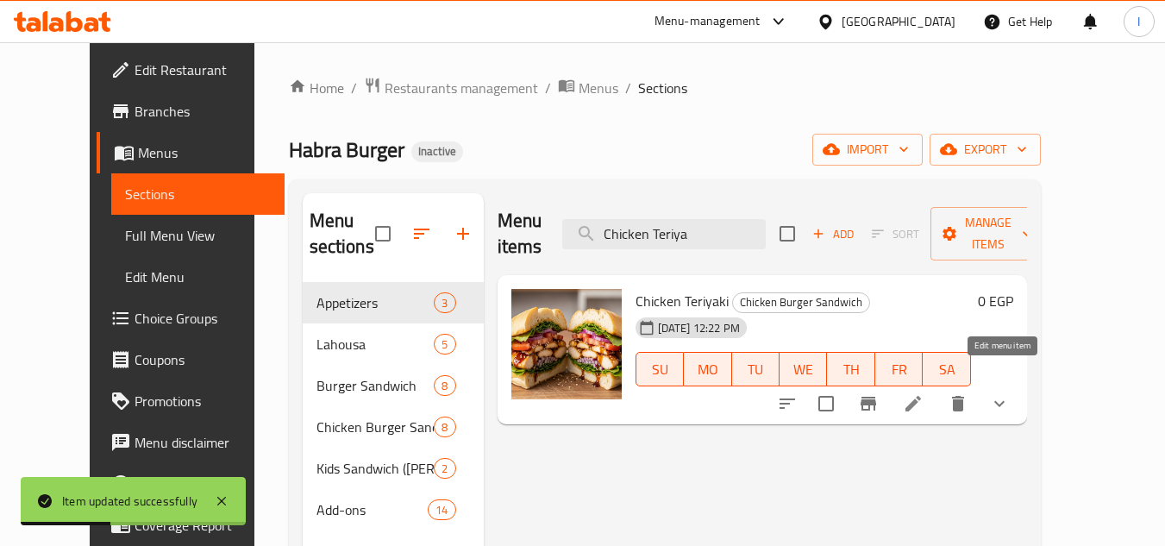
type input "Chicken Teriya"
click at [923, 393] on icon at bounding box center [913, 403] width 21 height 21
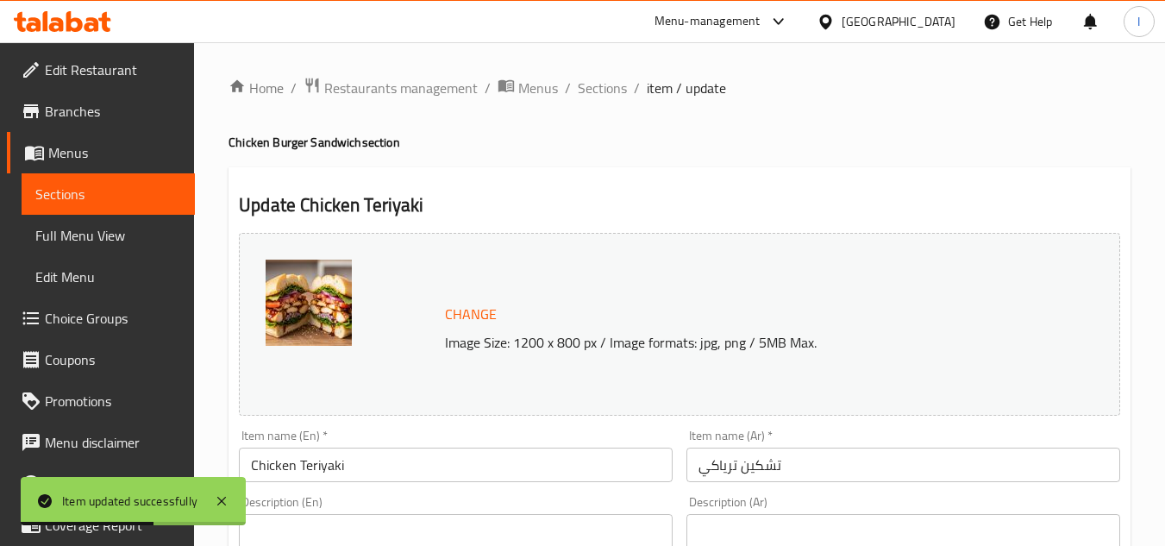
paste textarea "chicken sandwich with a sweet and savory teriyaki glaze"
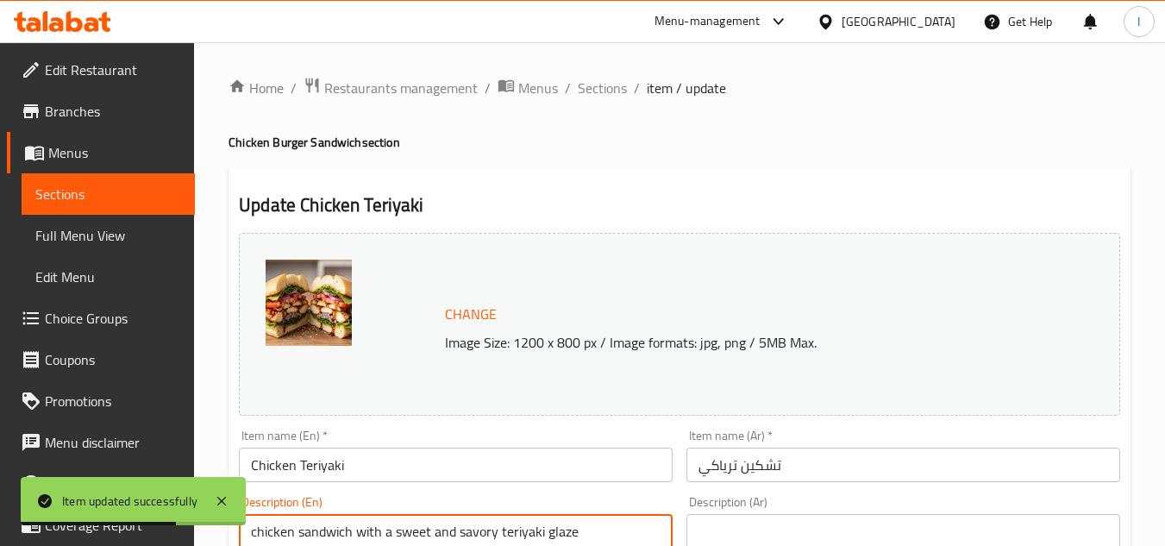
scroll to position [259, 0]
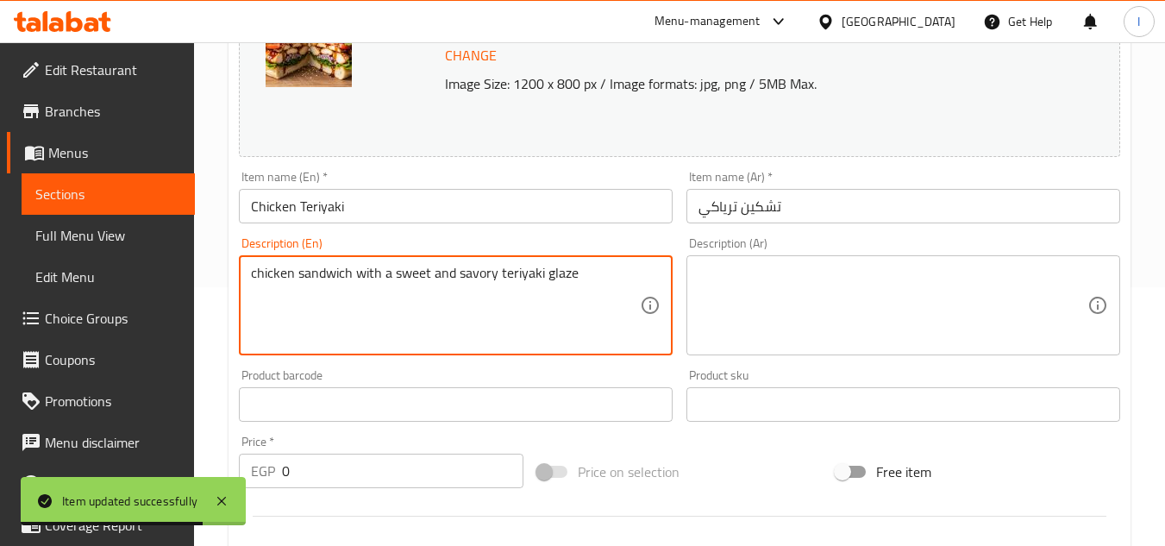
type textarea "chicken sandwich with a sweet and savory teriyaki glaze"
click at [898, 309] on textarea at bounding box center [892, 306] width 389 height 82
paste textarea "ساندويتش دجاج مع صلصة ترياكي حلوة ولذيذة"
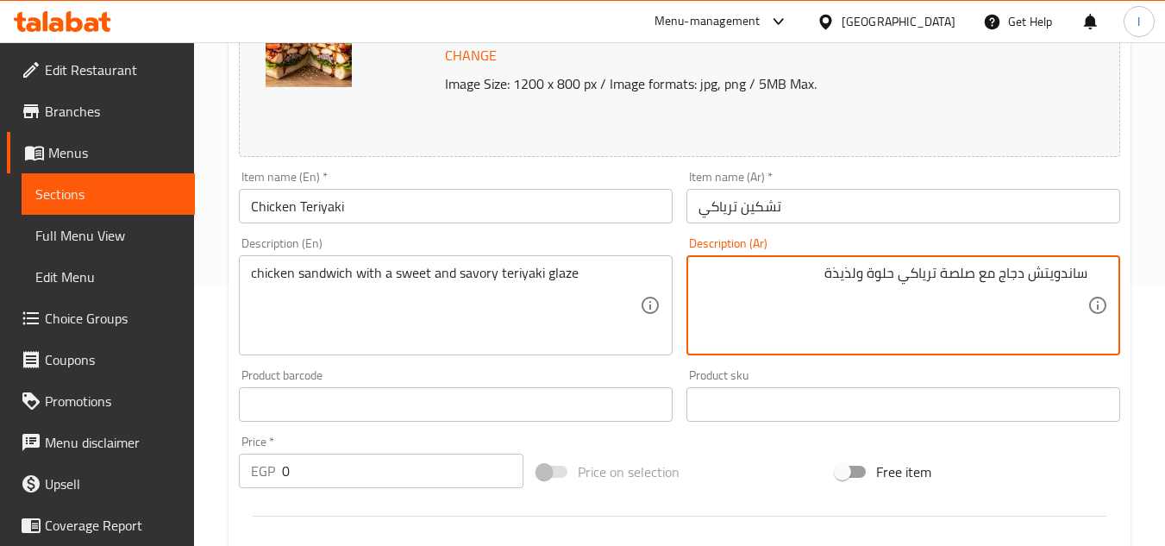
click at [1075, 275] on textarea "ساندويتش دجاج مع صلصة ترياكي حلوة ولذيذة" at bounding box center [892, 306] width 389 height 82
click at [948, 269] on textarea "ساندويتش دجاج مع صلصة ترياكي حلوة ولذيذة" at bounding box center [892, 306] width 389 height 82
click at [952, 272] on textarea "ساندويتش دجاج مع صلصة ترياكي حلوة ولذيذة" at bounding box center [892, 306] width 389 height 82
click at [848, 273] on textarea "ساندويتش دجاج مع [PERSON_NAME] حلوة ولذيذة" at bounding box center [892, 306] width 389 height 82
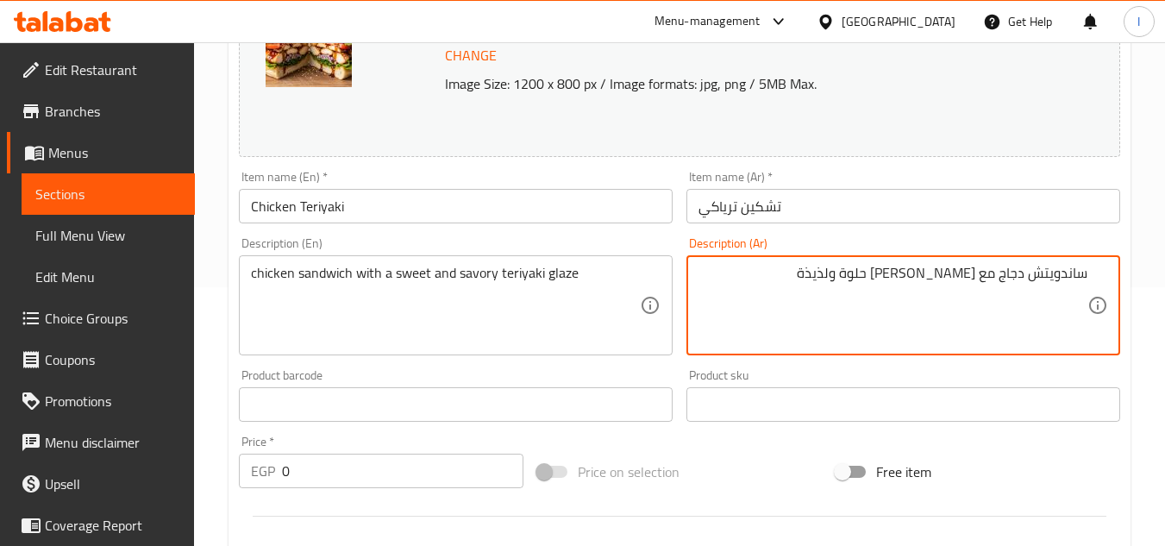
click at [848, 273] on textarea "ساندويتش دجاج مع [PERSON_NAME] حلوة ولذيذة" at bounding box center [892, 306] width 389 height 82
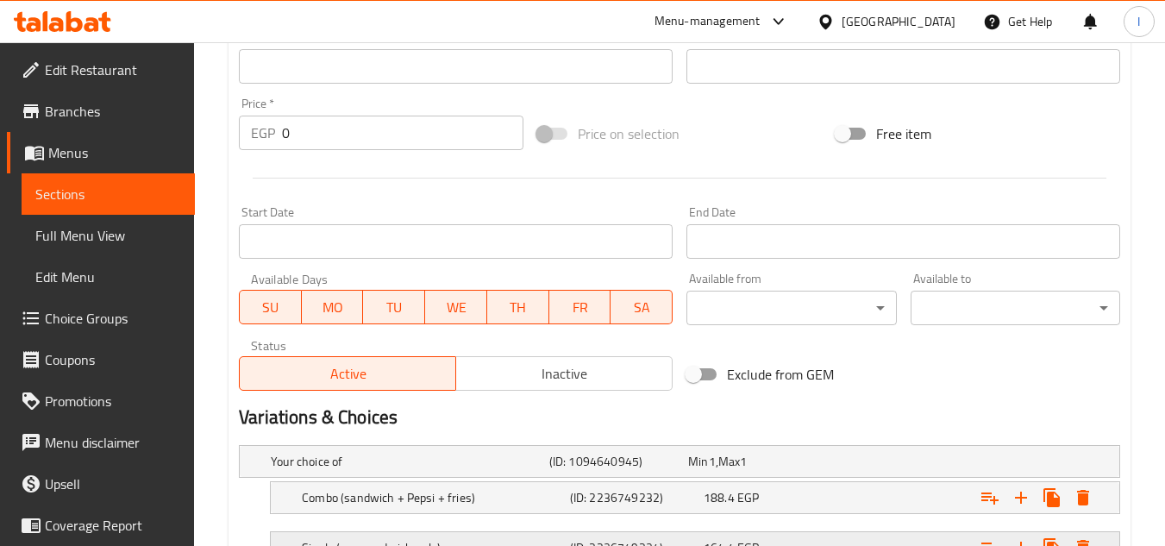
scroll to position [736, 0]
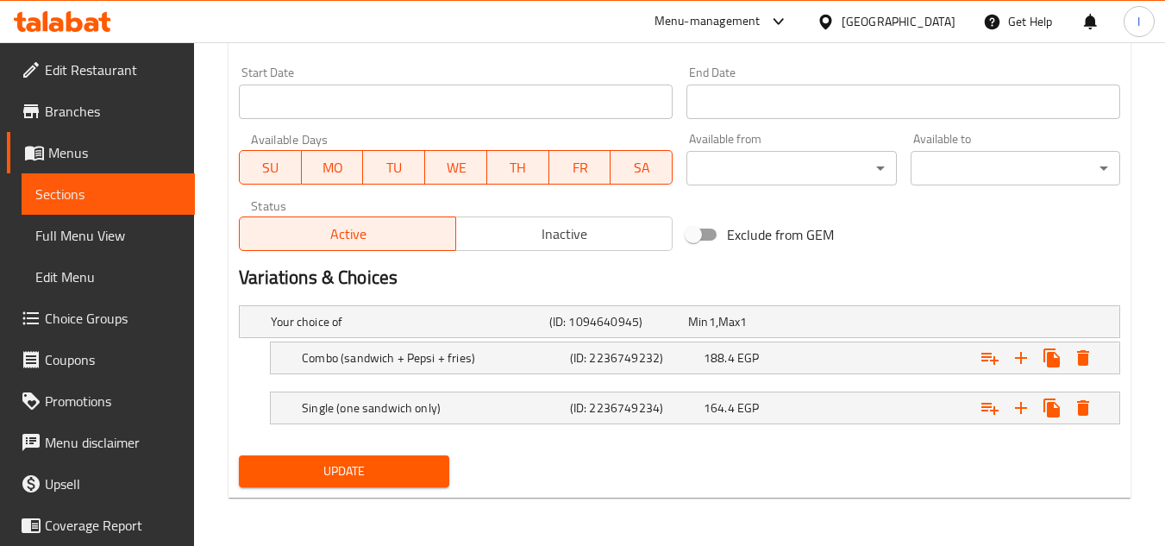
type textarea "ساندويتش دجاج مع جليز ترياكي حلوة ومالح"
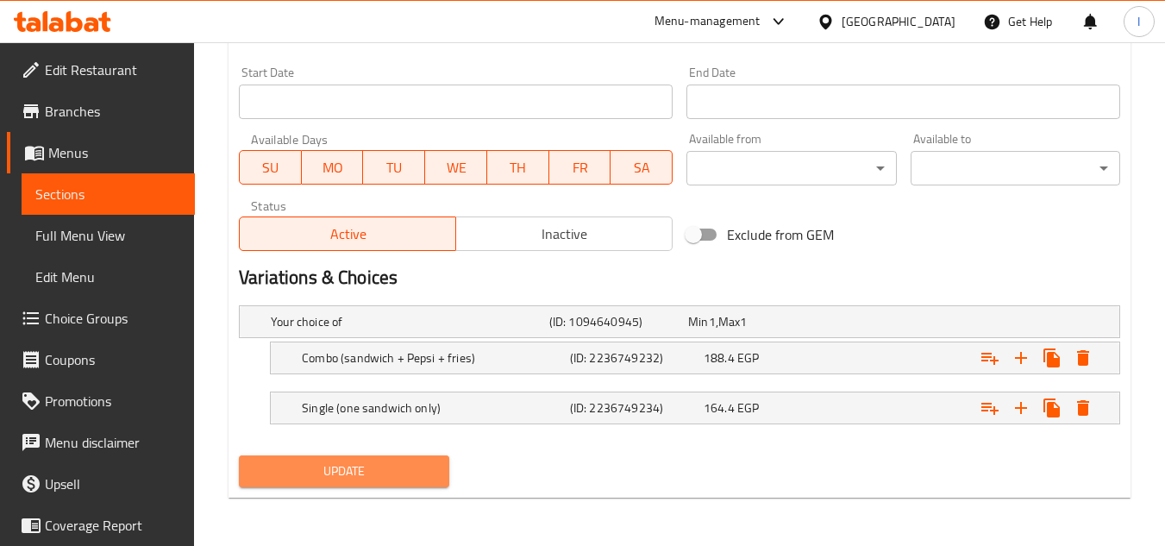
click at [312, 484] on button "Update" at bounding box center [344, 471] width 210 height 32
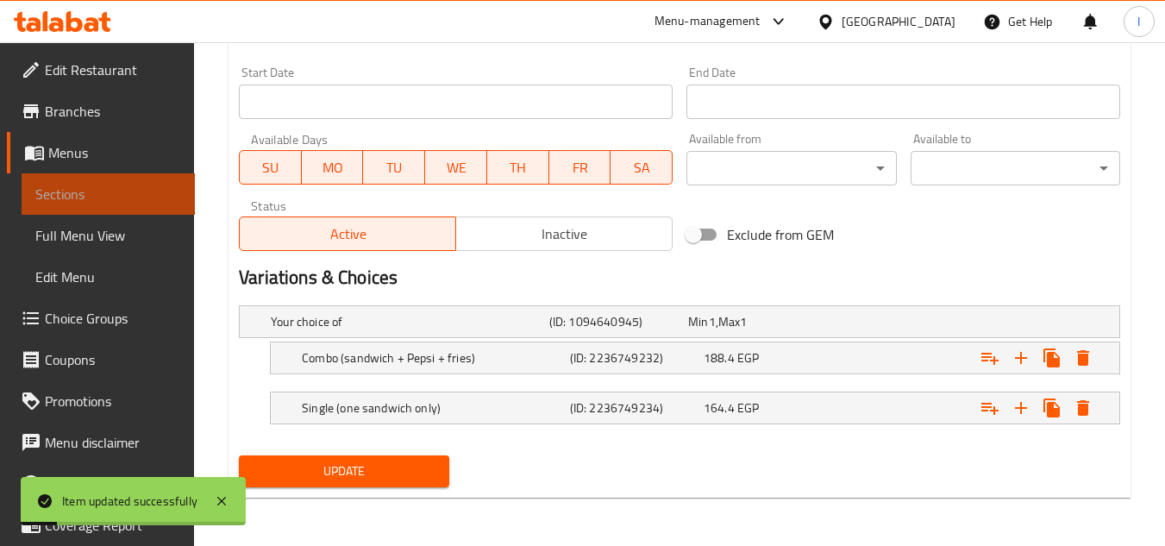
click at [143, 199] on span "Sections" at bounding box center [108, 194] width 146 height 21
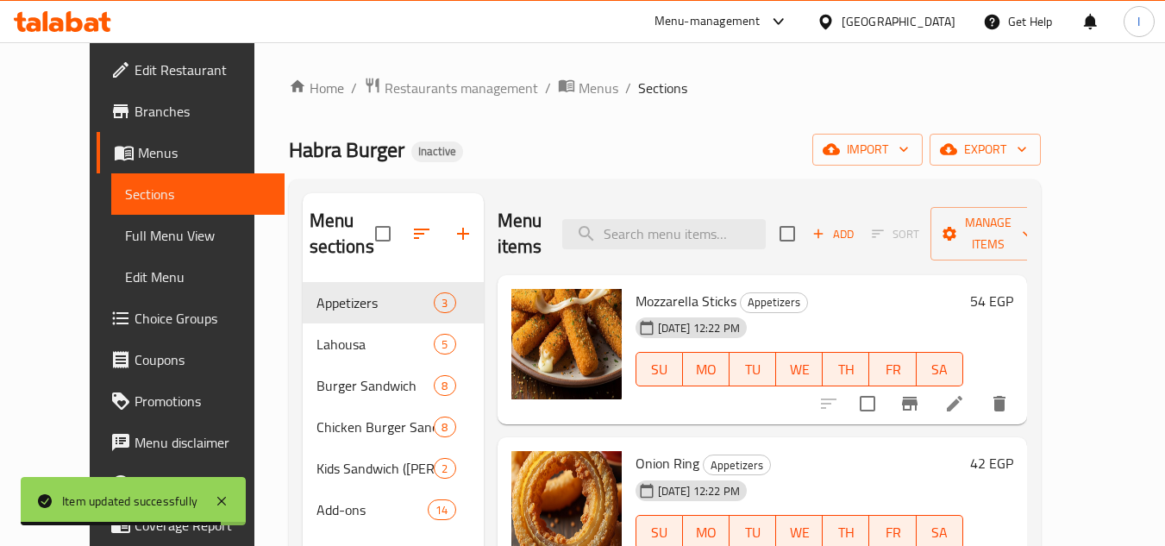
drag, startPoint x: 747, startPoint y: 255, endPoint x: 744, endPoint y: 225, distance: 30.3
click at [748, 255] on div "Menu items Add Sort Manage items" at bounding box center [761, 234] width 529 height 82
click at [744, 225] on input "search" at bounding box center [663, 234] width 203 height 30
paste input "Mozzarella Stick"
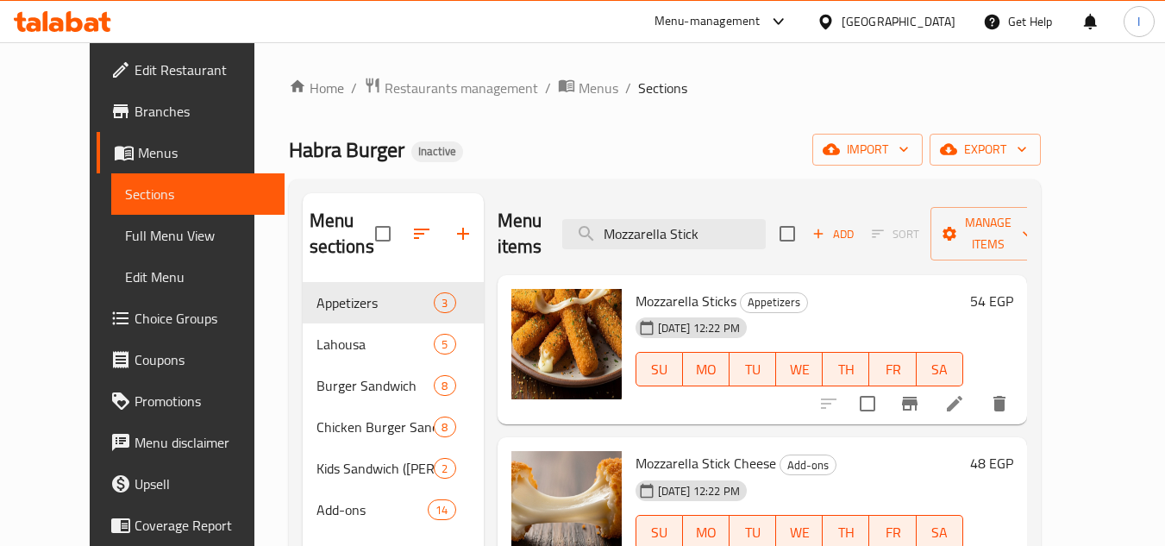
type input "Mozzarella Stick"
click at [979, 388] on li at bounding box center [954, 403] width 48 height 31
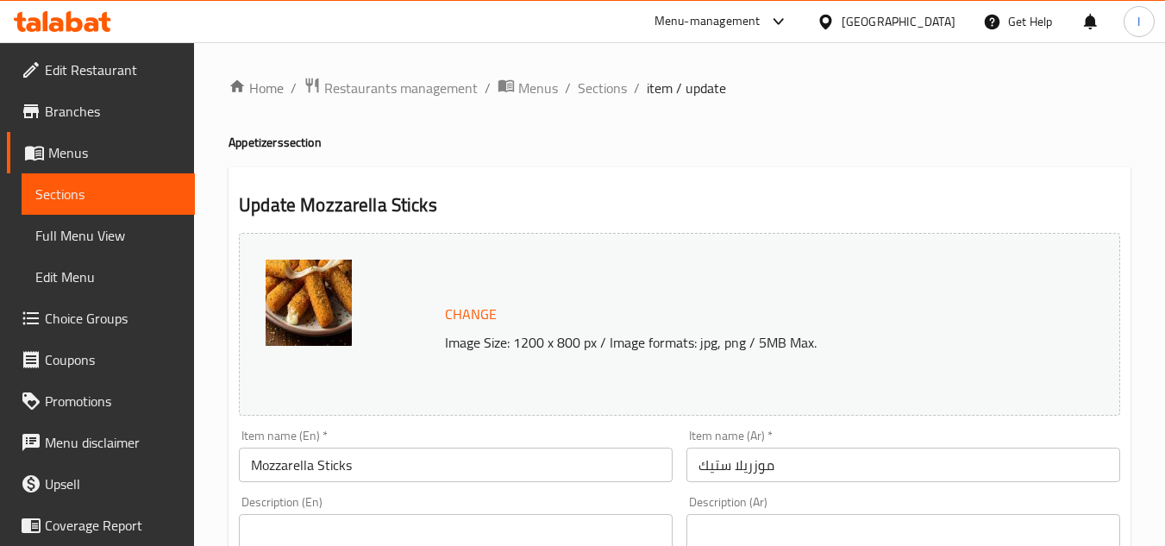
paste textarea "Fried cheese sticks"
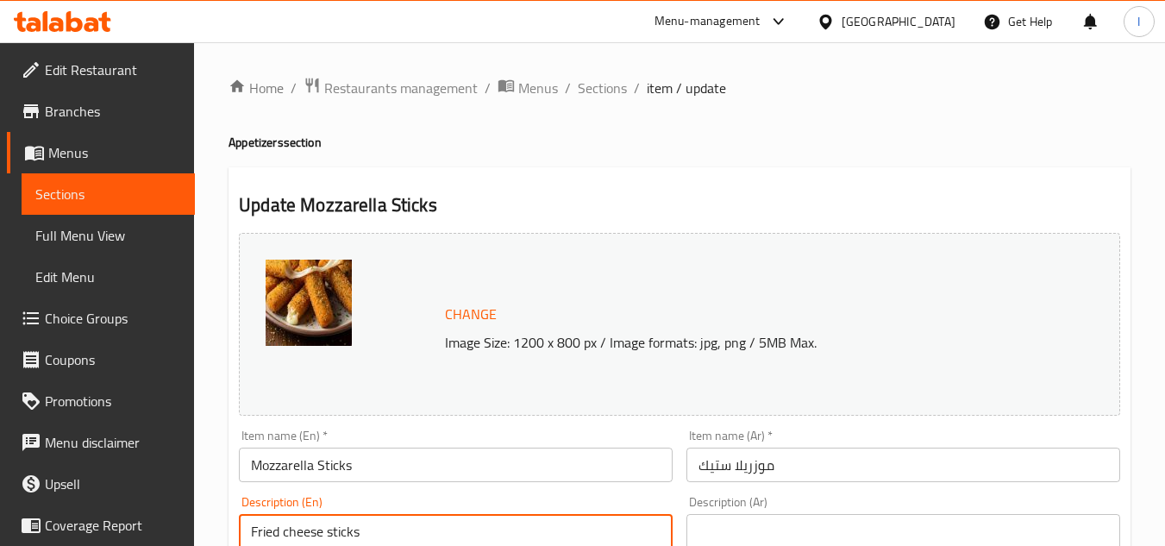
type textarea "Fried cheese sticks"
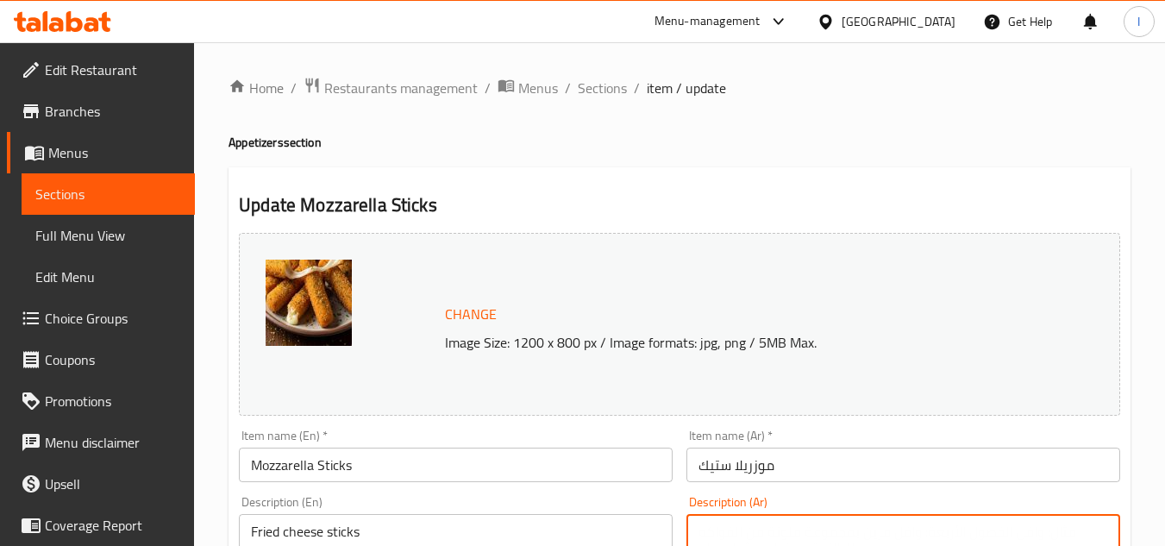
paste textarea "أصابع الجبن المقلية"
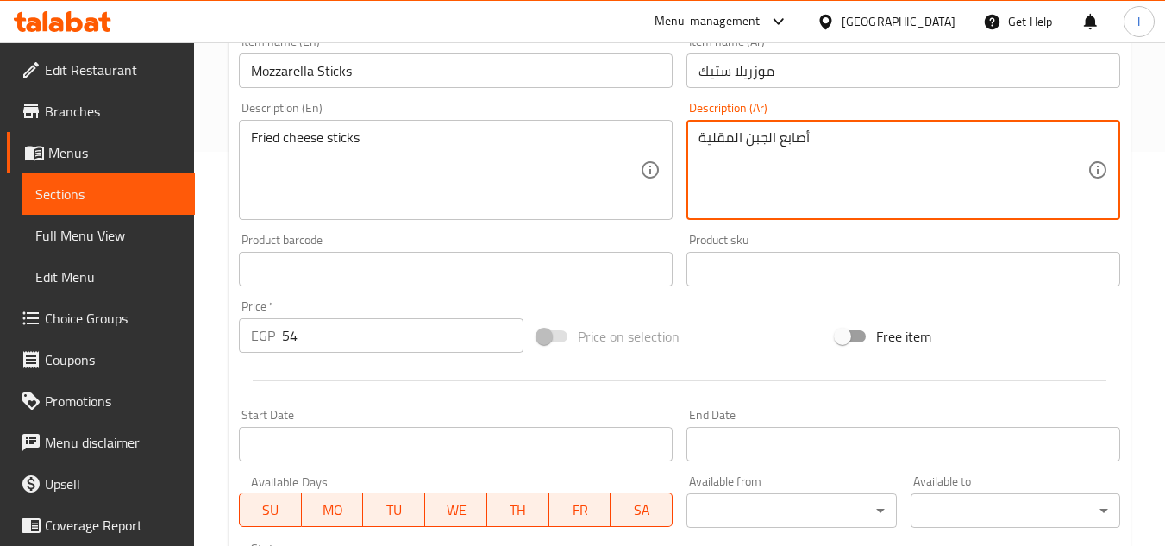
scroll to position [698, 0]
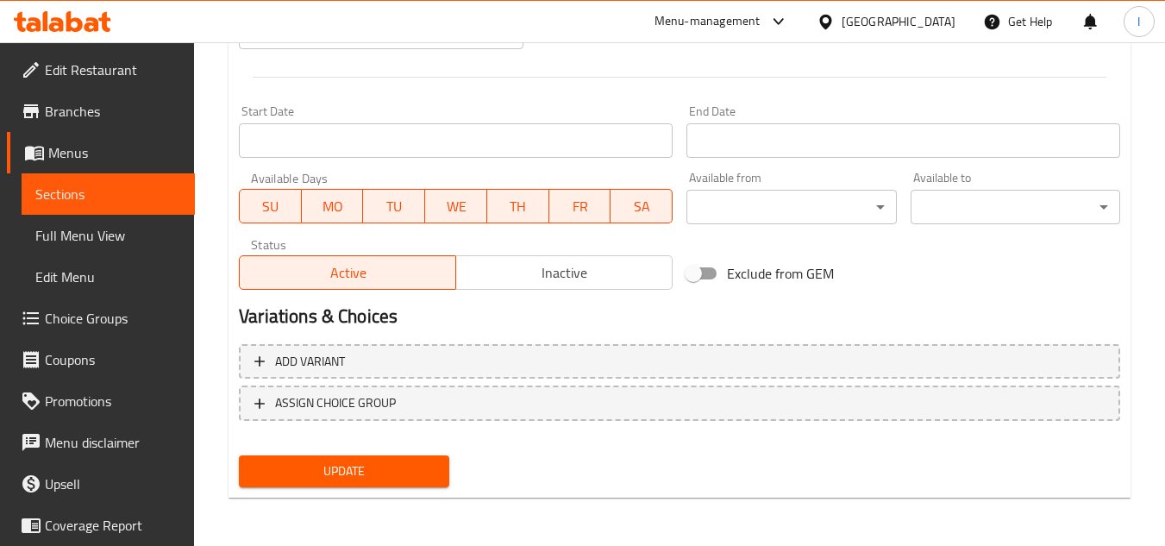
type textarea "أصابع الجبن المقلية"
click at [390, 462] on span "Update" at bounding box center [344, 471] width 182 height 22
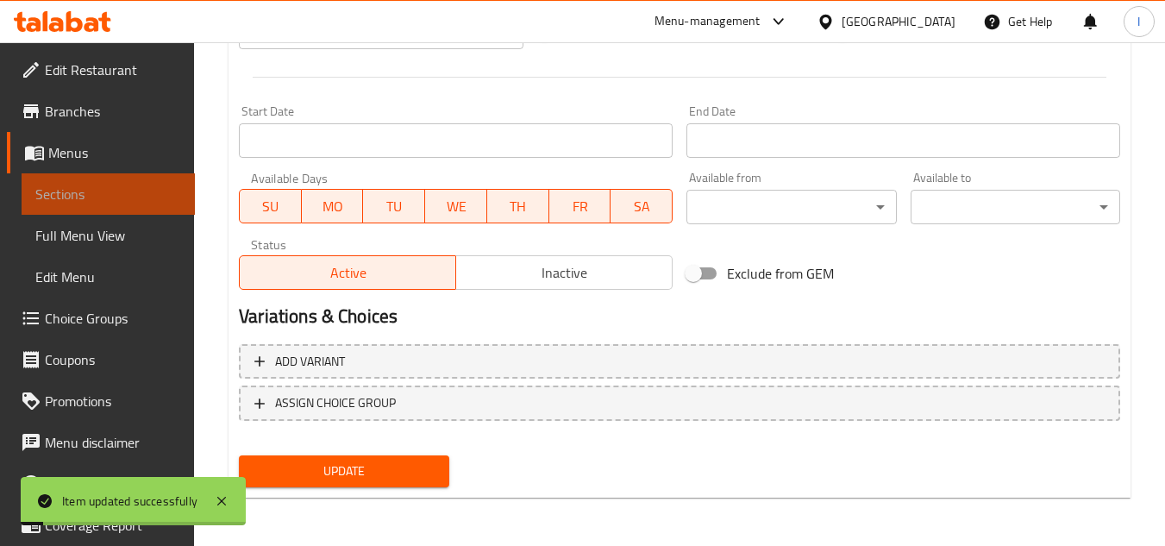
click at [123, 201] on span "Sections" at bounding box center [108, 194] width 146 height 21
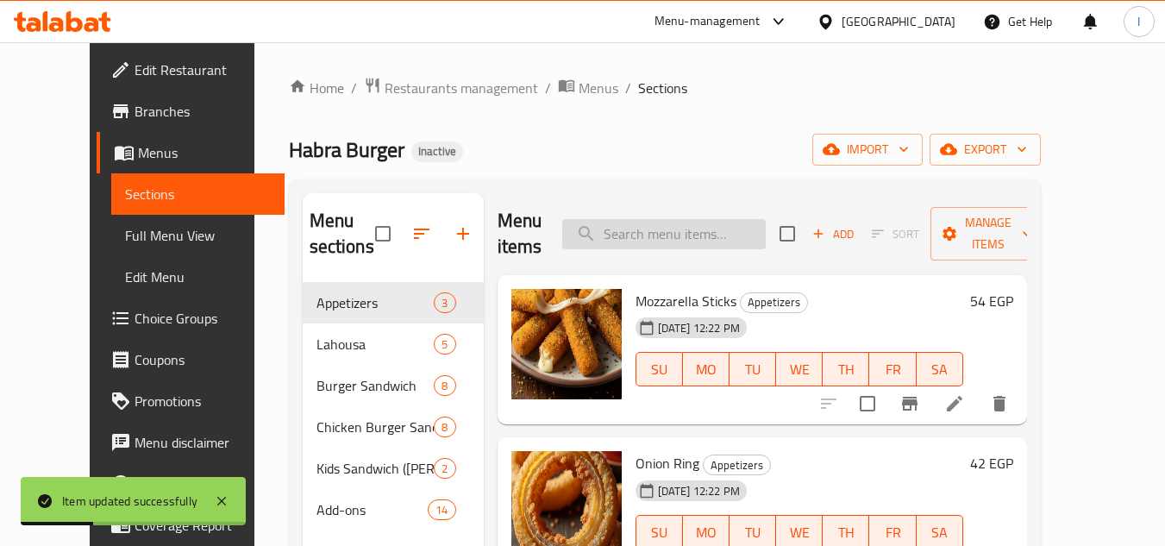
click at [744, 225] on input "search" at bounding box center [663, 234] width 203 height 30
paste input "Onion Rin"
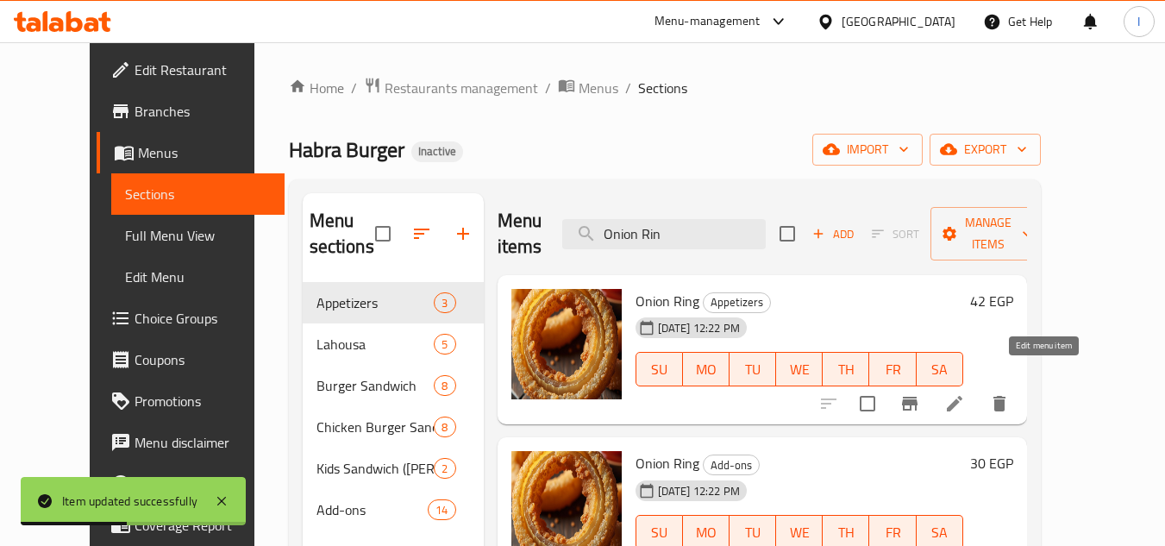
type input "Onion Rin"
click at [965, 393] on icon at bounding box center [954, 403] width 21 height 21
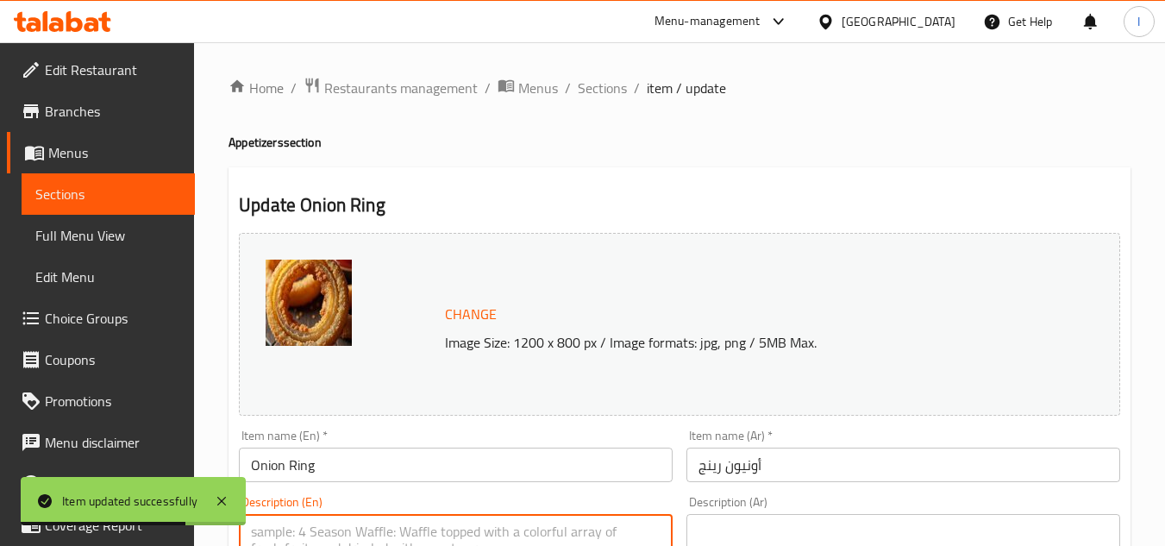
paste textarea "Battered and fried onion slices"
type textarea "Battered and fried onion slices"
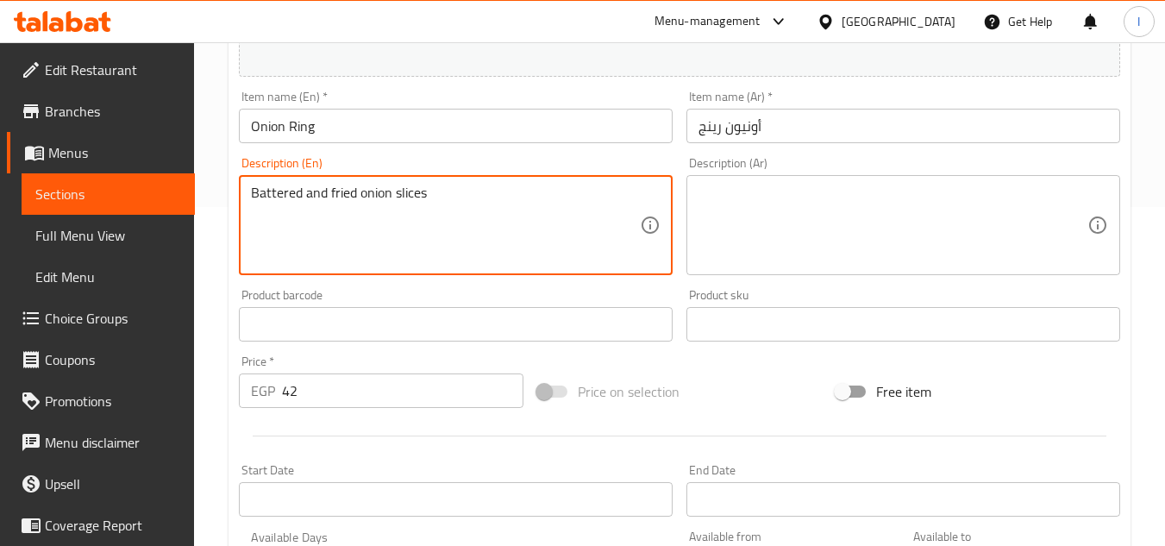
scroll to position [345, 0]
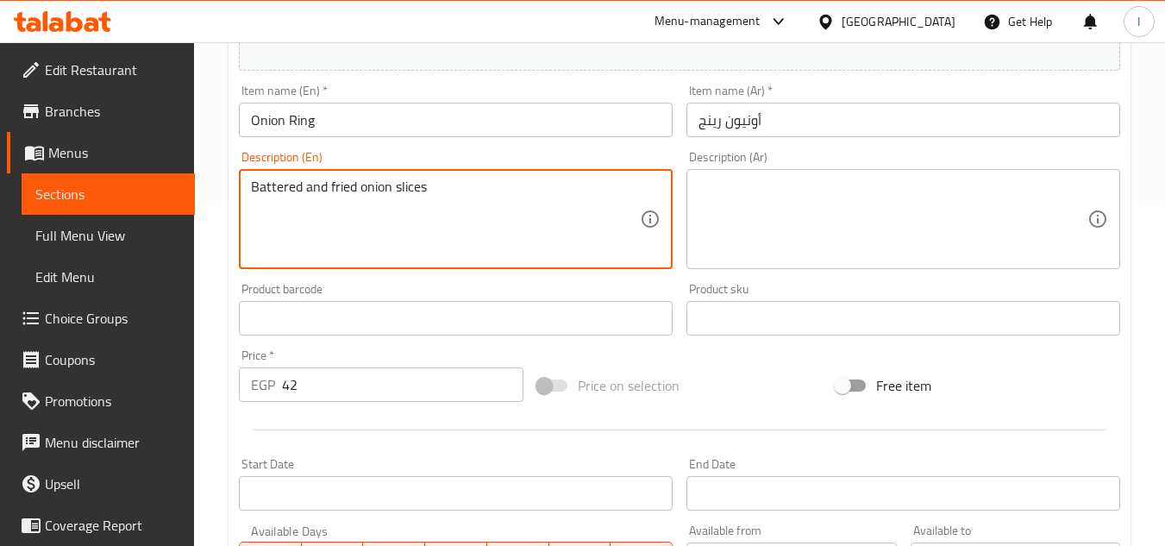
click at [880, 212] on textarea at bounding box center [892, 219] width 389 height 82
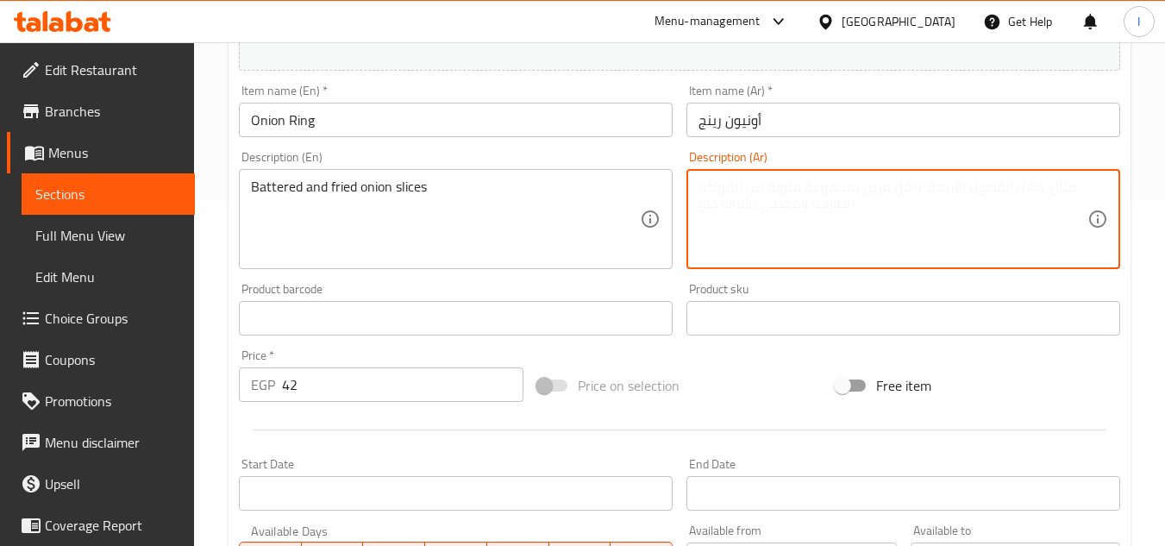
paste textarea "شرائح البصل المقليه والمغطاه بالخليط"
drag, startPoint x: 700, startPoint y: 185, endPoint x: 782, endPoint y: 221, distance: 89.2
click at [782, 221] on textarea "شرائح البصل المقليه والمغطاه بالخليط" at bounding box center [892, 219] width 389 height 82
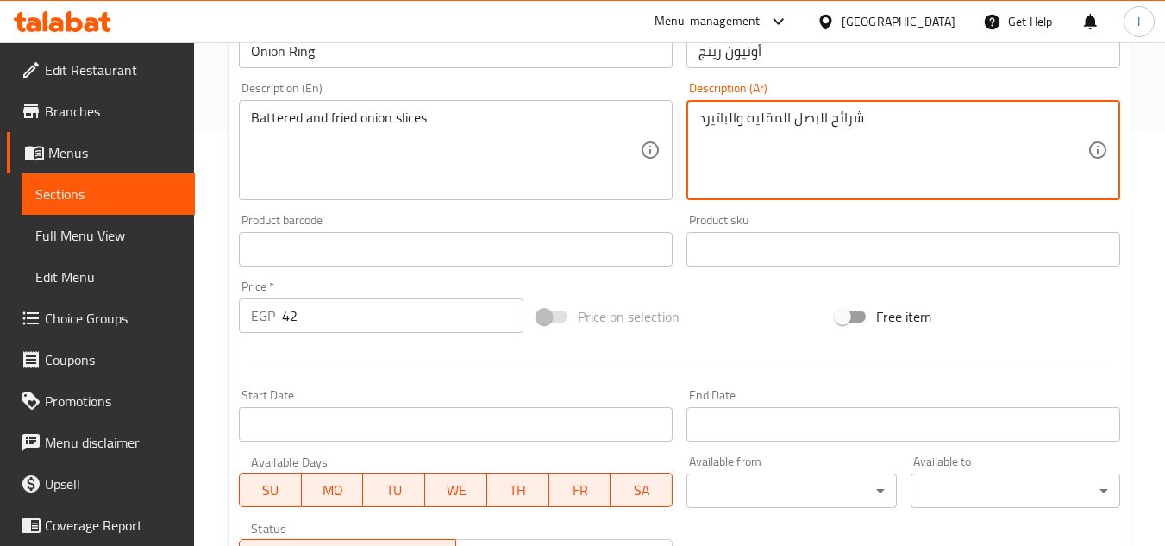
scroll to position [698, 0]
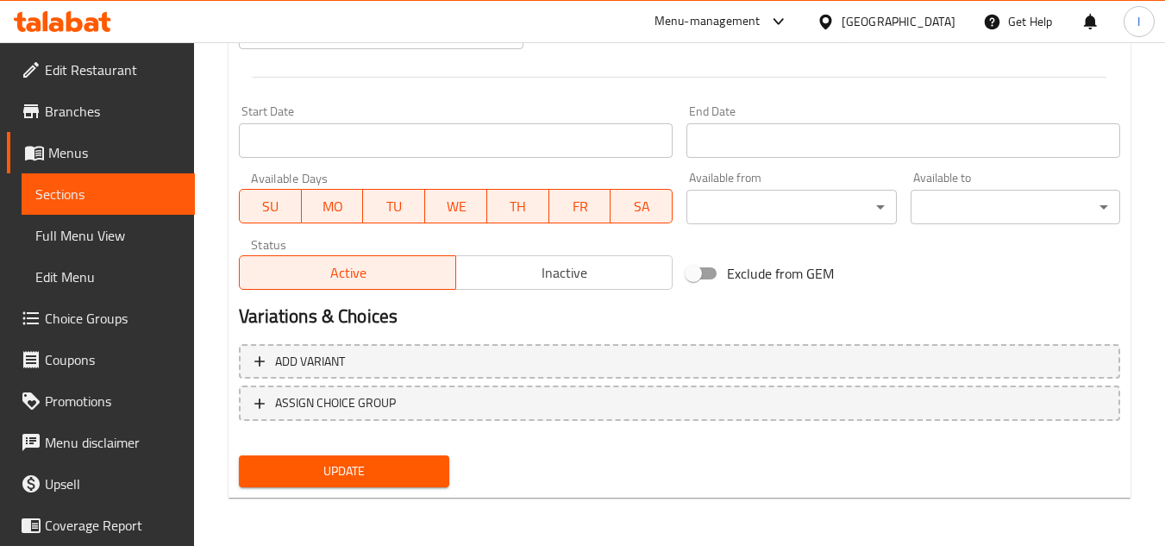
type textarea "شرائح البصل المقليه والباتيرد"
click at [410, 466] on span "Update" at bounding box center [344, 471] width 182 height 22
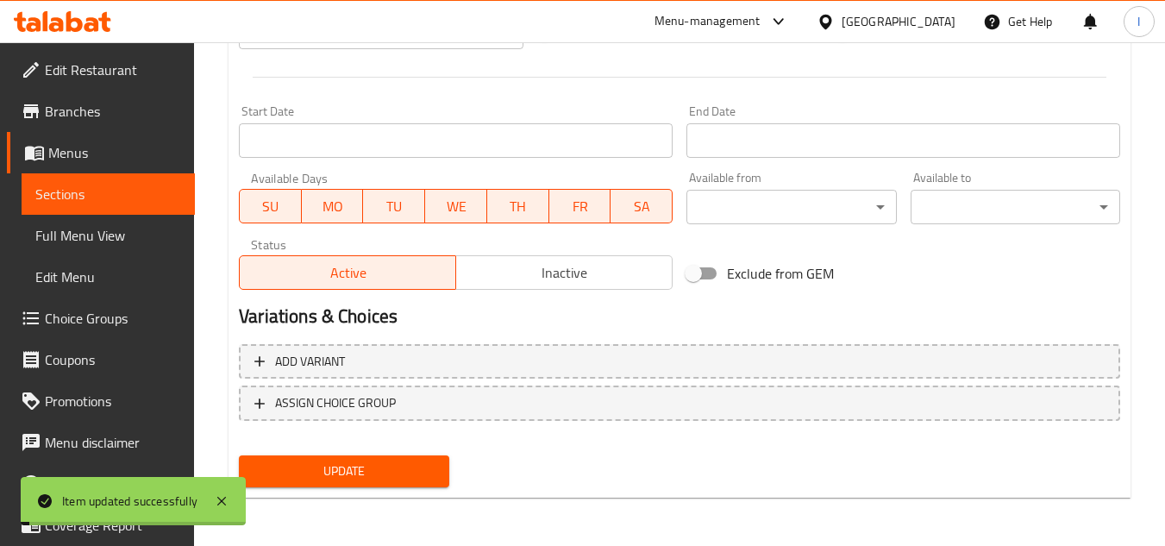
click at [94, 179] on link "Sections" at bounding box center [108, 193] width 173 height 41
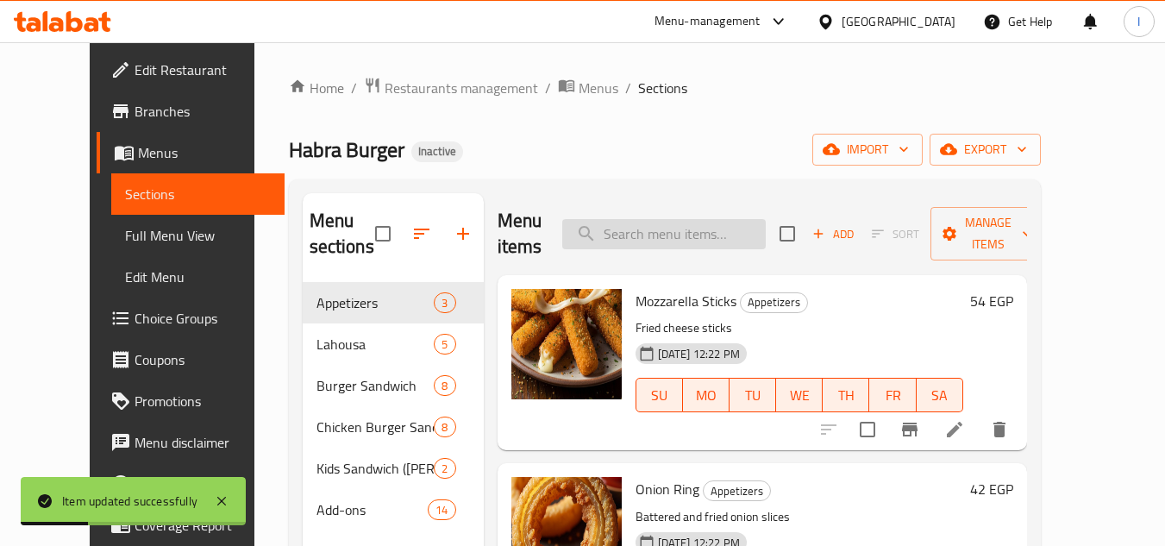
click at [752, 241] on input "search" at bounding box center [663, 234] width 203 height 30
paste input "rispy Chicken Strip"
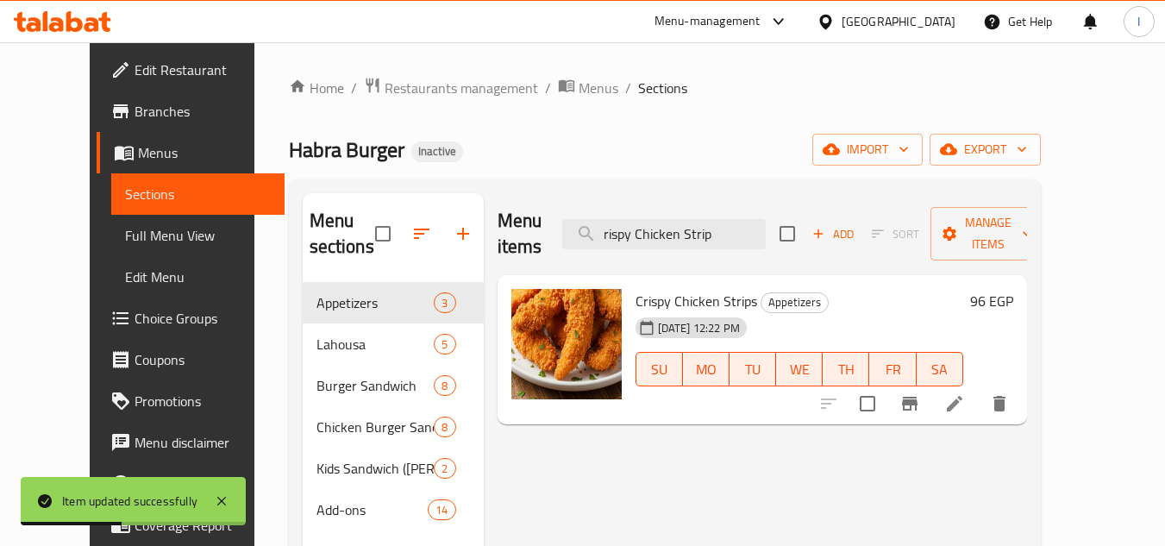
type input "rispy Chicken Strip"
click at [965, 393] on icon at bounding box center [954, 403] width 21 height 21
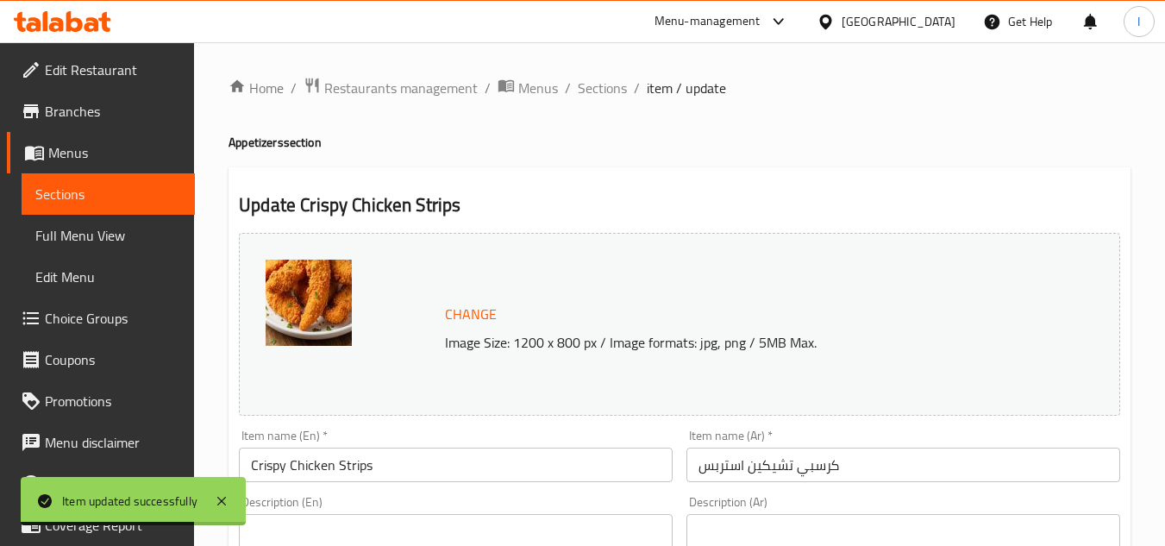
paste textarea "Fried chicken tenders"
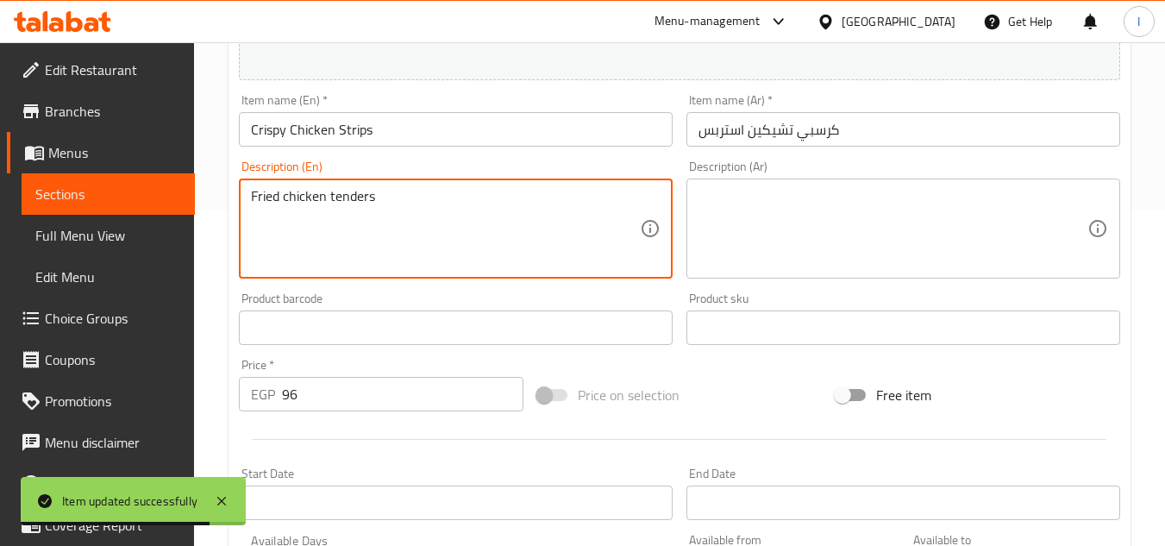
scroll to position [345, 0]
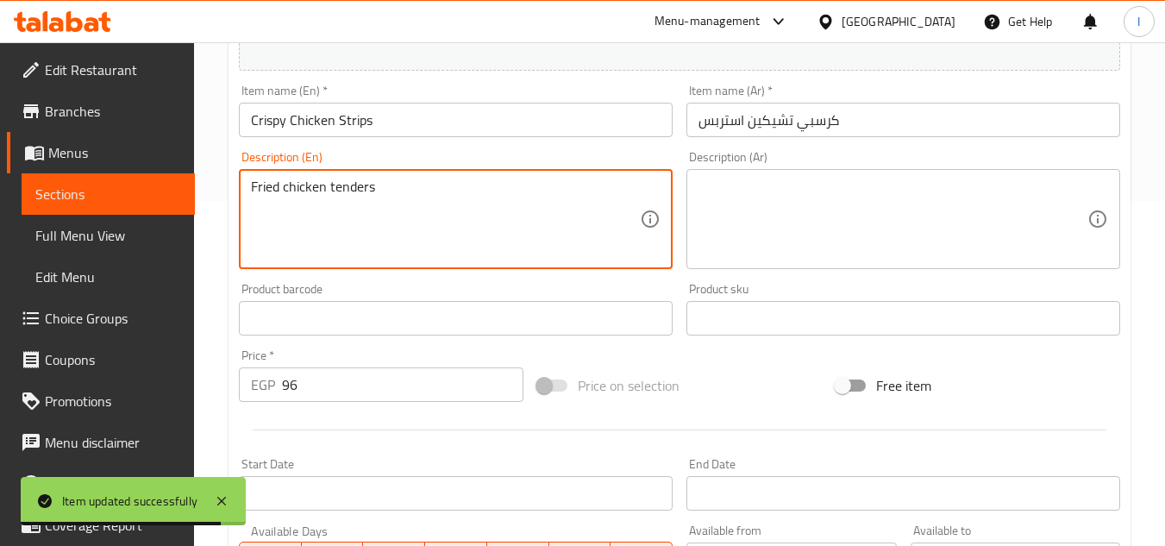
type textarea "Fried chicken tenders"
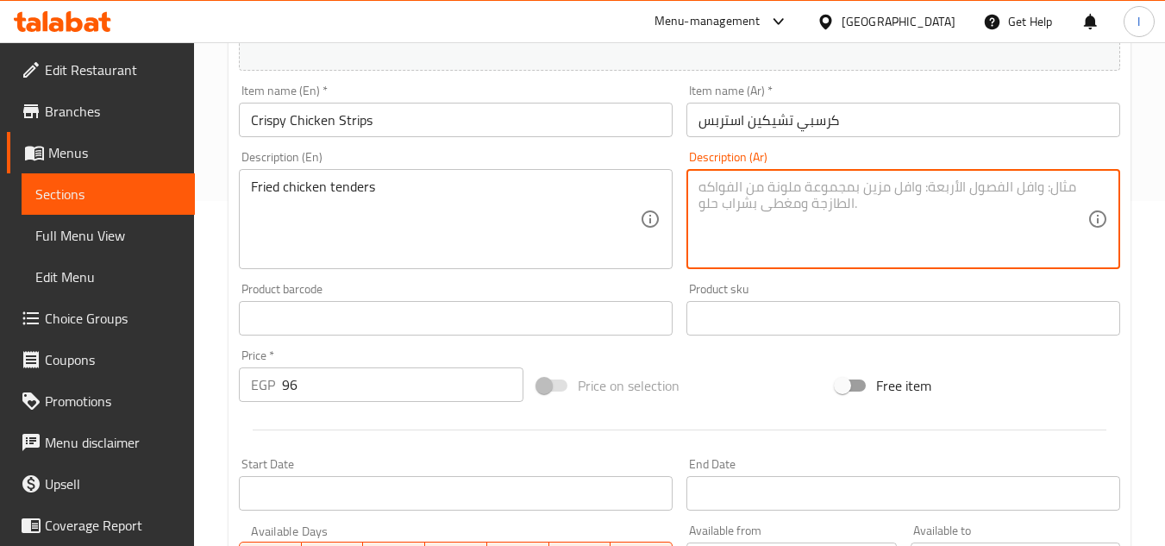
click at [790, 250] on textarea at bounding box center [892, 219] width 389 height 82
paste textarea "قطع دجاج مقلية"
drag, startPoint x: 785, startPoint y: 247, endPoint x: 702, endPoint y: 172, distance: 111.7
click at [702, 172] on div "قطع دجاج مقلية Description (Ar)" at bounding box center [903, 219] width 434 height 100
click at [705, 178] on textarea "قطع دجاج مقلية" at bounding box center [892, 219] width 389 height 82
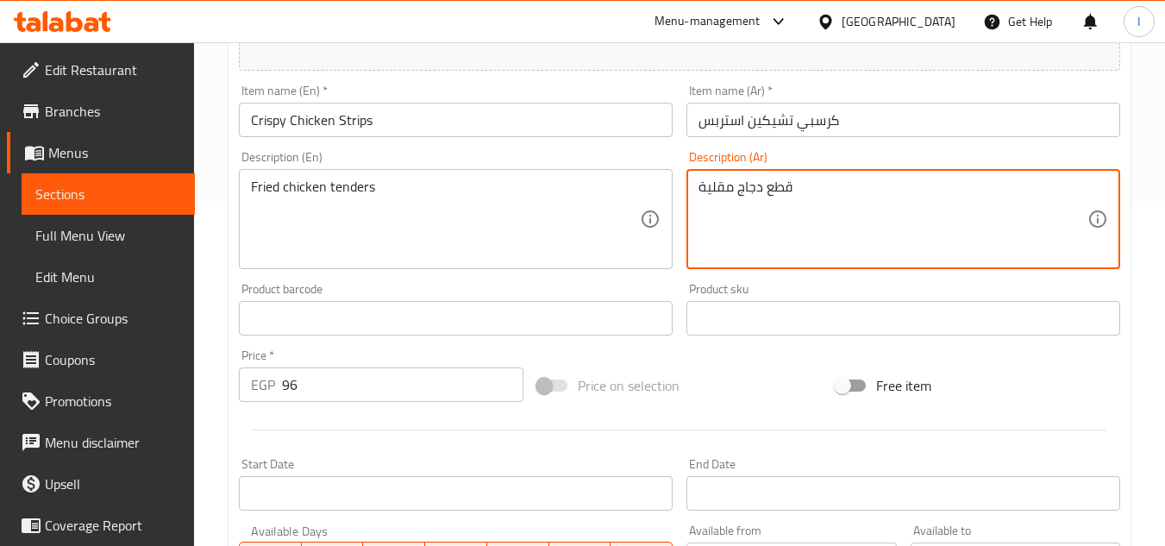
click at [705, 178] on textarea "قطع دجاج مقلية" at bounding box center [892, 219] width 389 height 82
click at [769, 185] on textarea "قطع دجاج jk]v" at bounding box center [892, 219] width 389 height 82
drag, startPoint x: 754, startPoint y: 189, endPoint x: 1084, endPoint y: 214, distance: 330.3
click at [1079, 212] on textarea "قطع دجاج jk]v" at bounding box center [892, 219] width 389 height 82
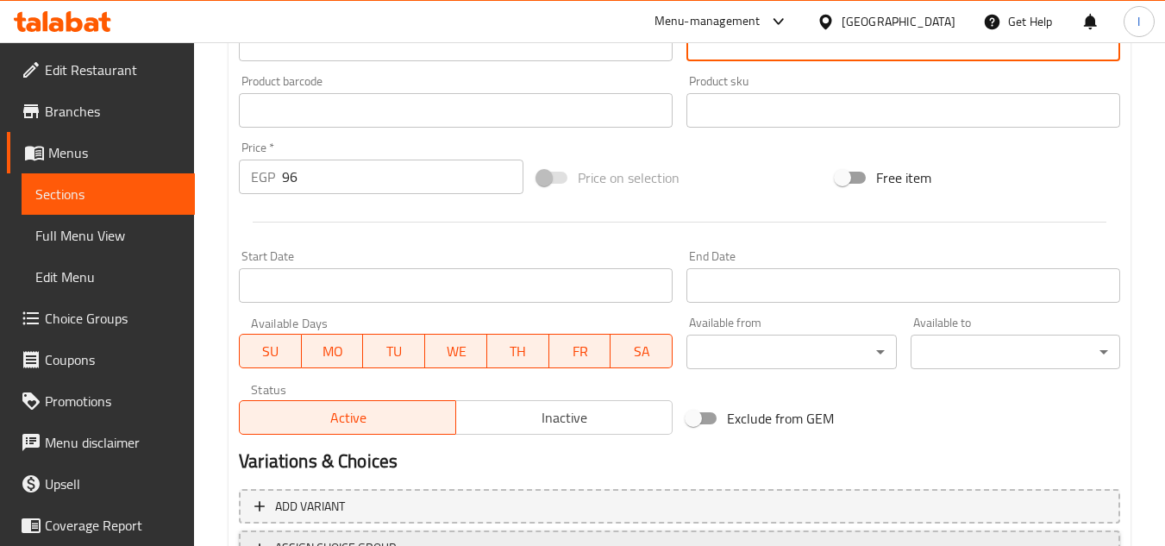
scroll to position [698, 0]
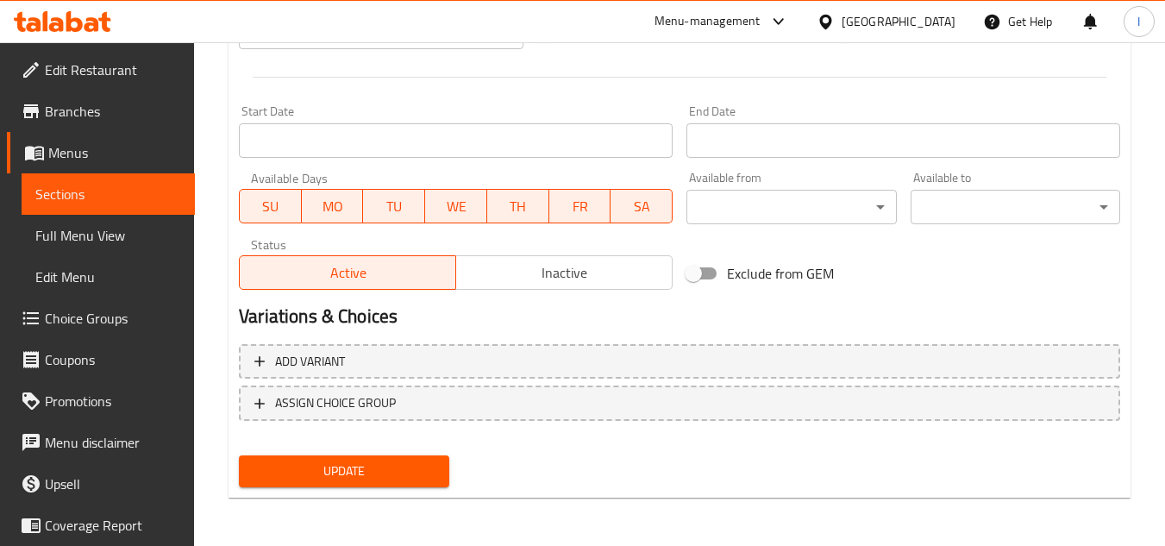
type textarea "قطع دجاج تندر"
click at [320, 478] on span "Update" at bounding box center [344, 471] width 182 height 22
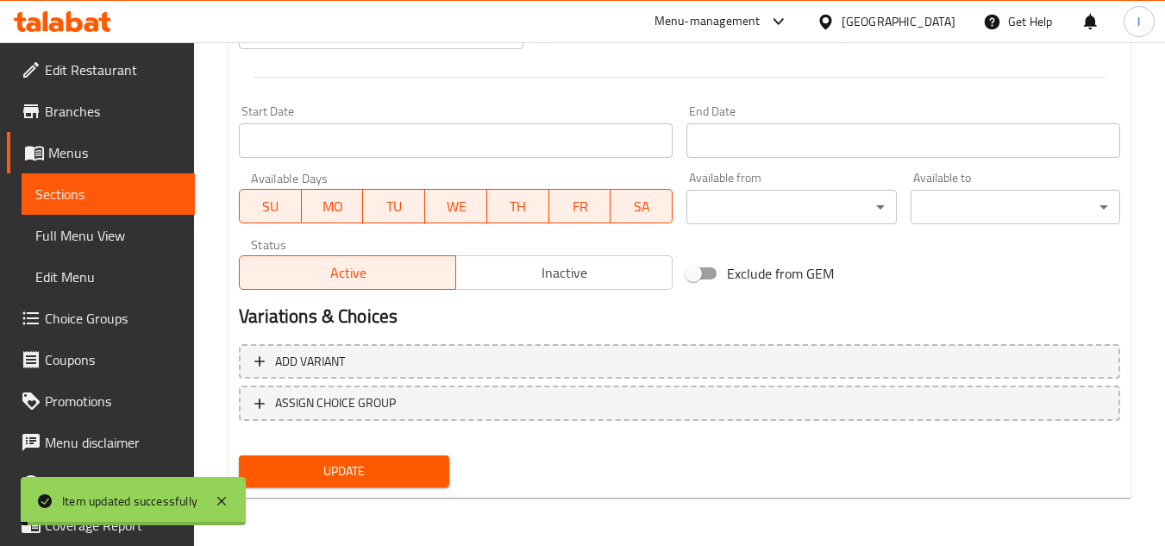
click at [128, 198] on span "Sections" at bounding box center [108, 194] width 146 height 21
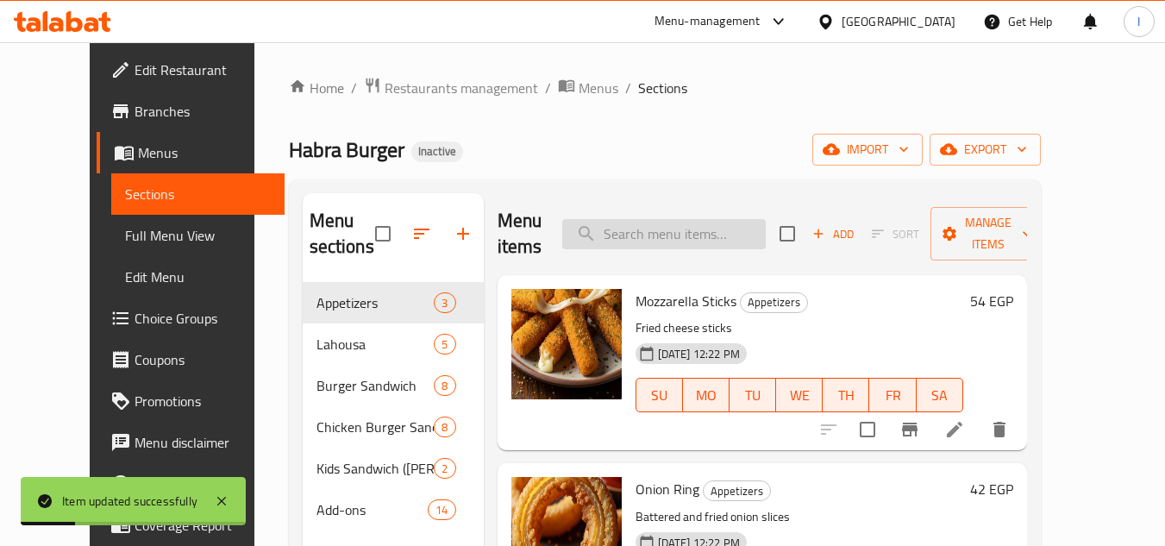
click at [683, 235] on input "search" at bounding box center [663, 234] width 203 height 30
paste input "Fries"
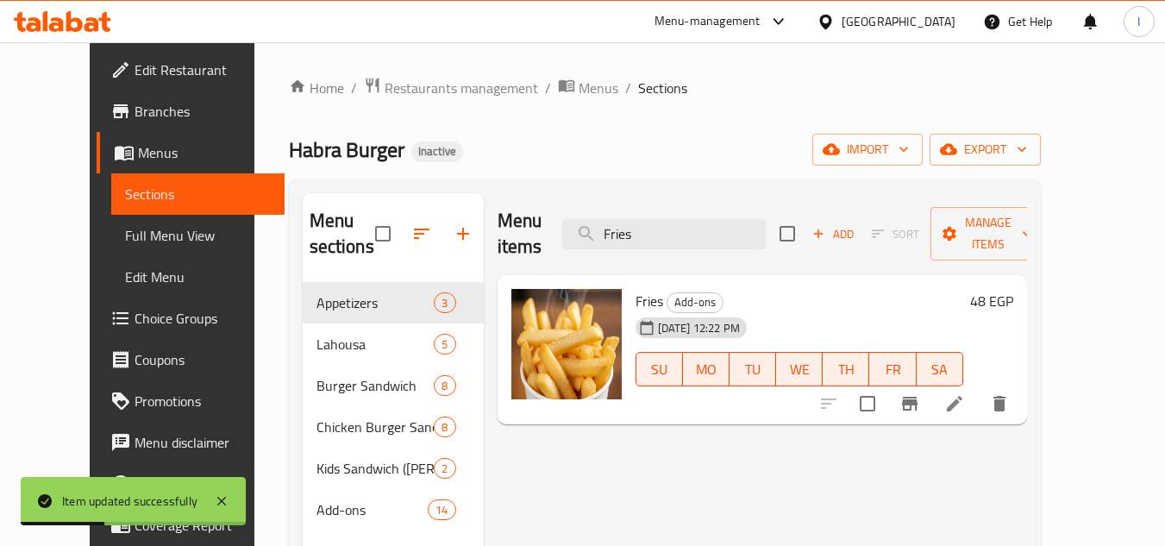
type input "Fries"
click at [965, 393] on icon at bounding box center [954, 403] width 21 height 21
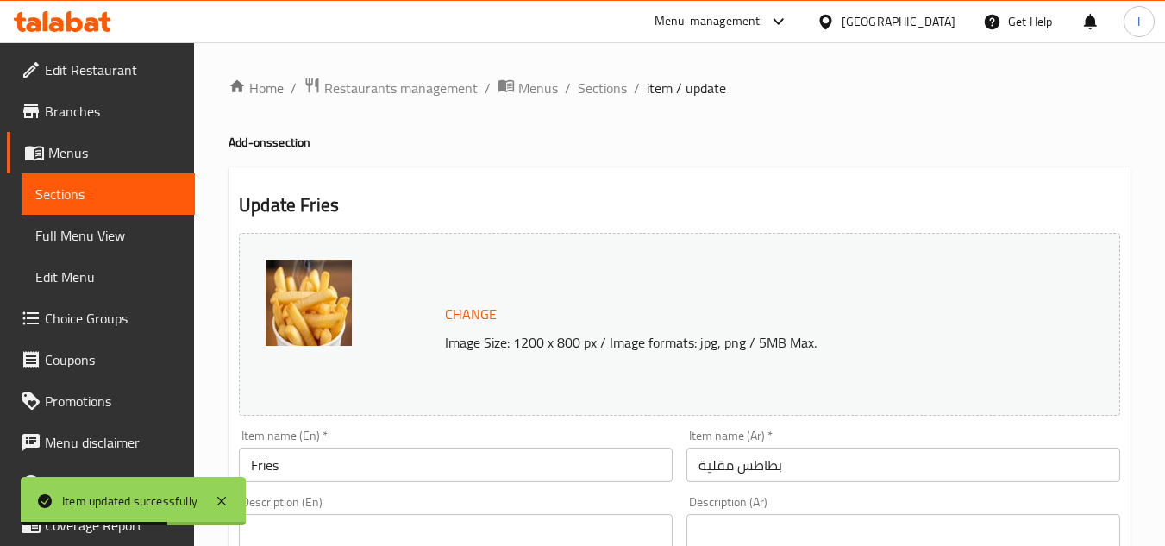
scroll to position [86, 0]
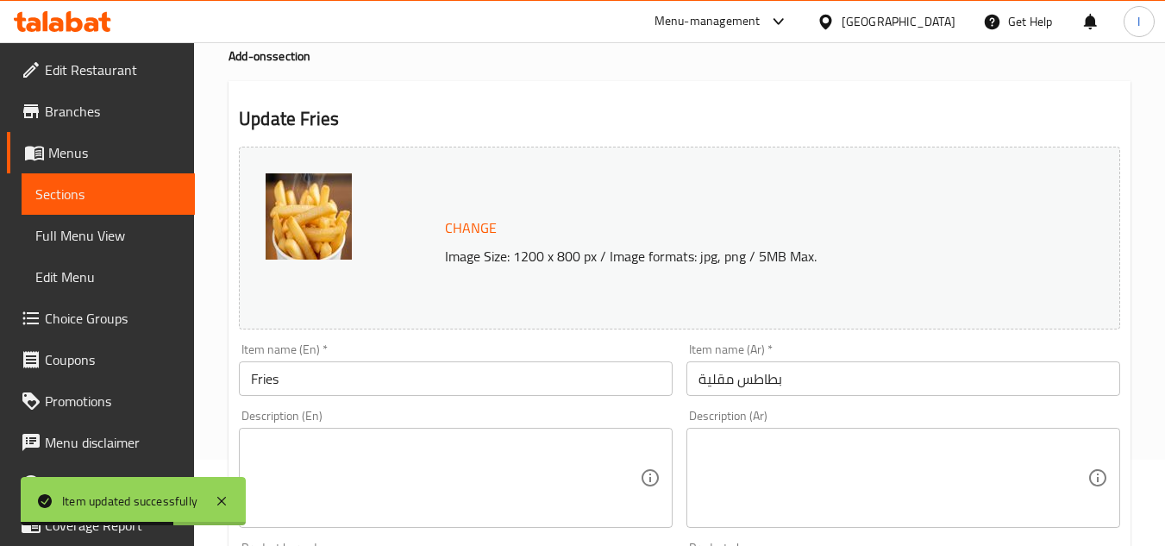
click at [471, 407] on div "Description (En) Description (En)" at bounding box center [455, 469] width 447 height 132
click at [444, 437] on textarea at bounding box center [445, 478] width 389 height 82
paste textarea "Classic fried potatoes"
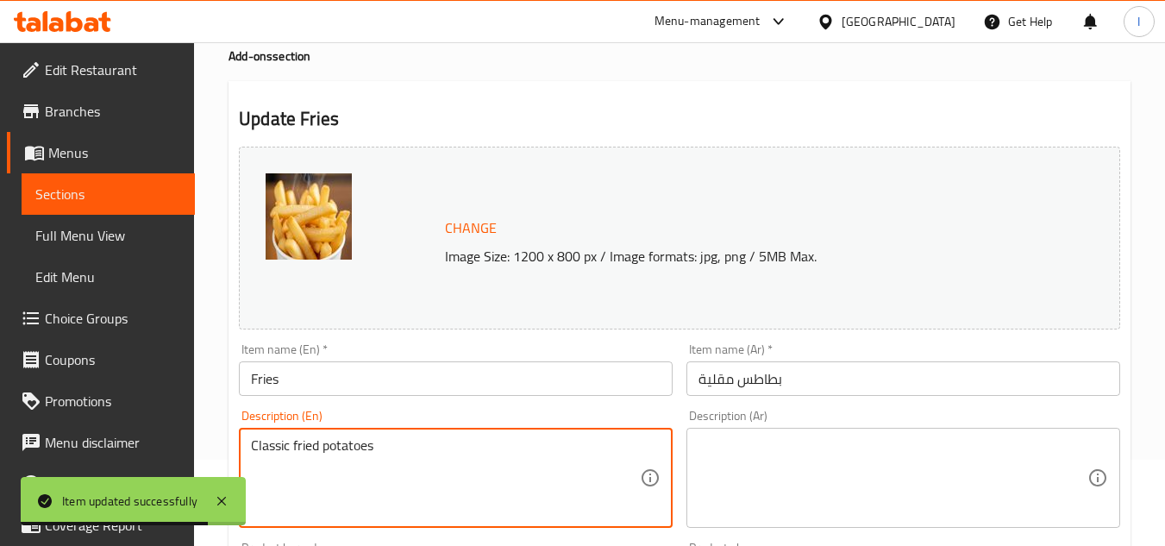
type textarea "Classic fried potatoes"
click at [875, 441] on textarea at bounding box center [892, 478] width 389 height 82
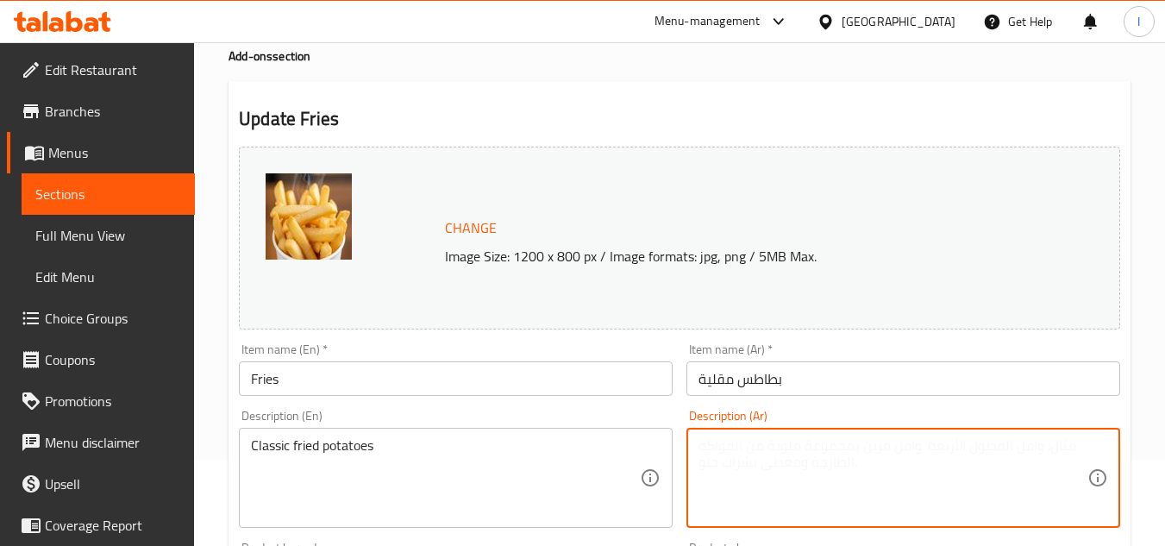
paste textarea "البطاطس المقلية الكلاسيكية"
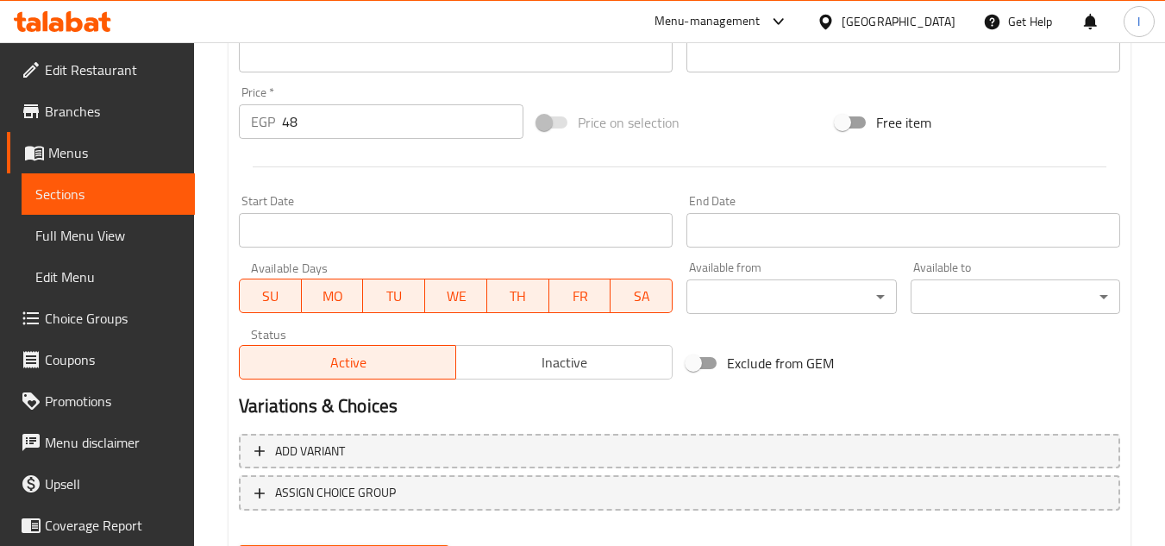
scroll to position [698, 0]
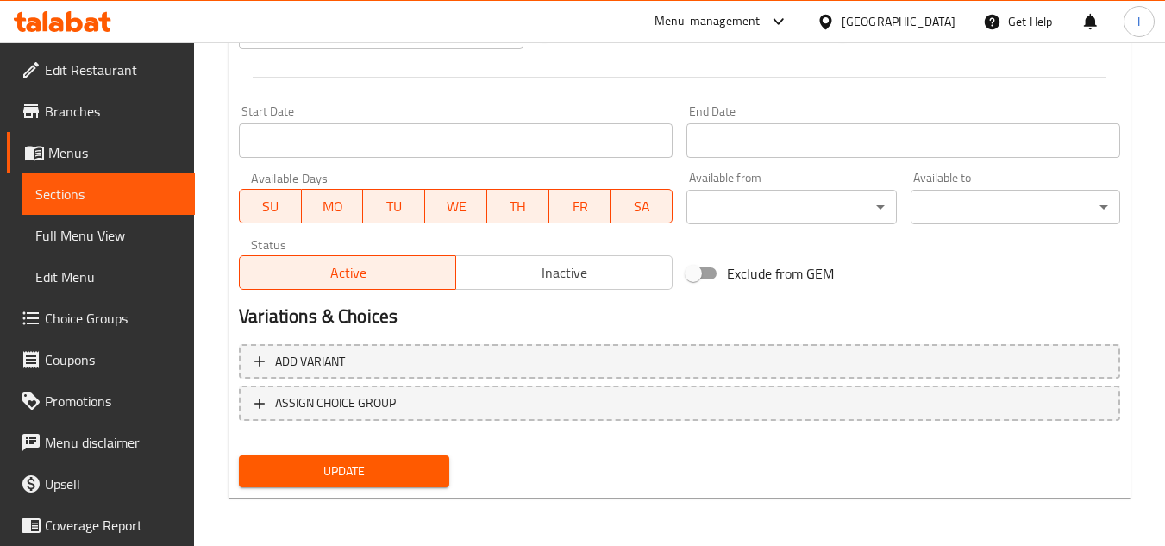
type textarea "البطاطس المقلية الكلاسيكية"
click at [422, 473] on span "Update" at bounding box center [344, 471] width 182 height 22
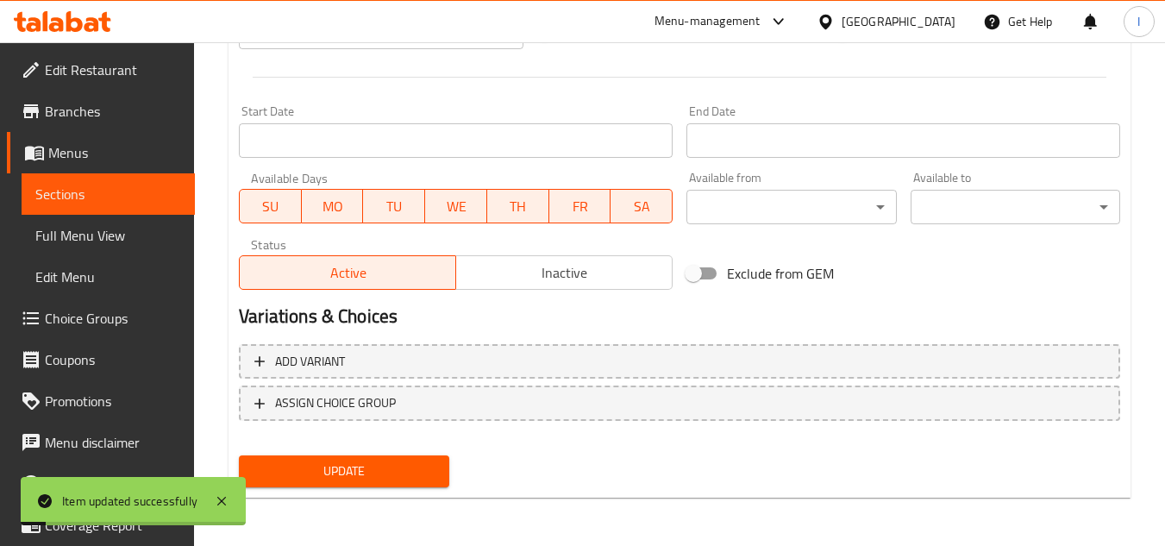
click at [123, 187] on span "Sections" at bounding box center [108, 194] width 146 height 21
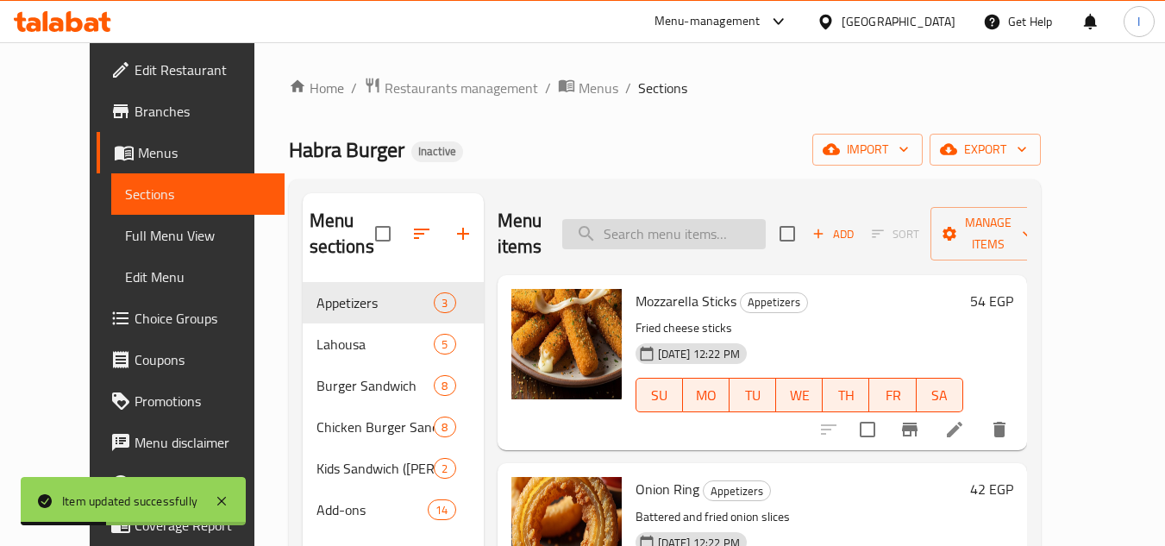
click at [716, 242] on input "search" at bounding box center [663, 234] width 203 height 30
paste input "Coleslaw"
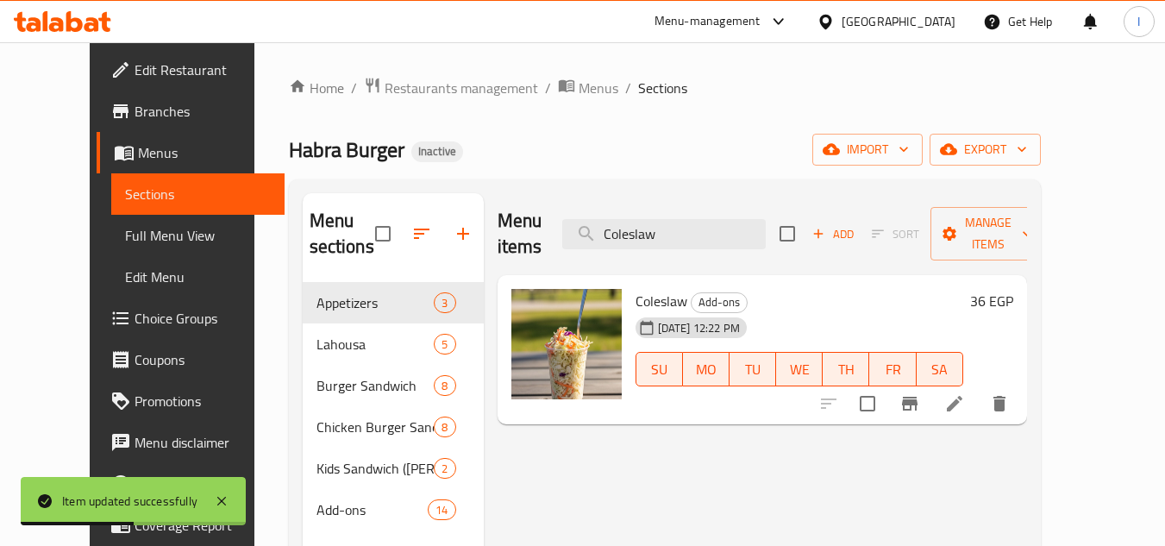
type input "Coleslaw"
click at [979, 388] on li at bounding box center [954, 403] width 48 height 31
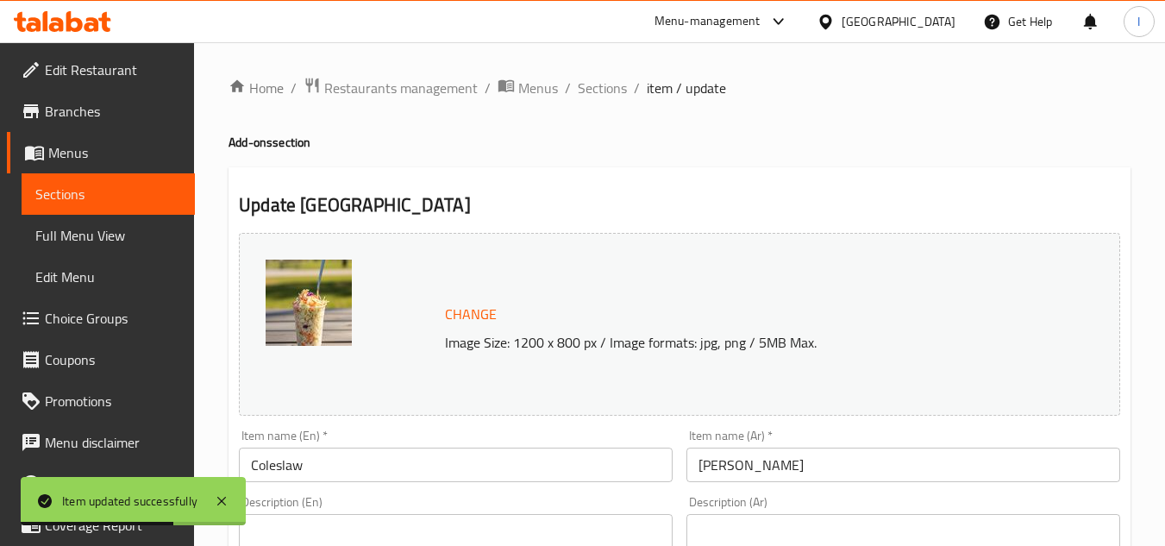
click at [452, 499] on div "Description (En) Description (En)" at bounding box center [456, 555] width 434 height 118
paste textarea "creamy cabbage salad"
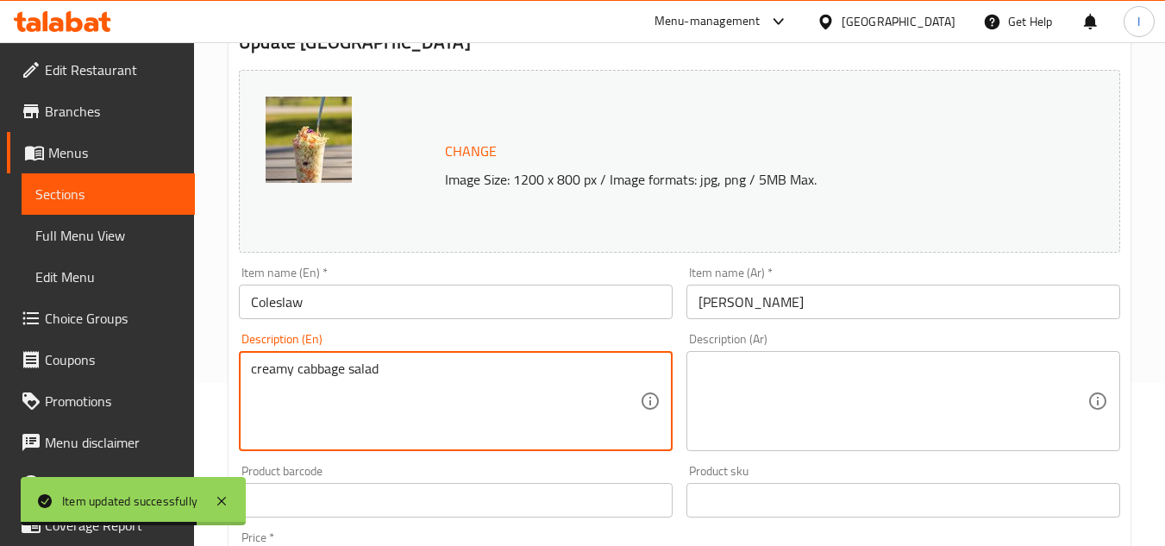
scroll to position [345, 0]
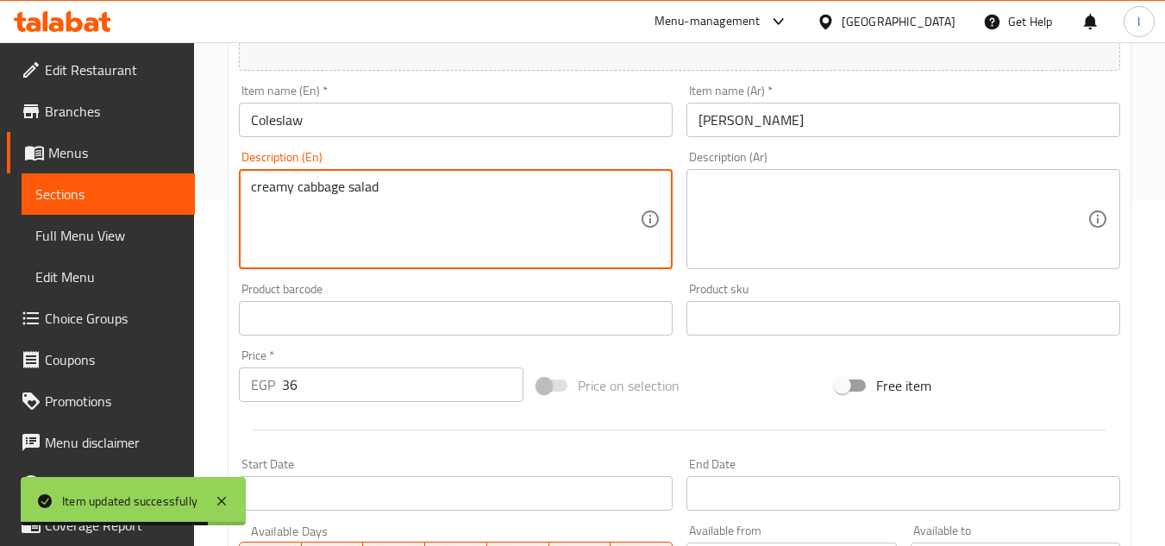
type textarea "creamy cabbage salad"
click at [866, 241] on textarea at bounding box center [892, 219] width 389 height 82
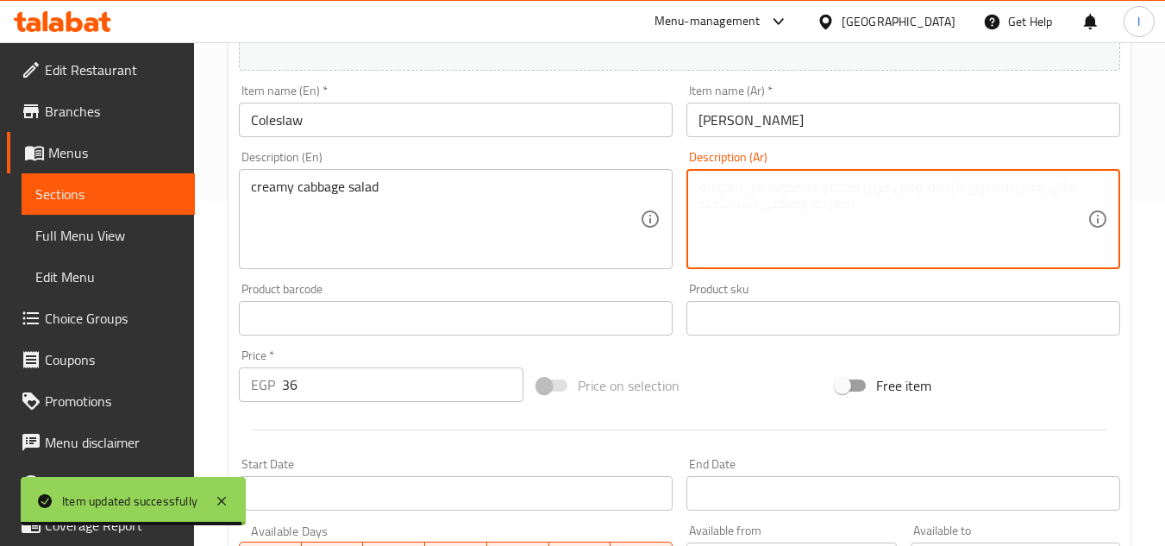
paste textarea "سلطة الملفوف الكريمية"
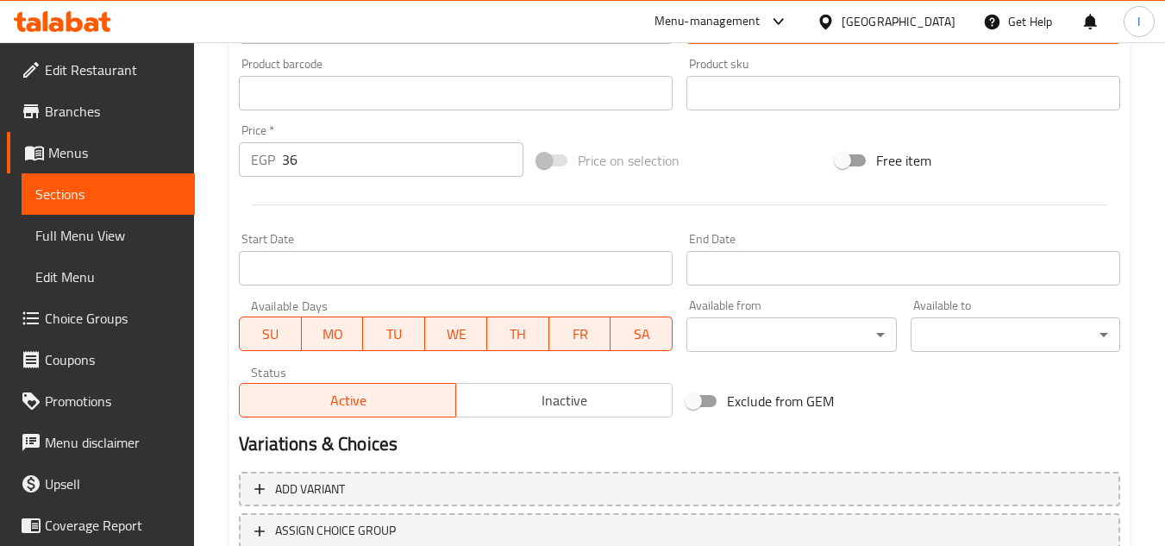
scroll to position [698, 0]
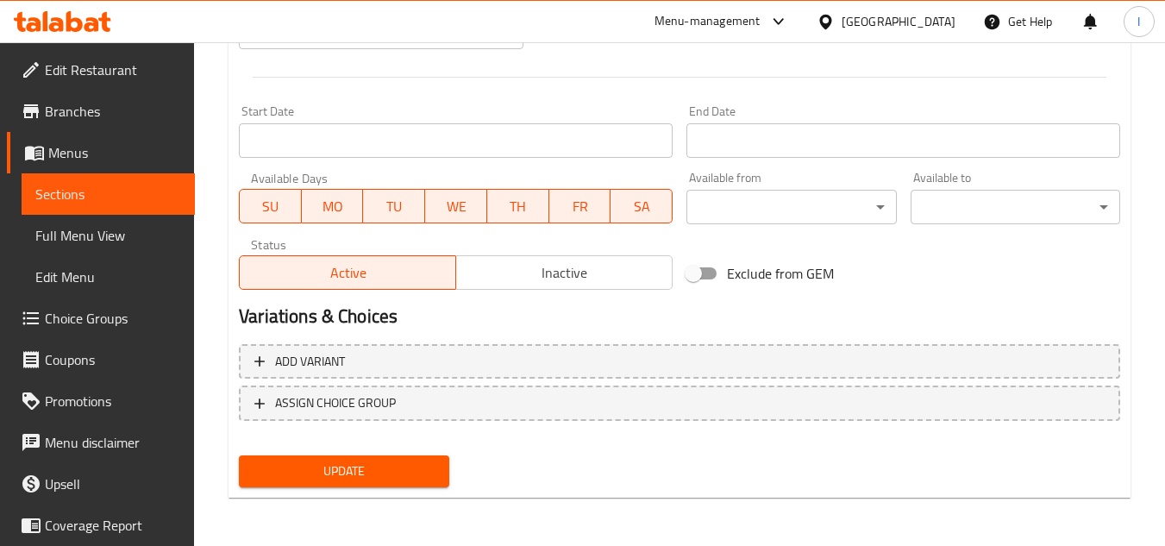
type textarea "سلطة الملفوف الكريمية"
click at [351, 476] on span "Update" at bounding box center [344, 471] width 182 height 22
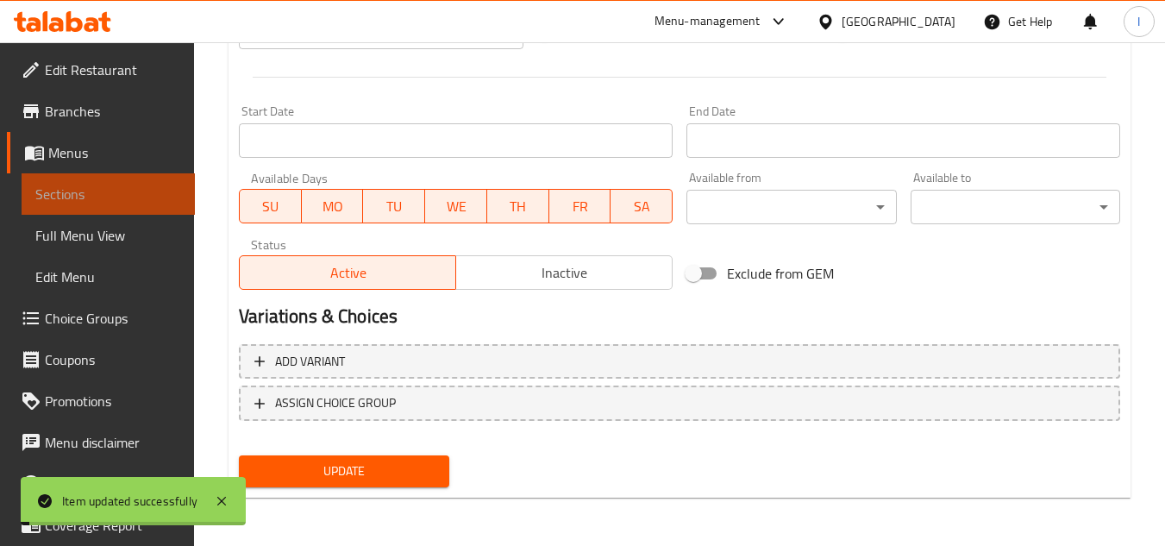
click at [134, 200] on span "Sections" at bounding box center [108, 194] width 146 height 21
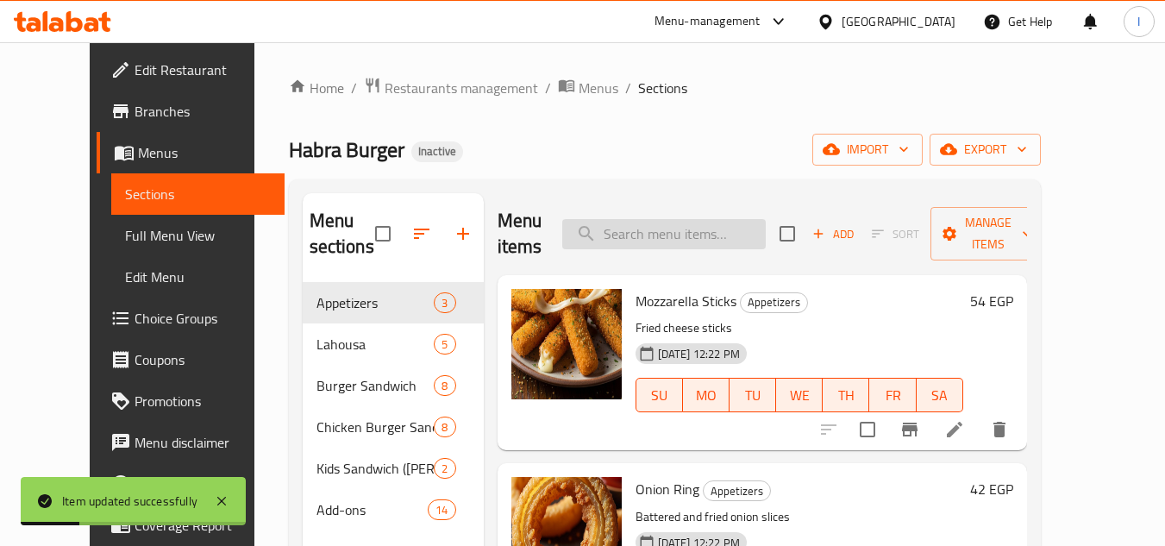
click at [676, 235] on input "search" at bounding box center [663, 234] width 203 height 30
paste input "Cheese Sauc"
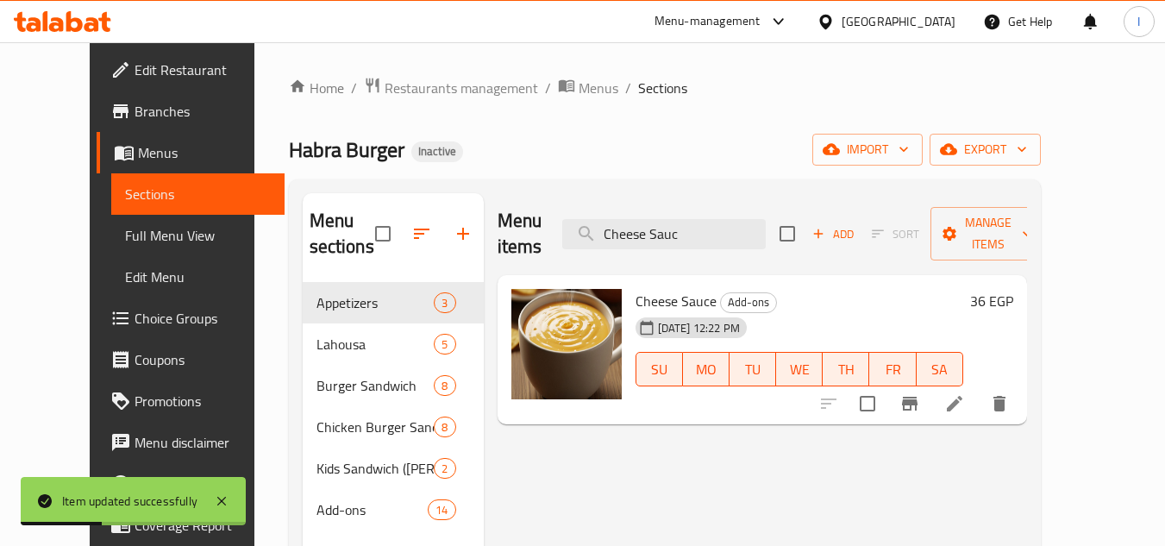
type input "Cheese Sauc"
click at [965, 393] on icon at bounding box center [954, 403] width 21 height 21
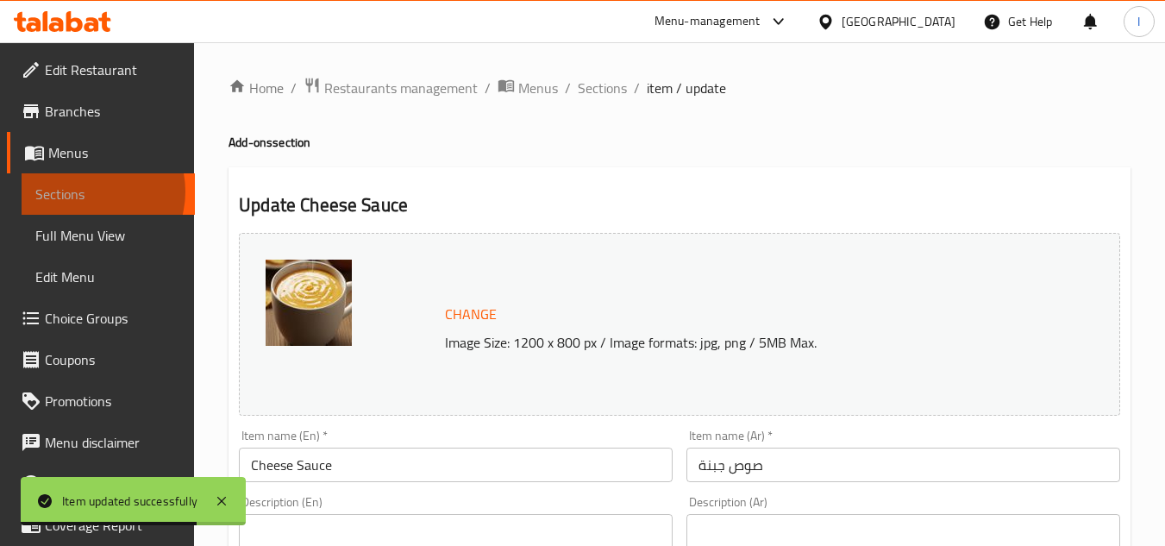
click at [87, 191] on span "Sections" at bounding box center [108, 194] width 146 height 21
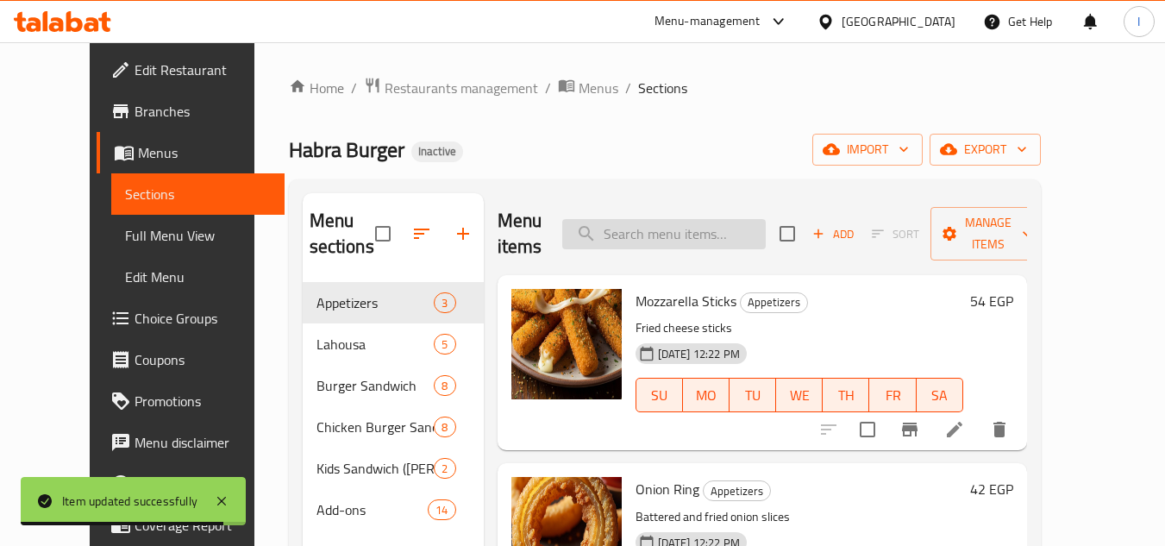
click at [694, 233] on input "search" at bounding box center [663, 234] width 203 height 30
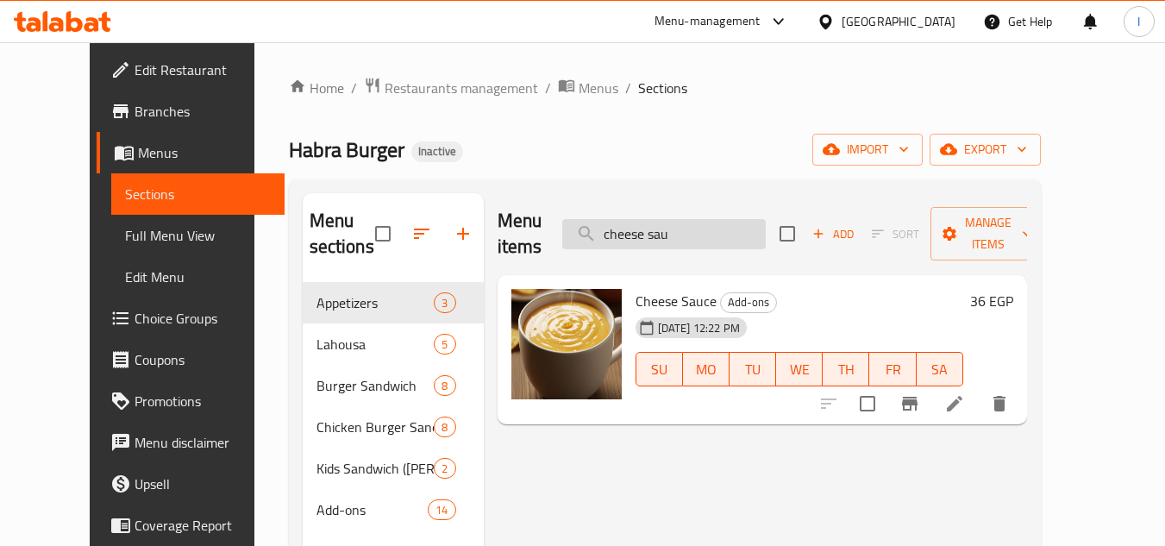
paste input "Jalapenos"
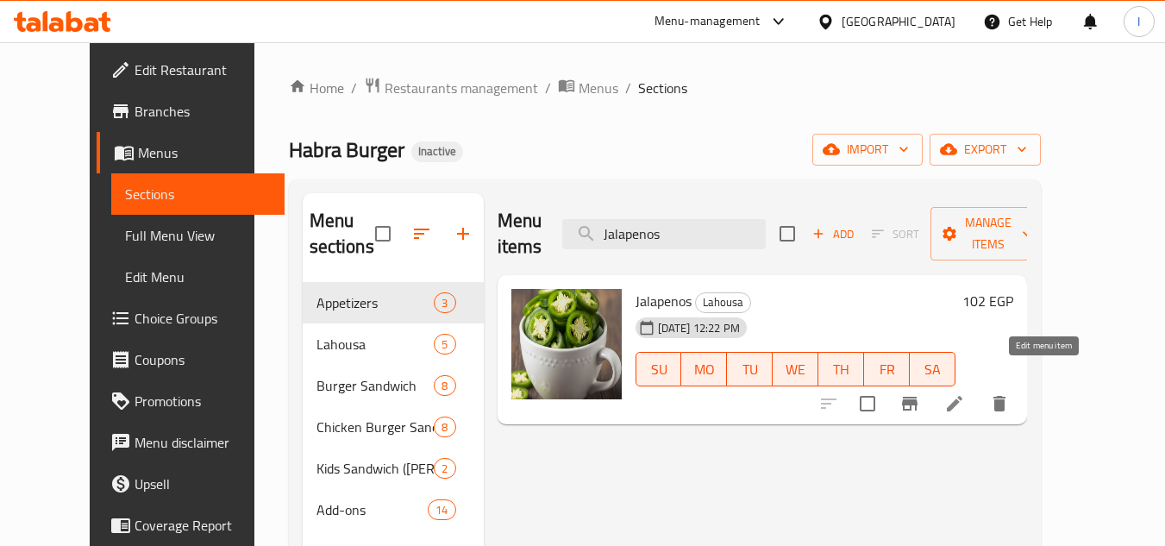
type input "Jalapenos"
click at [962, 396] on icon at bounding box center [955, 404] width 16 height 16
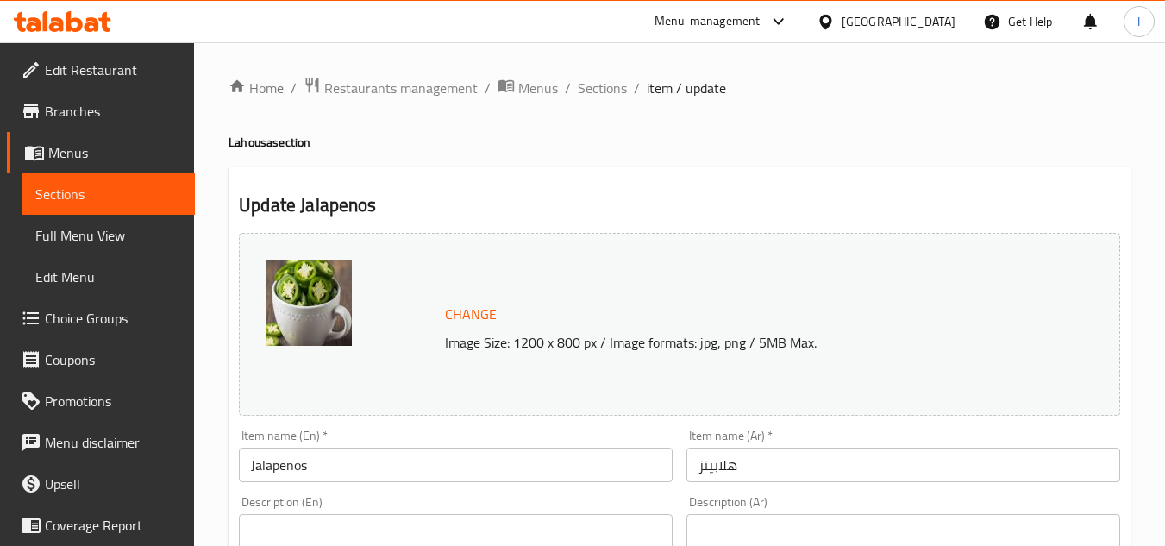
click at [455, 484] on div "Item name (En)   * Jalapenos Item name (En) *" at bounding box center [455, 455] width 447 height 66
paste textarea "Sliced spicy peppers"
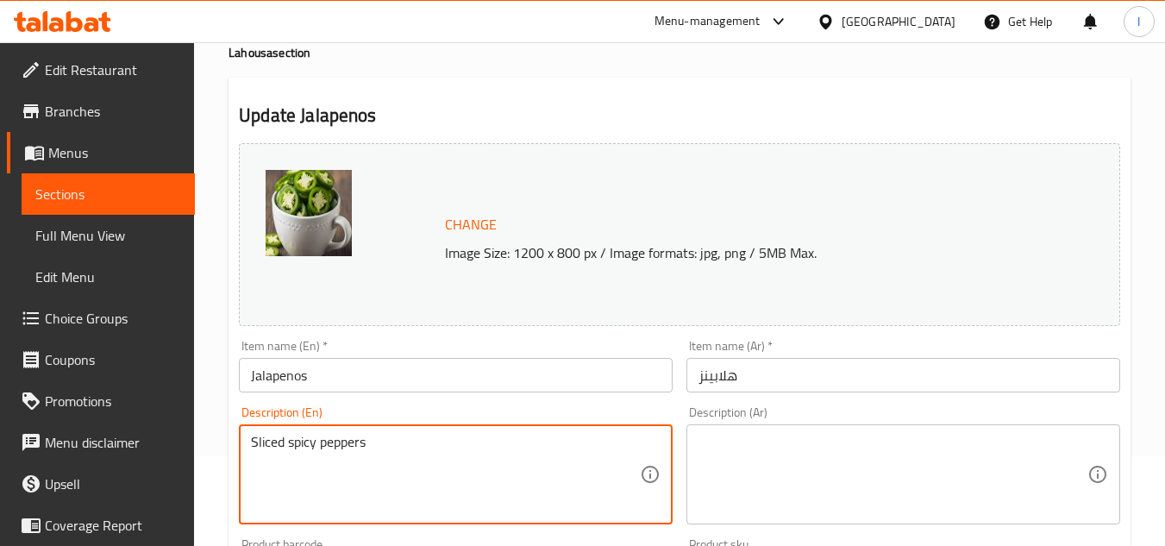
scroll to position [172, 0]
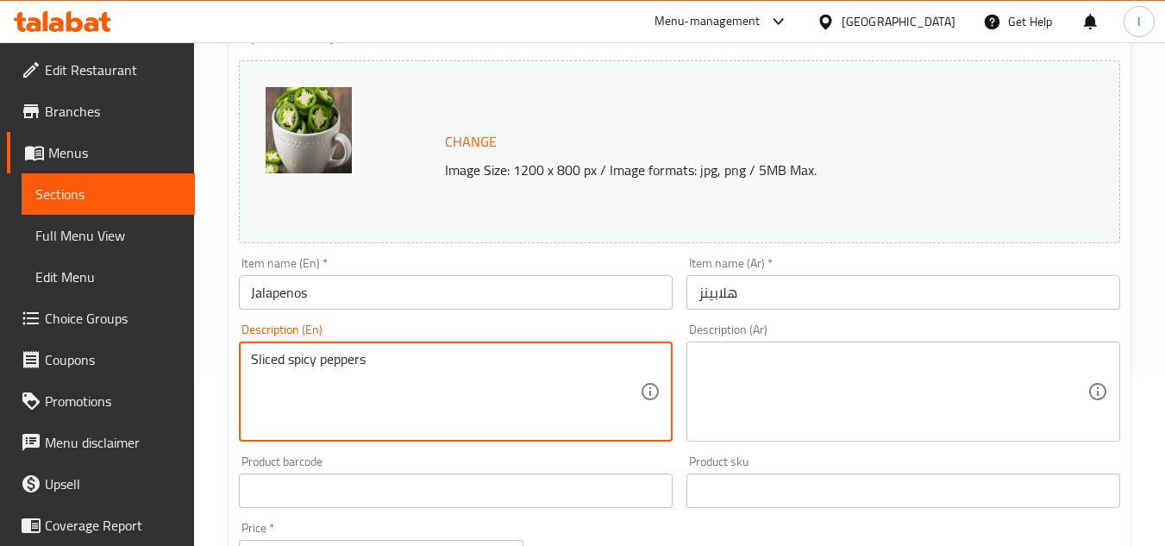
type textarea "Sliced spicy peppers"
click at [805, 370] on textarea at bounding box center [892, 392] width 389 height 82
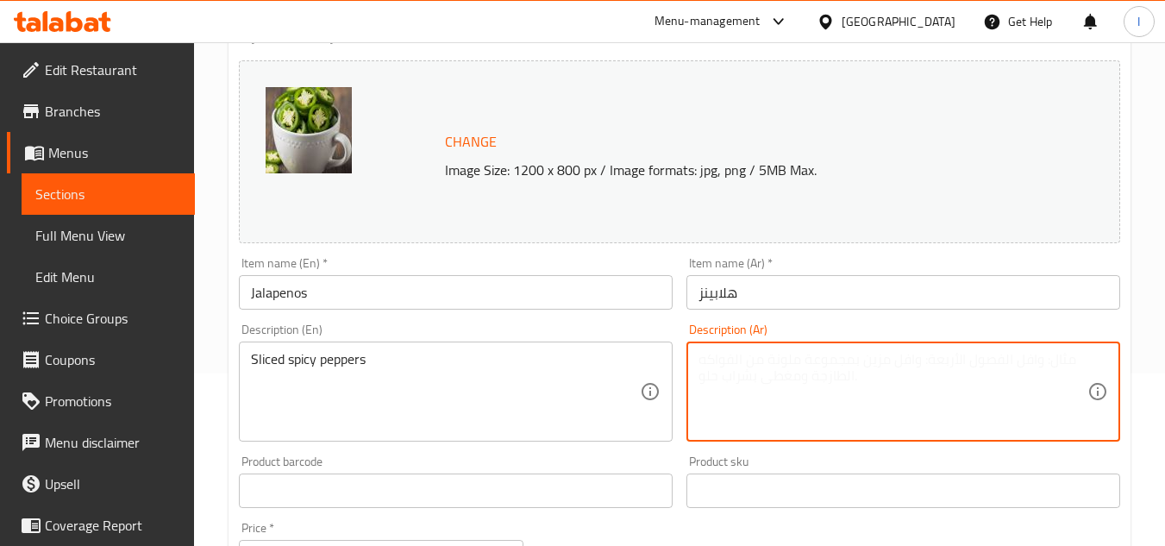
paste textarea "فلفل حار مقطع"
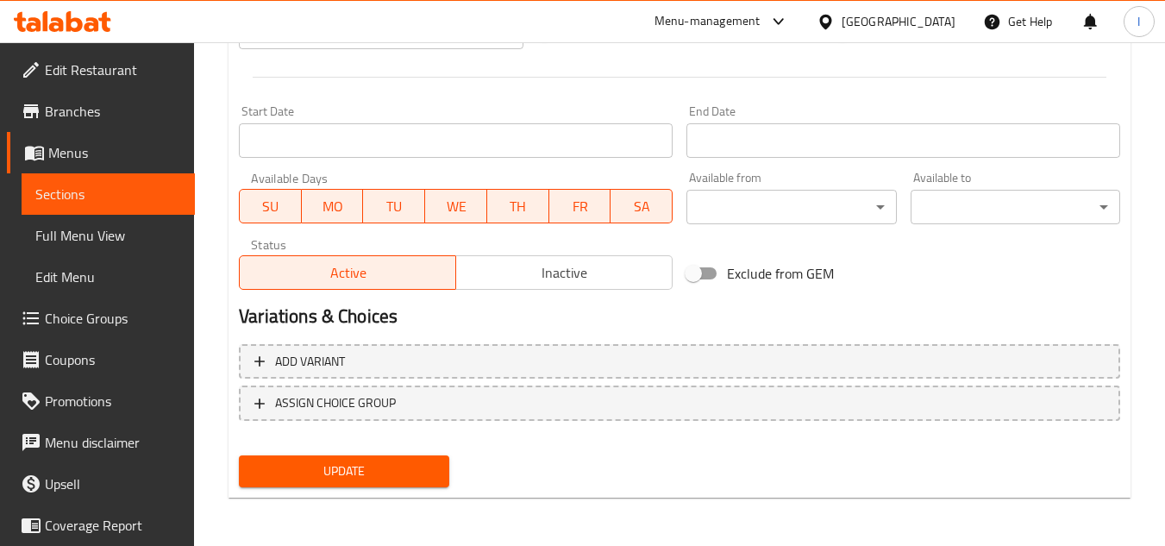
type textarea "فلفل حار مقطع"
click at [402, 472] on span "Update" at bounding box center [344, 471] width 182 height 22
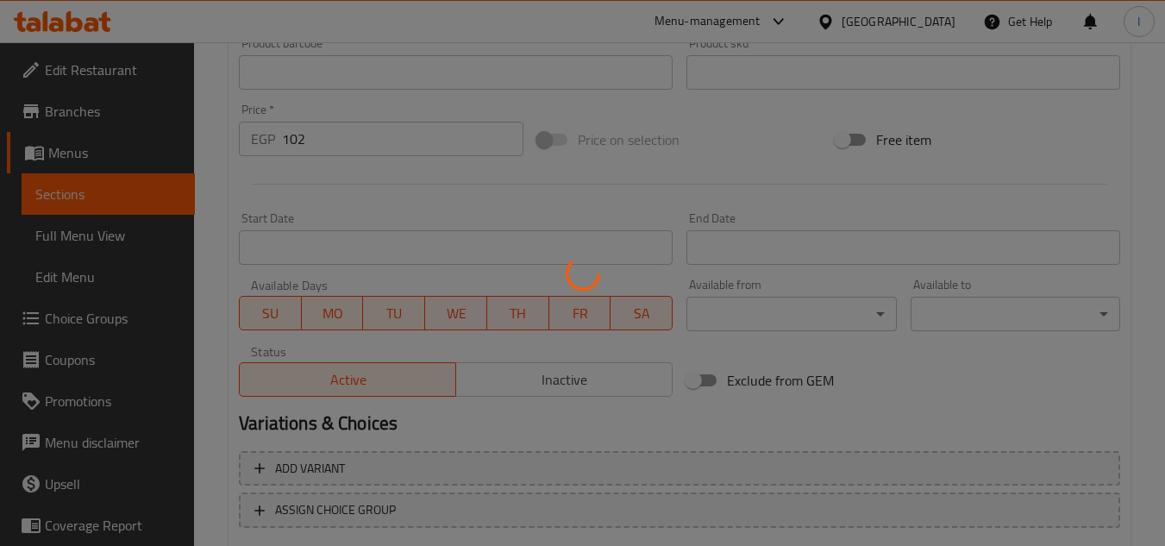
scroll to position [0, 0]
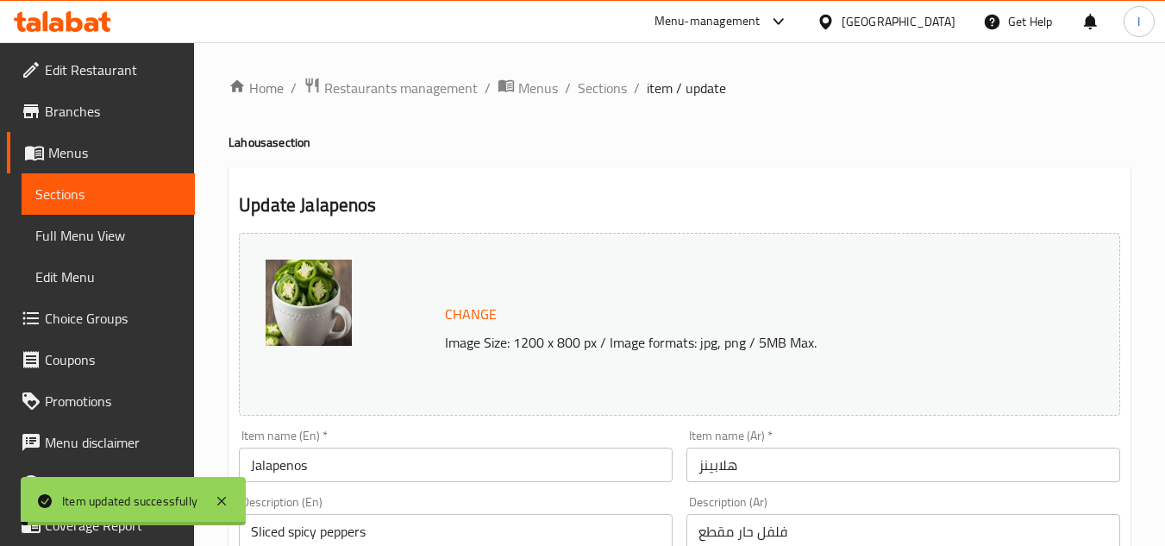
click at [103, 186] on span "Sections" at bounding box center [108, 194] width 146 height 21
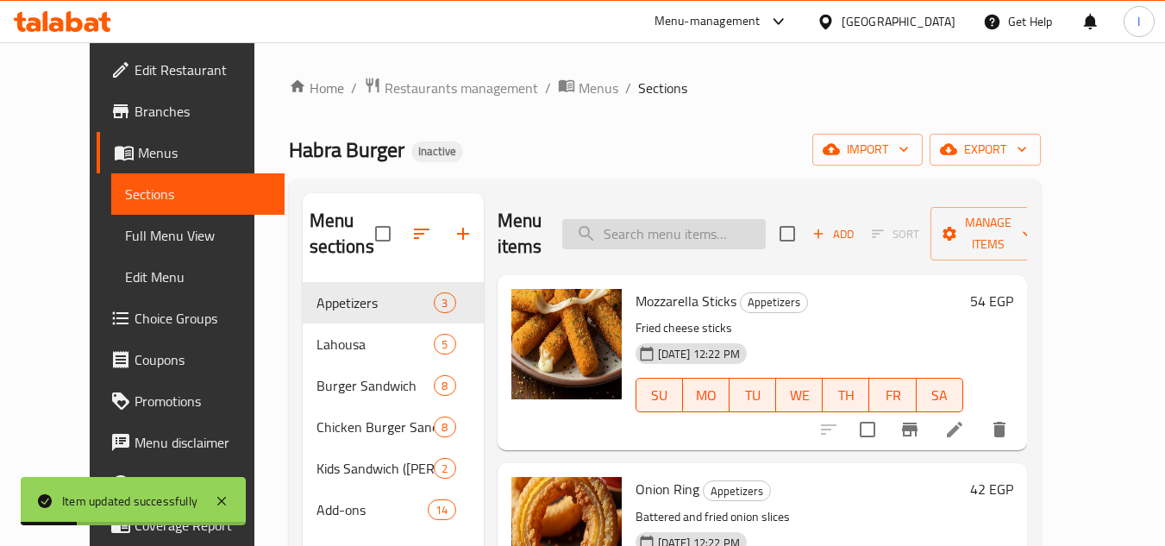
click at [678, 239] on input "search" at bounding box center [663, 234] width 203 height 30
paste input "Smoked [GEOGRAPHIC_DATA]"
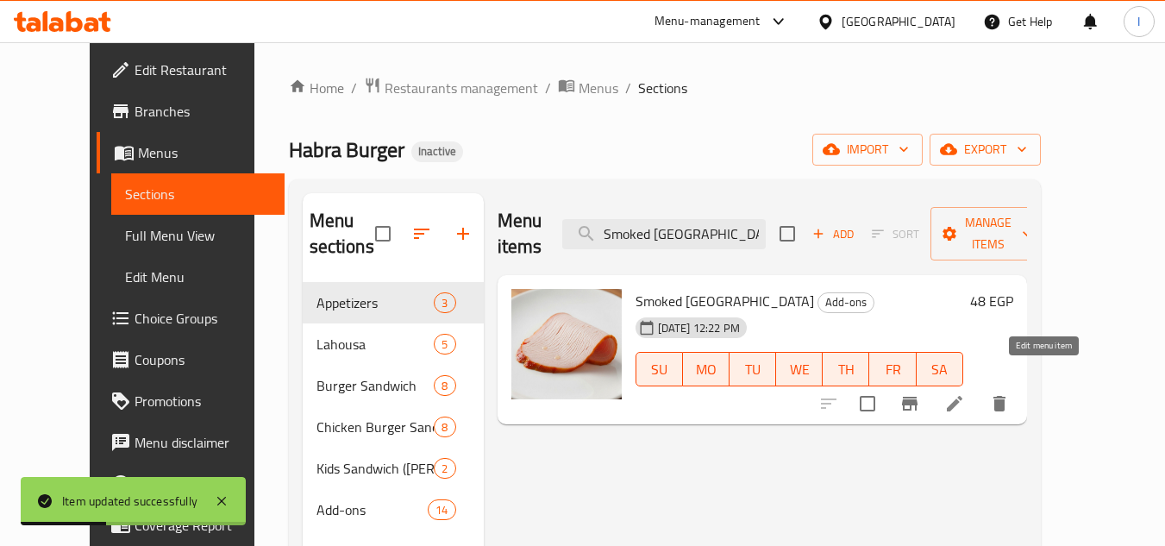
type input "Smoked [GEOGRAPHIC_DATA]"
click at [962, 396] on icon at bounding box center [955, 404] width 16 height 16
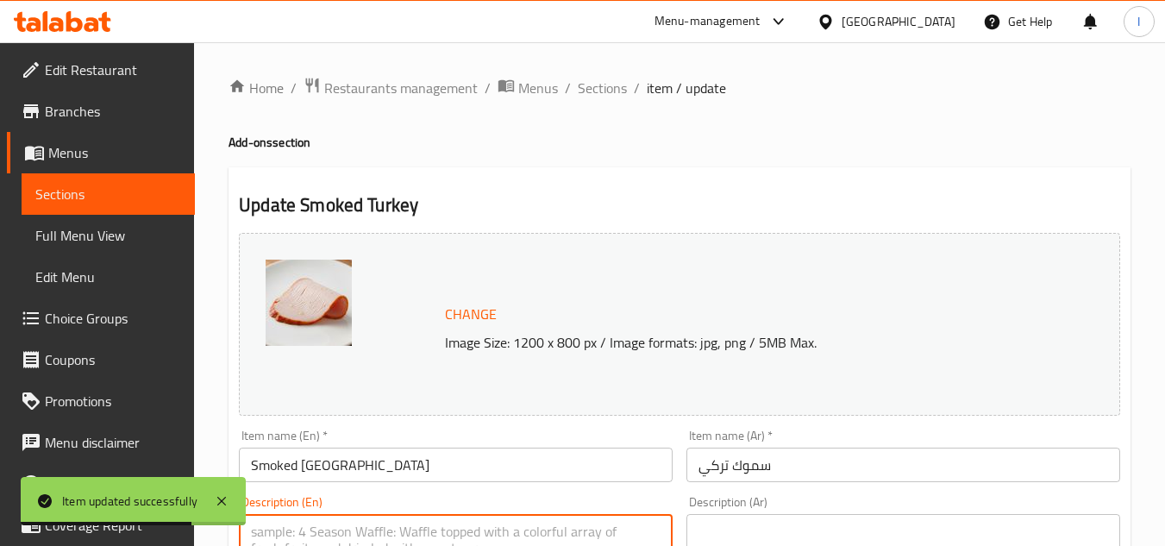
paste textarea "Cured meats used as toppings"
type textarea "Cured meats used as toppings"
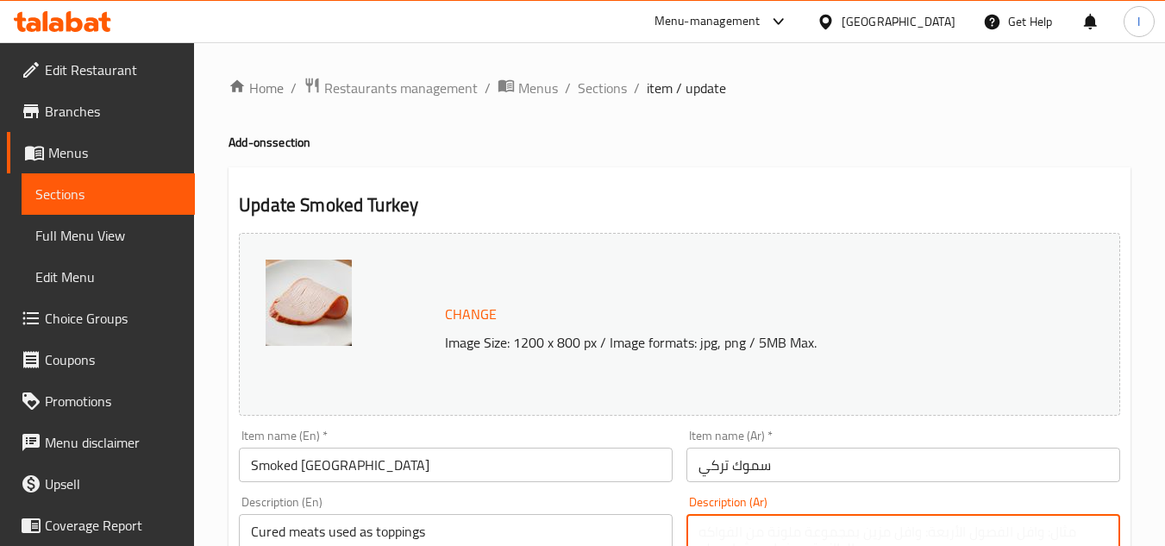
paste textarea "اللحوم المعالجة المستخدمة كإضافات"
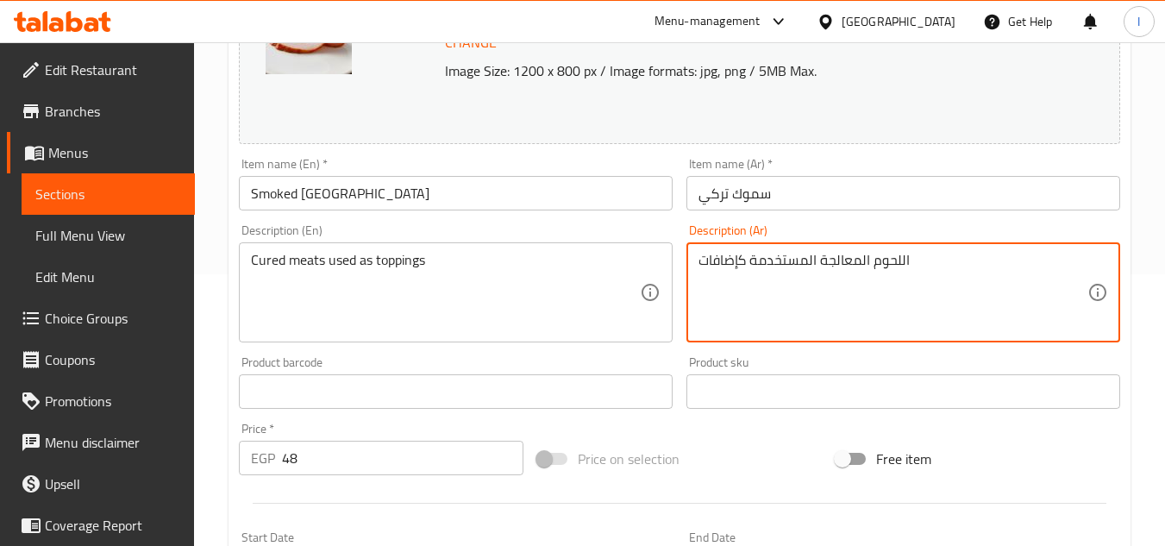
scroll to position [345, 0]
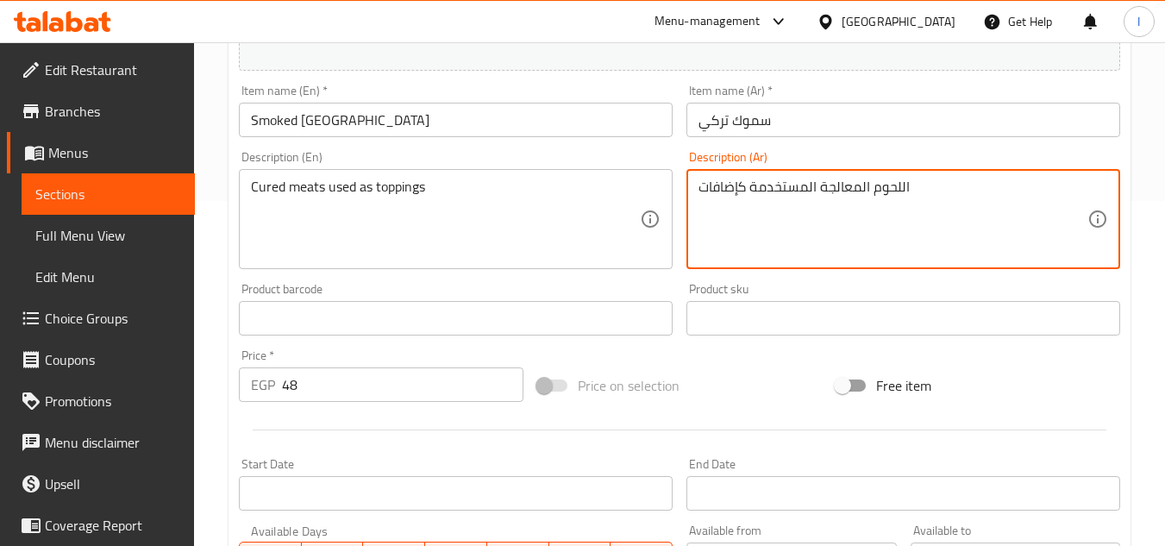
click at [857, 201] on textarea "اللحوم المعالجة المستخدمة كإضافات" at bounding box center [892, 219] width 389 height 82
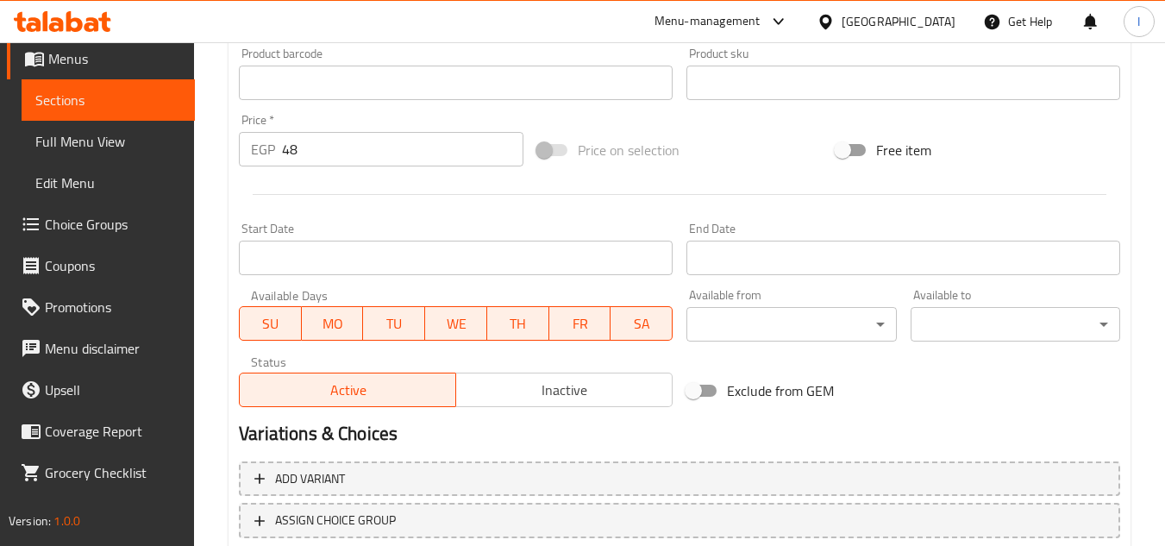
scroll to position [698, 0]
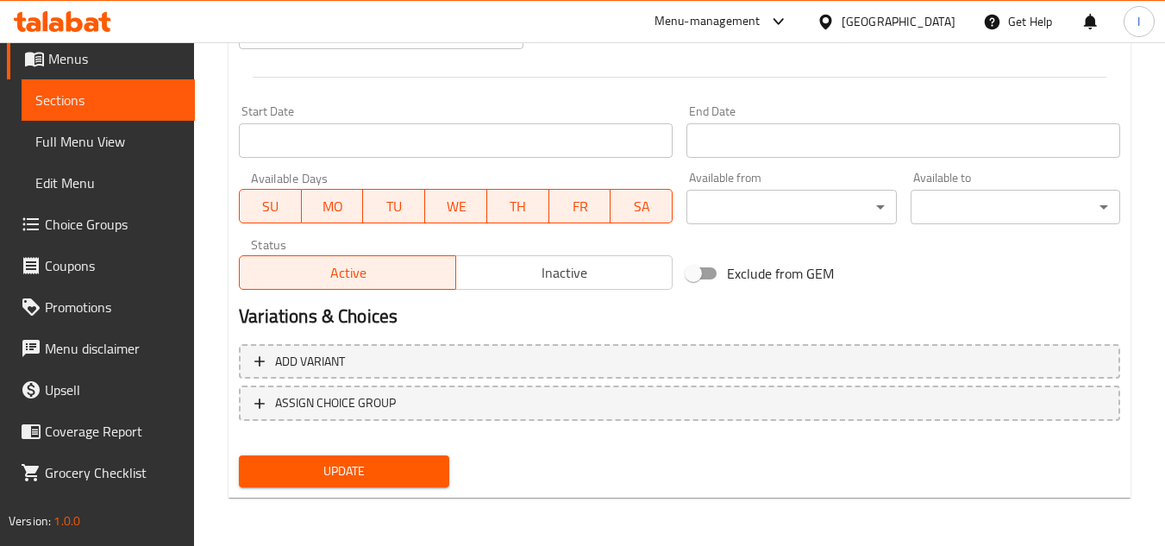
type textarea "اللحوم الكيورد المستخدمة كإضافات"
click at [328, 454] on div "Update" at bounding box center [343, 471] width 223 height 46
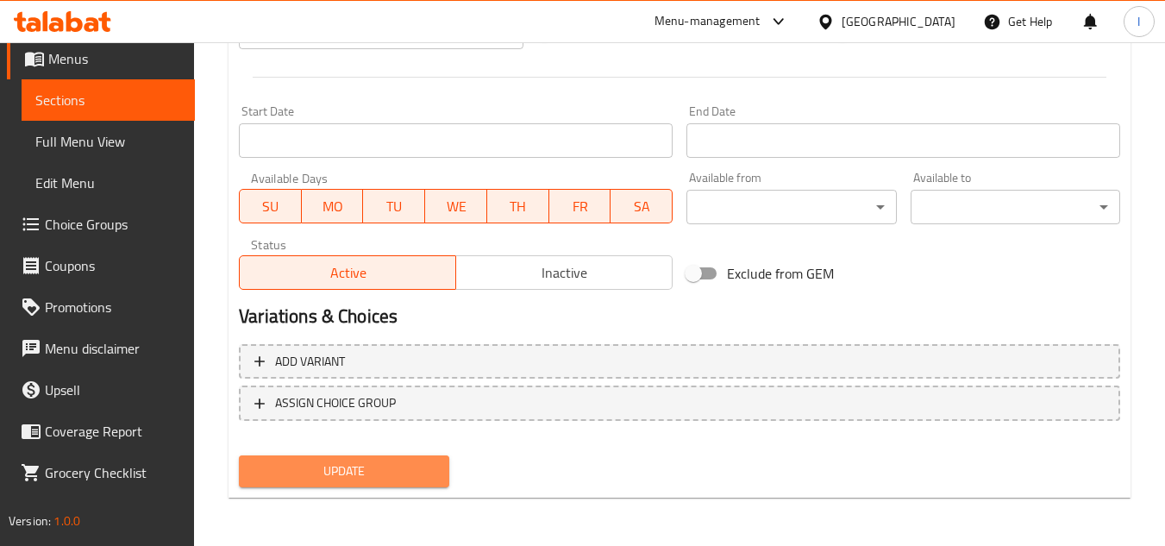
click at [328, 467] on span "Update" at bounding box center [344, 471] width 182 height 22
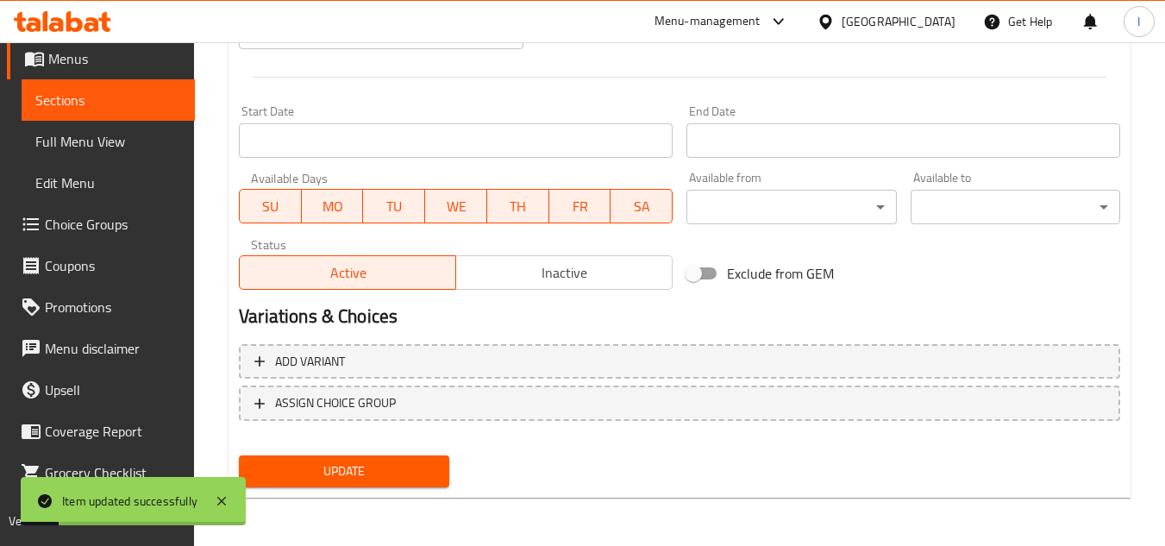
click at [111, 85] on link "Sections" at bounding box center [108, 99] width 173 height 41
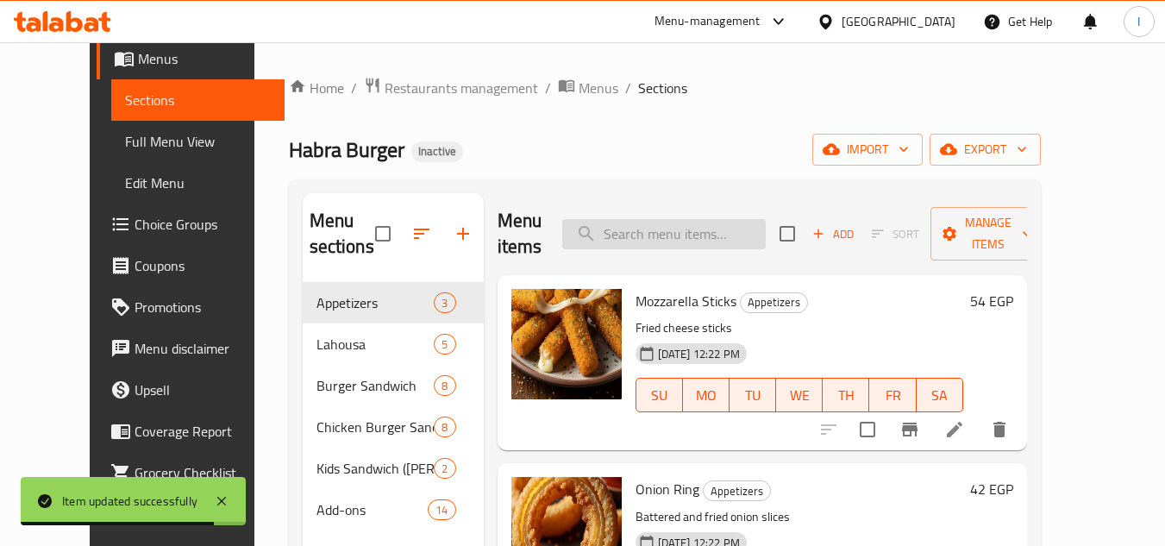
drag, startPoint x: 666, startPoint y: 210, endPoint x: 643, endPoint y: 233, distance: 32.3
paste input "eef Baco"
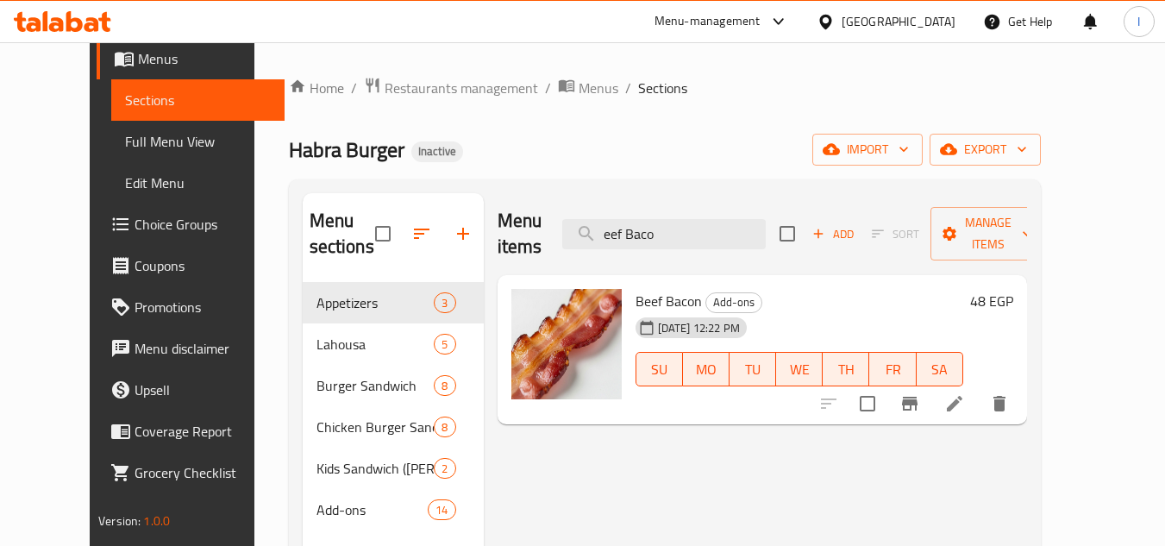
type input "eef Baco"
click at [979, 388] on li at bounding box center [954, 403] width 48 height 31
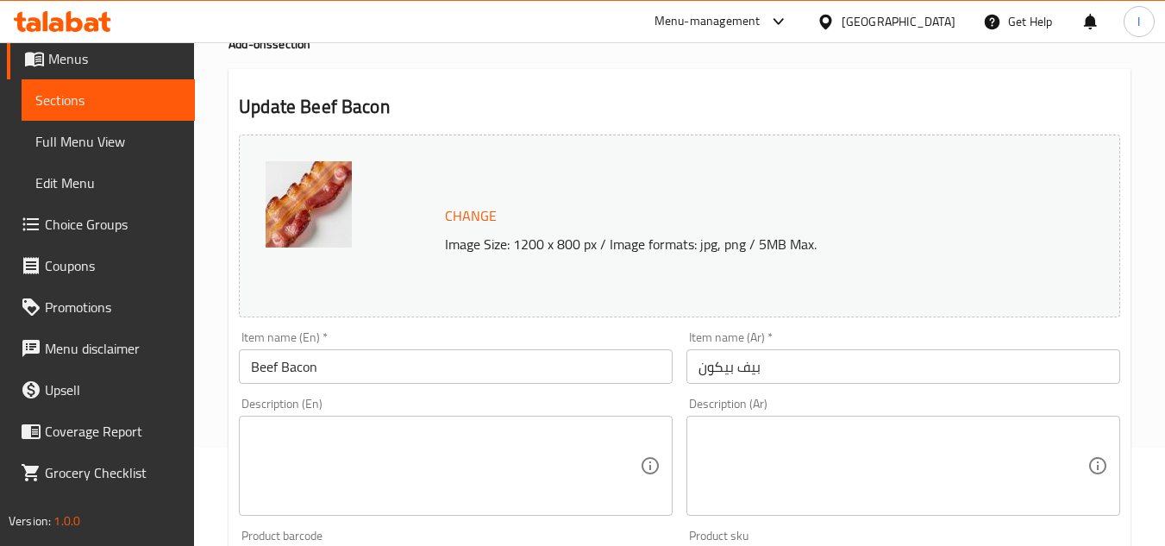
scroll to position [172, 0]
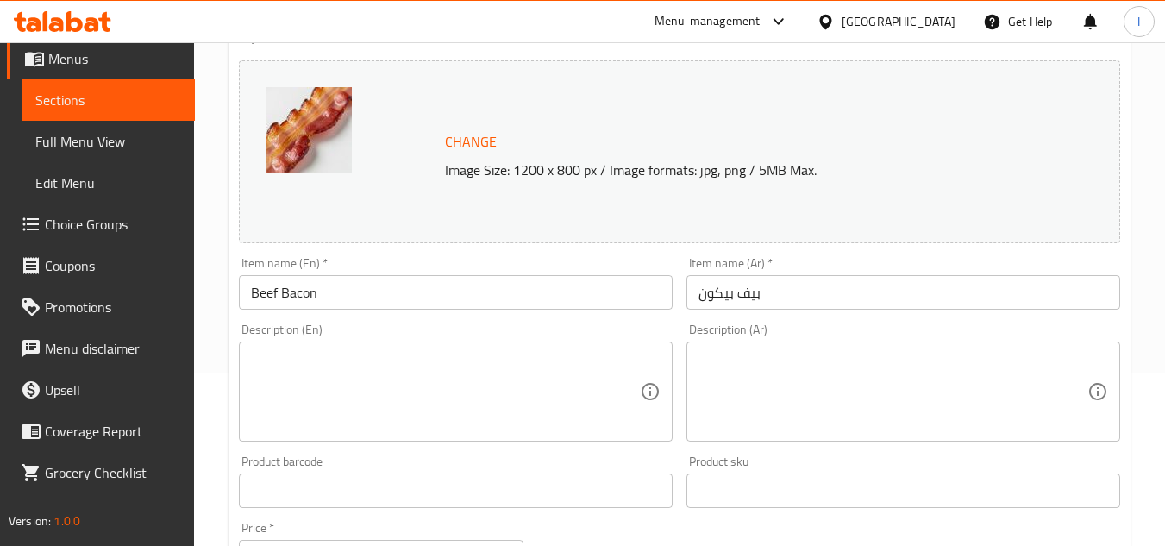
click at [344, 369] on textarea at bounding box center [445, 392] width 389 height 82
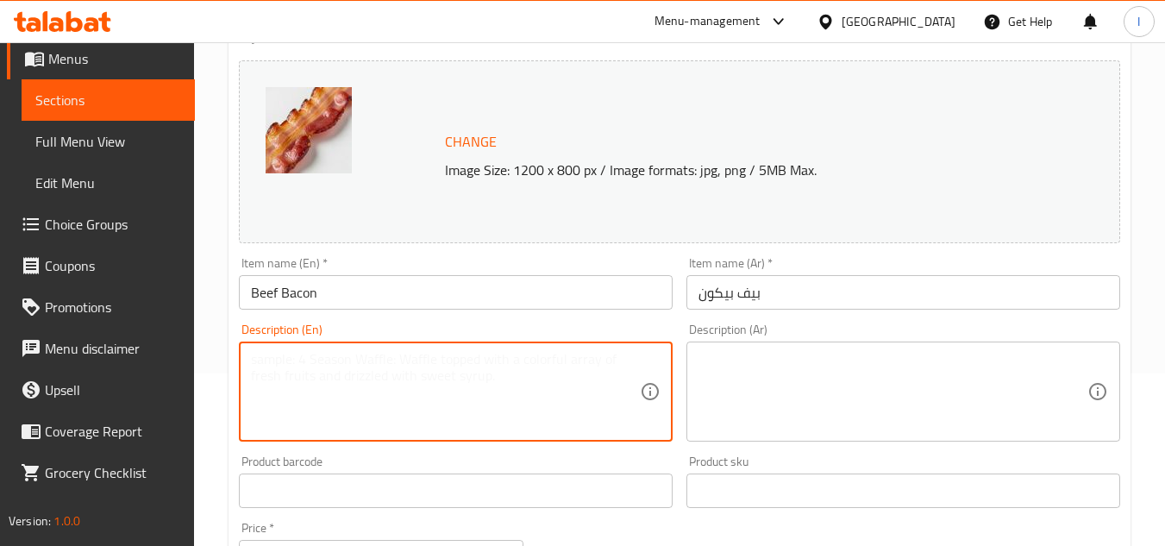
paste textarea "Cured meats used as toppings"
type textarea "Cured meats used as toppings"
click at [759, 400] on textarea at bounding box center [892, 392] width 389 height 82
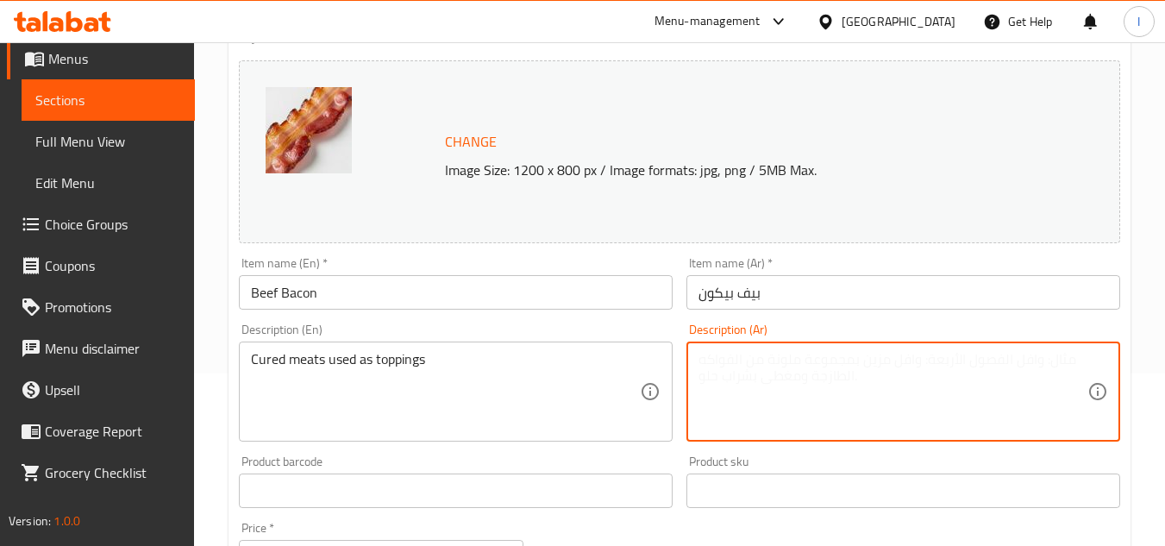
paste textarea "اللحوم المعالجة المستخدمة كإضافات"
click at [877, 351] on textarea "اللحوم المعالجة المستخدمة كإضافات" at bounding box center [892, 392] width 389 height 82
click at [859, 351] on textarea "اللحوم المعالجة المستخدمة كإضافات" at bounding box center [892, 392] width 389 height 82
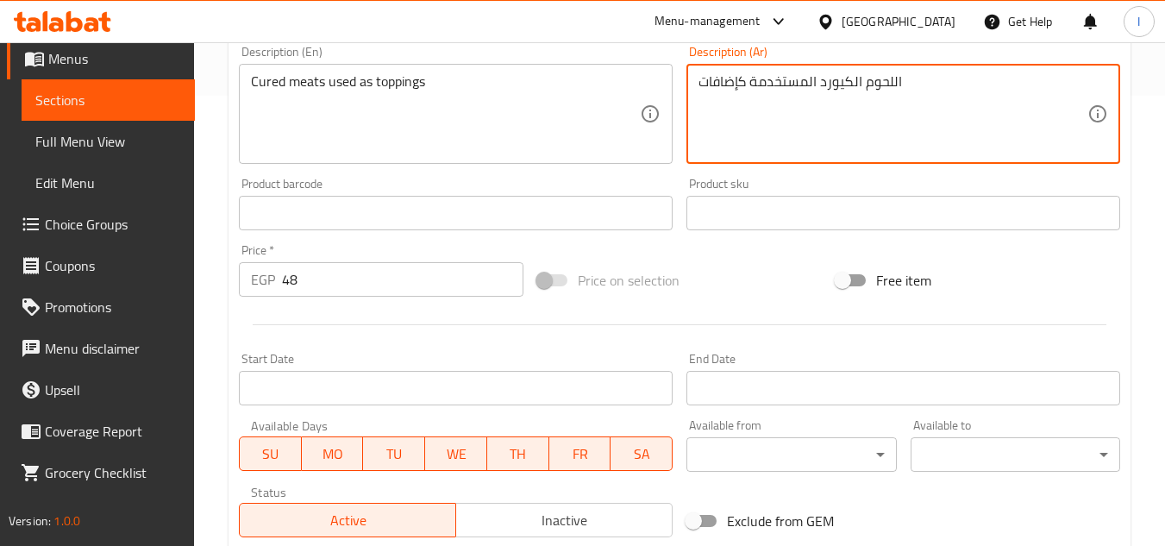
scroll to position [698, 0]
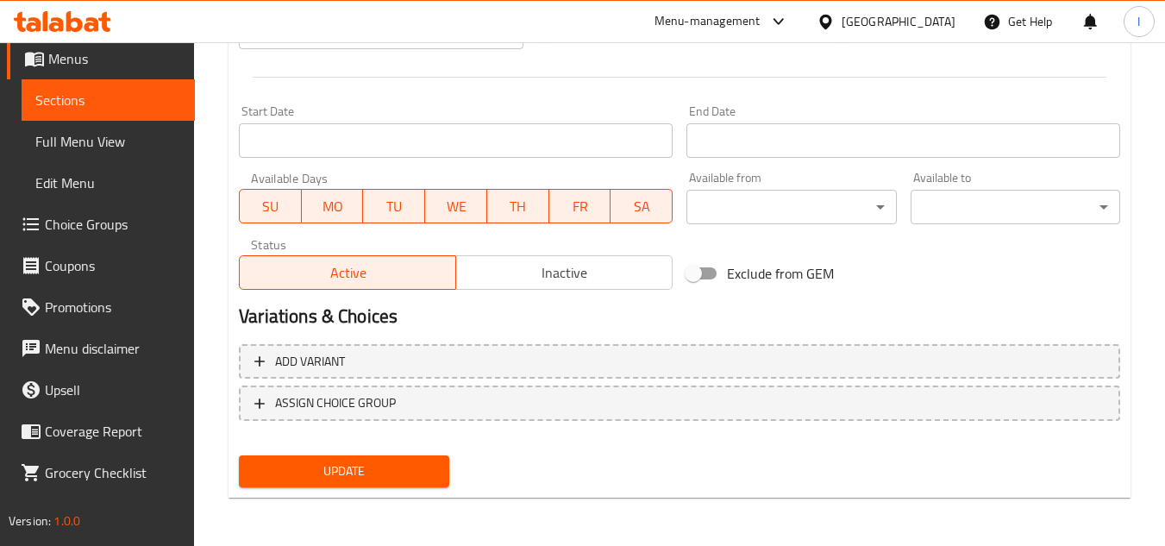
type textarea "اللحوم الكيورد المستخدمة كإضافات"
click at [272, 484] on button "Update" at bounding box center [344, 471] width 210 height 32
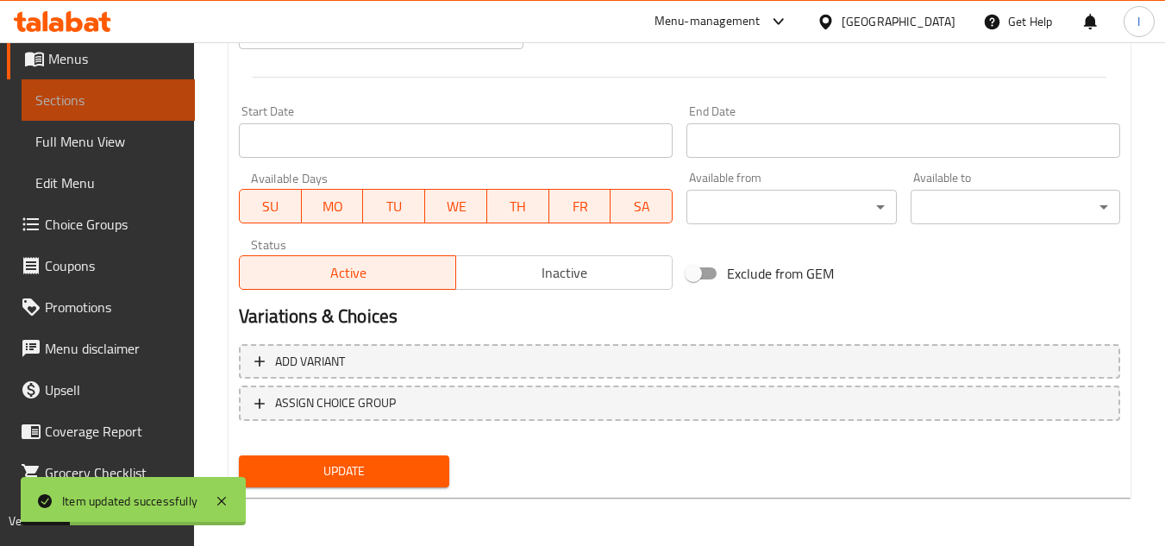
click at [110, 107] on span "Sections" at bounding box center [108, 100] width 146 height 21
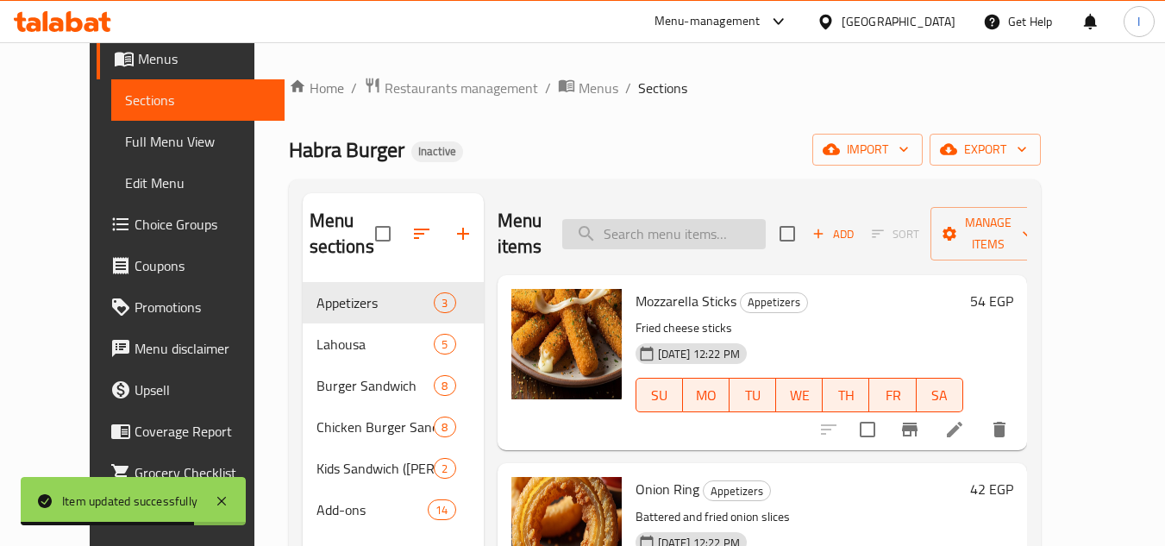
click at [706, 222] on input "search" at bounding box center [663, 234] width 203 height 30
paste input "Vegetables"
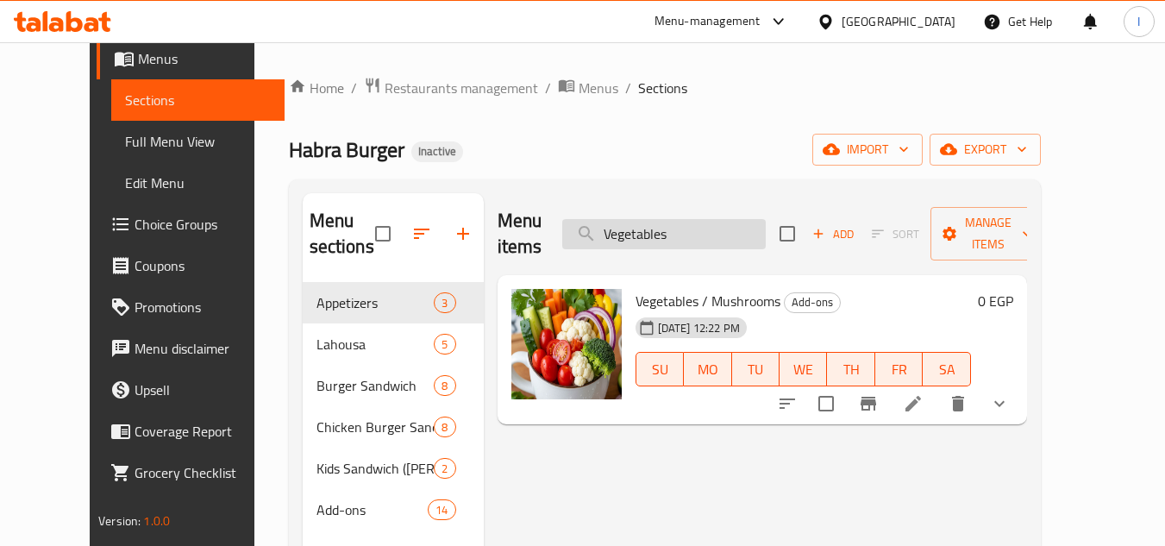
click at [712, 230] on input "Vegetables" at bounding box center [663, 234] width 203 height 30
paste input "Burger Patty"
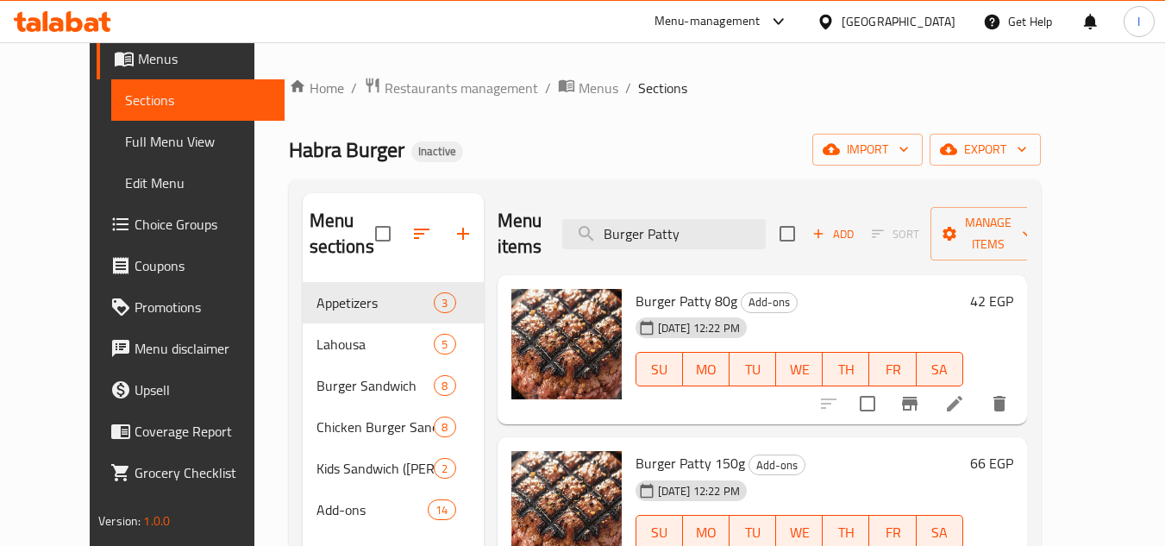
type input "Burger Patty"
click at [657, 143] on div "Habra Burger Inactive import export" at bounding box center [665, 150] width 752 height 32
click at [662, 92] on ol "Home / Restaurants management / Menus / Sections" at bounding box center [665, 88] width 752 height 22
click at [125, 145] on span "Full Menu View" at bounding box center [198, 141] width 146 height 21
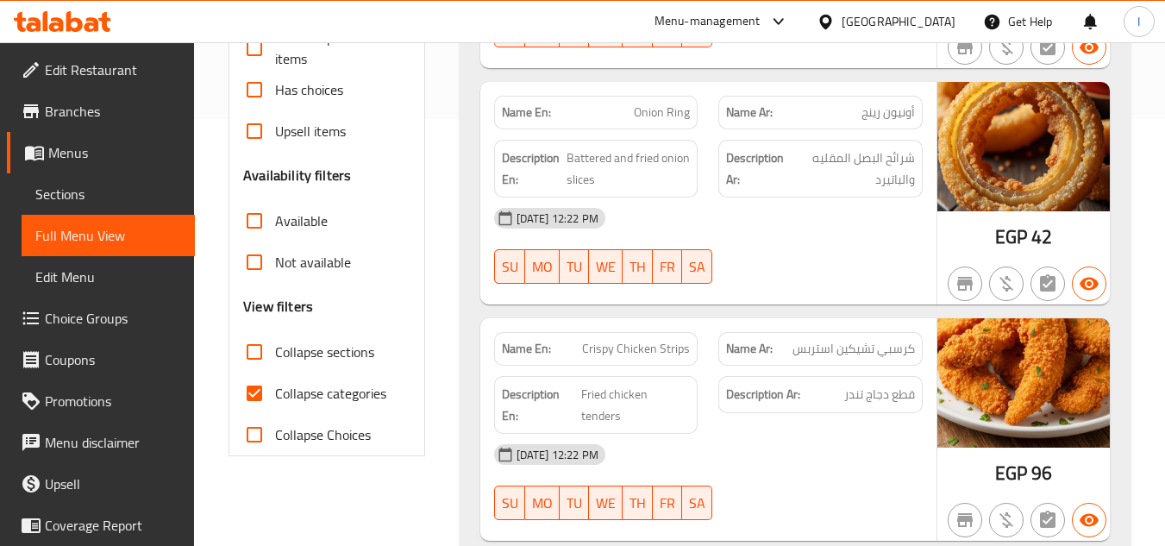
scroll to position [431, 0]
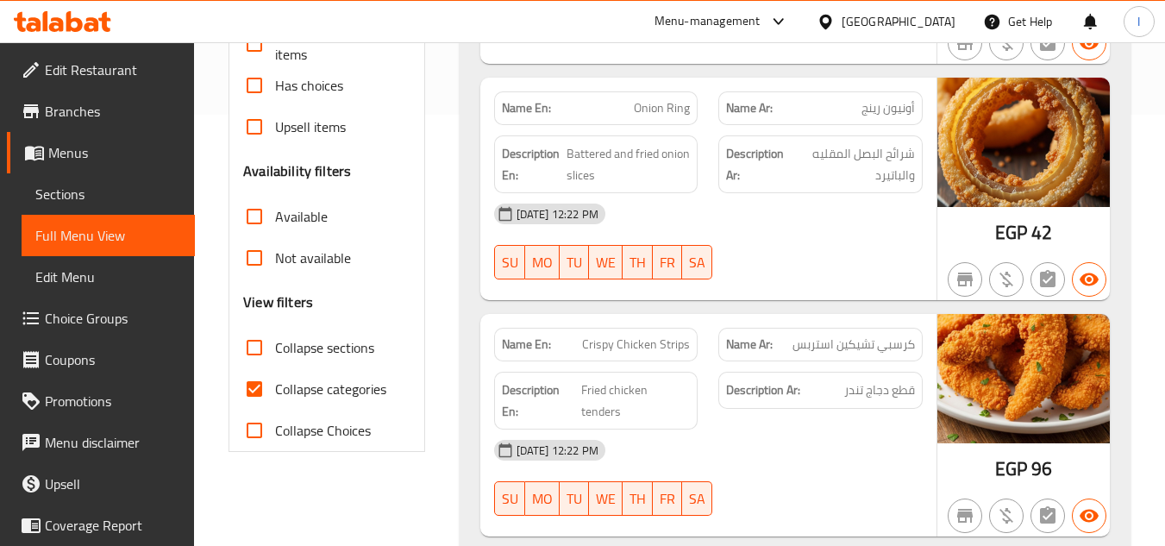
click at [259, 397] on input "Collapse categories" at bounding box center [254, 388] width 41 height 41
checkbox input "false"
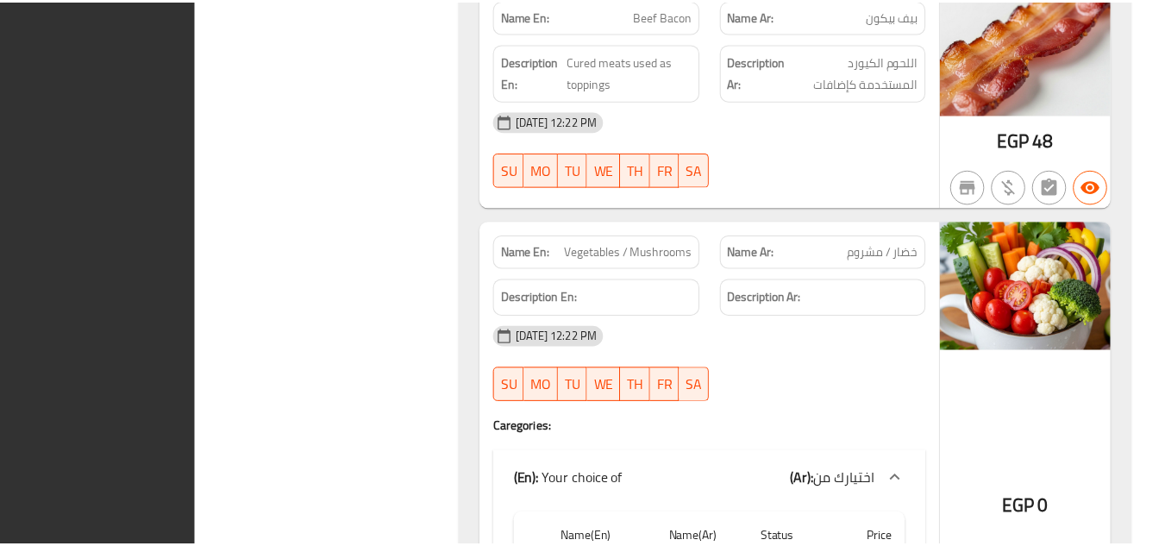
scroll to position [14789, 0]
